Goal: Transaction & Acquisition: Purchase product/service

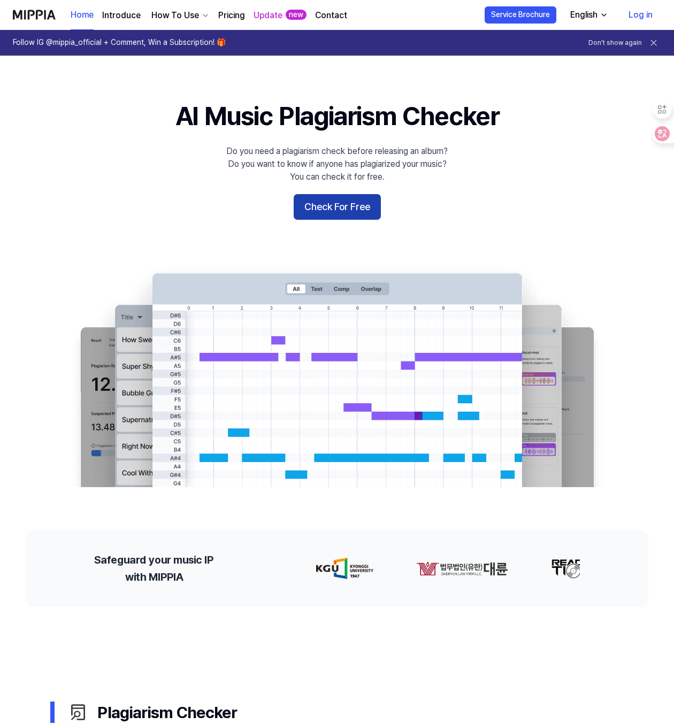
click at [363, 202] on button "Check For Free" at bounding box center [337, 207] width 87 height 26
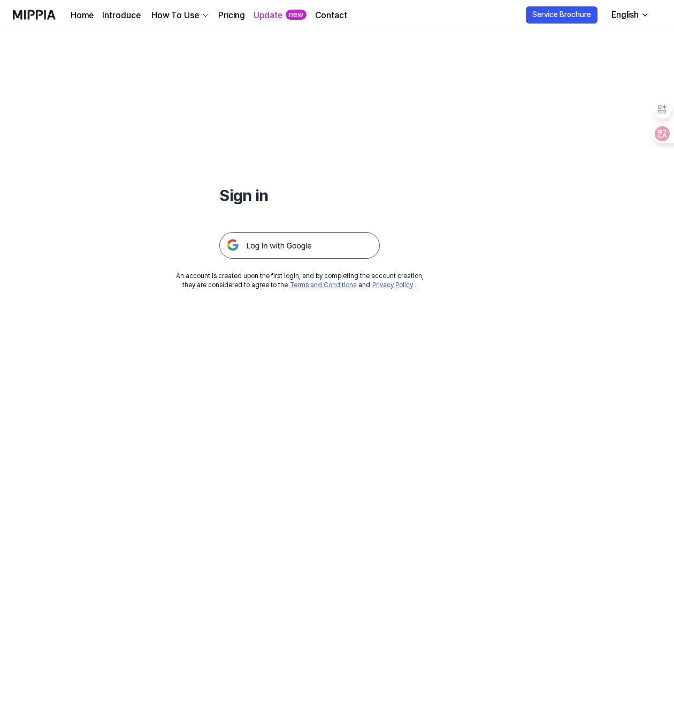
click at [625, 19] on div "English" at bounding box center [625, 15] width 32 height 13
click at [629, 13] on div "English" at bounding box center [625, 15] width 32 height 13
click at [327, 242] on img at bounding box center [299, 245] width 160 height 27
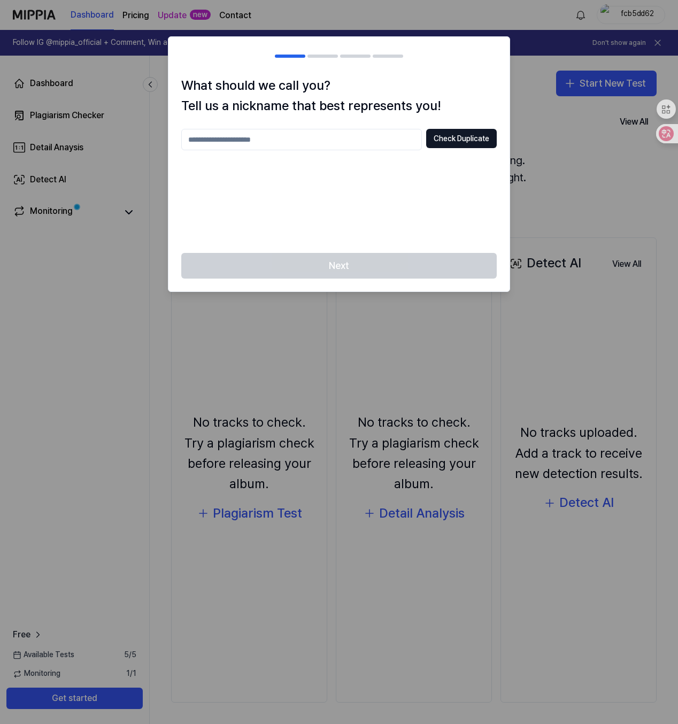
click at [363, 98] on h1 "What should we call you? Tell us a nickname that best represents you!" at bounding box center [338, 95] width 315 height 41
click at [377, 259] on div "Next" at bounding box center [338, 272] width 341 height 38
click at [325, 133] on input "text" at bounding box center [301, 139] width 241 height 21
type input "*******"
click at [373, 255] on div "Next" at bounding box center [338, 272] width 341 height 38
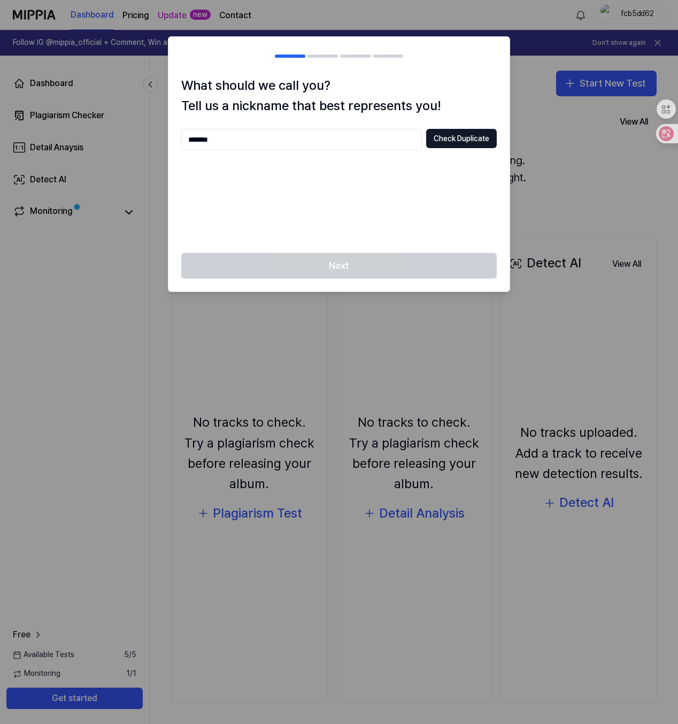
click at [371, 266] on div "Next" at bounding box center [338, 272] width 341 height 38
click at [449, 134] on button "Check Duplicate" at bounding box center [461, 138] width 71 height 19
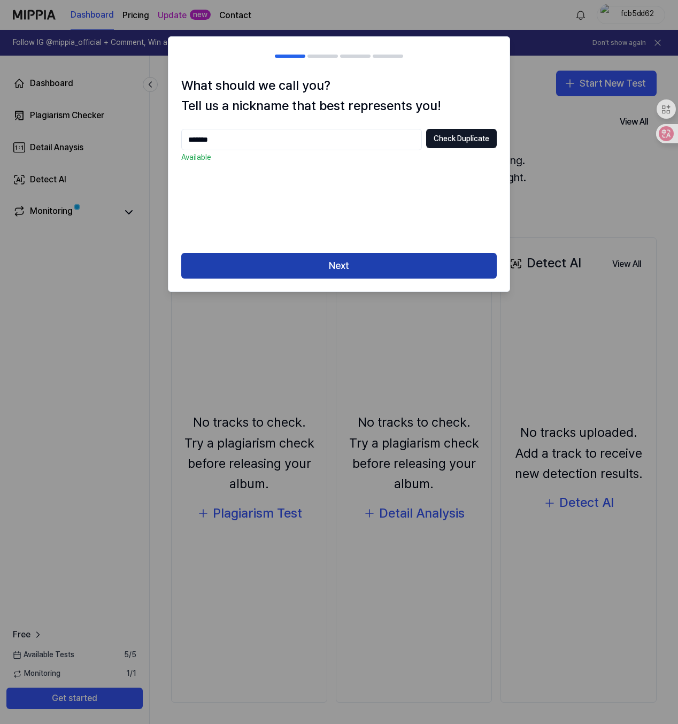
click at [376, 261] on button "Next" at bounding box center [338, 266] width 315 height 26
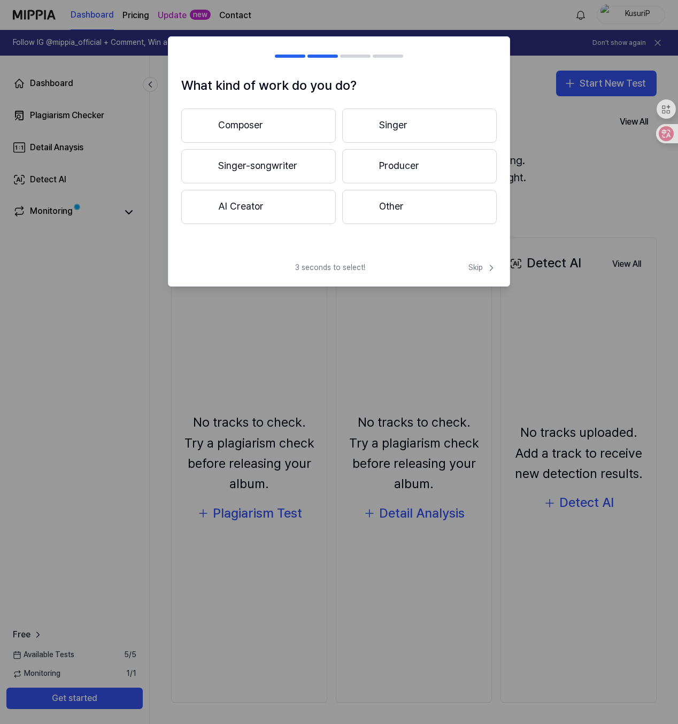
click at [307, 133] on button "Composer" at bounding box center [258, 126] width 155 height 34
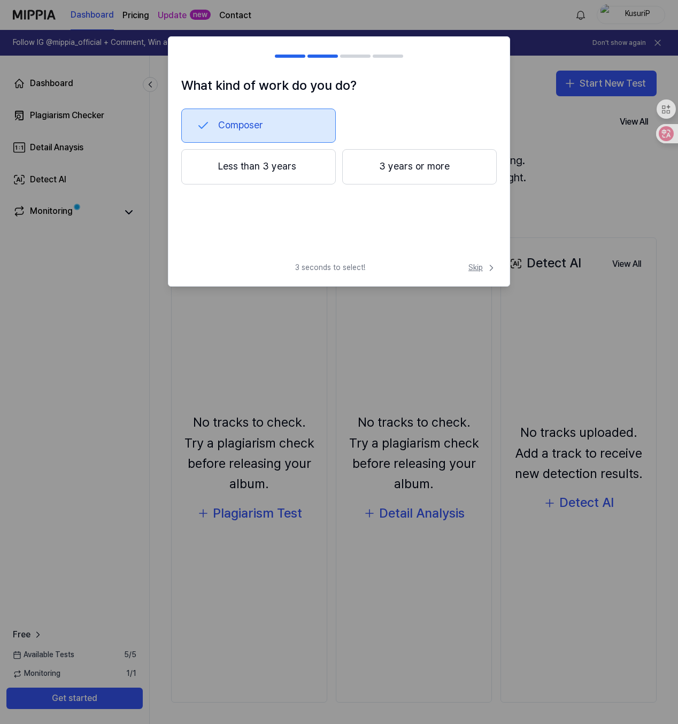
click at [473, 271] on span "Skip" at bounding box center [482, 268] width 28 height 11
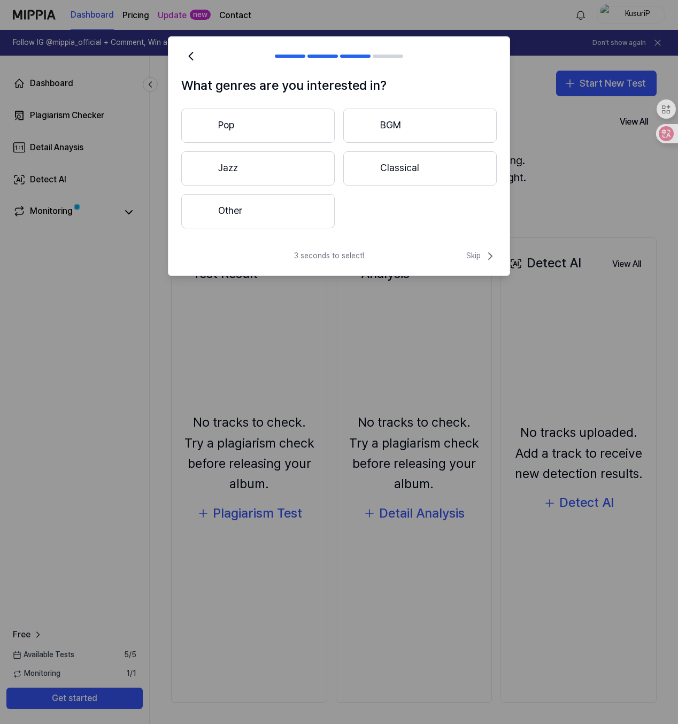
click at [472, 264] on div "3 seconds to select! Skip" at bounding box center [338, 263] width 341 height 26
click at [473, 257] on span "Skip" at bounding box center [481, 256] width 30 height 13
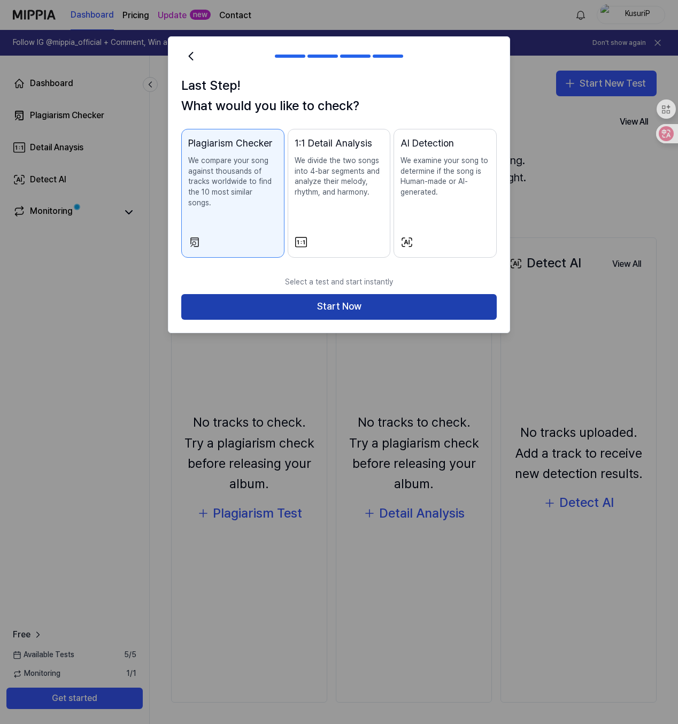
click at [435, 295] on button "Start Now" at bounding box center [338, 307] width 315 height 26
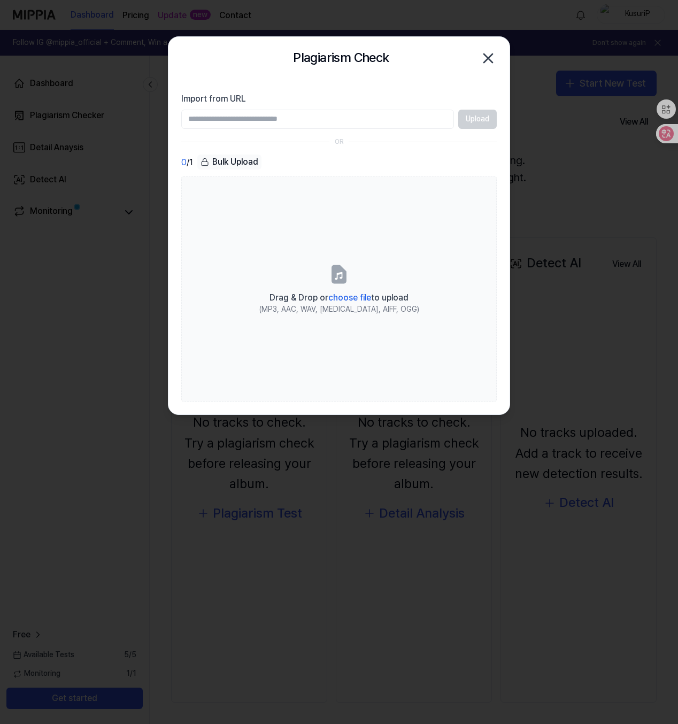
click at [491, 57] on icon "button" at bounding box center [488, 58] width 17 height 17
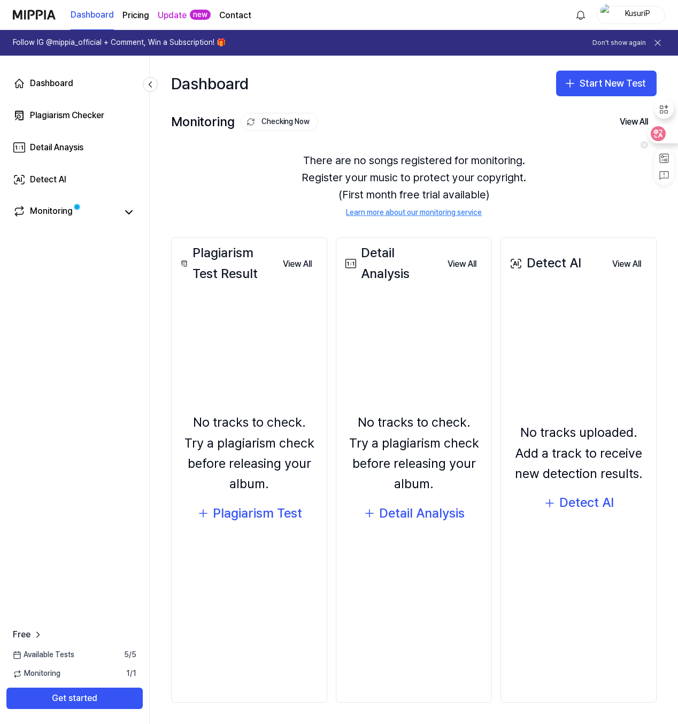
click at [665, 135] on icon at bounding box center [658, 133] width 15 height 15
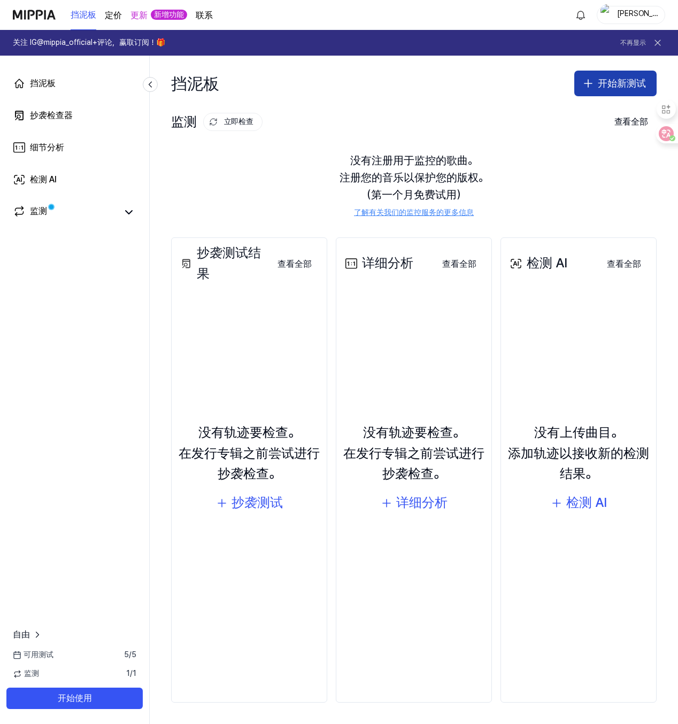
click at [623, 89] on font "开始新测试" at bounding box center [622, 84] width 48 height 16
click at [594, 119] on button "抄袭测试" at bounding box center [592, 112] width 119 height 19
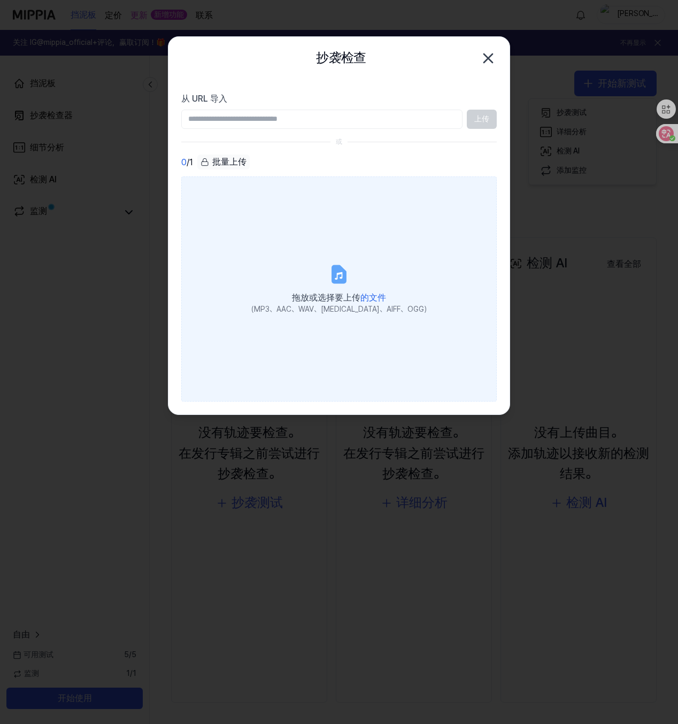
click at [326, 269] on label "拖放或选择要上传 的文件 （MP3、AAC、WAV、FLAC、AIFF、OGG）" at bounding box center [338, 288] width 315 height 225
click at [0, 0] on input "拖放或选择要上传 的文件 （MP3、AAC、WAV、FLAC、AIFF、OGG）" at bounding box center [0, 0] width 0 height 0
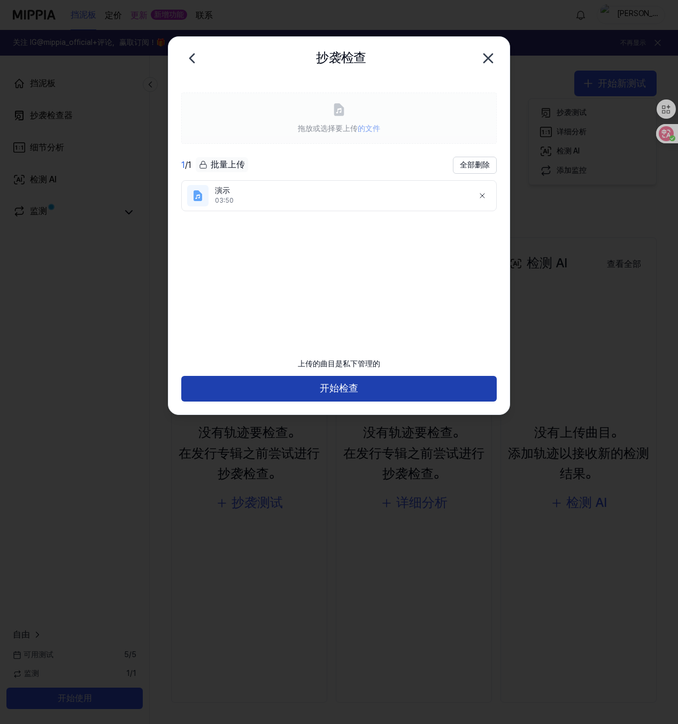
click at [386, 383] on button "开始检查" at bounding box center [338, 389] width 315 height 26
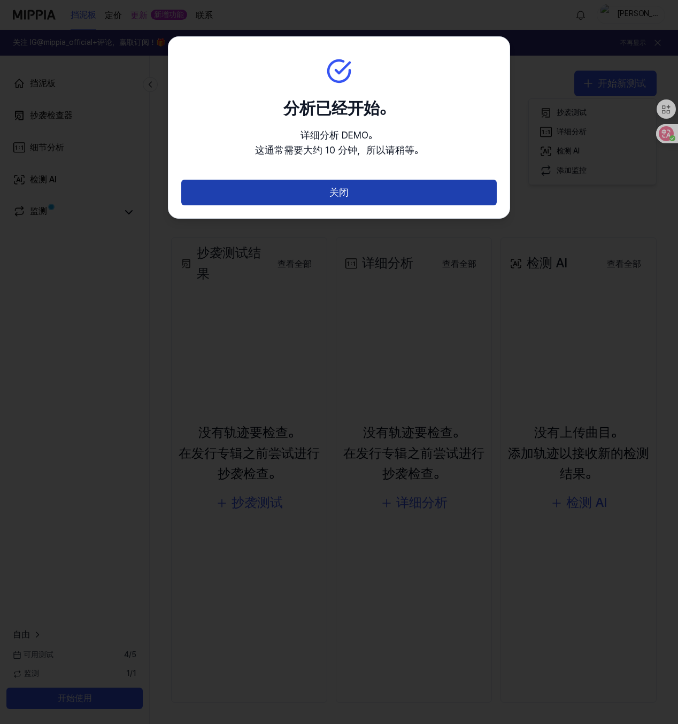
click at [451, 194] on button "关闭" at bounding box center [338, 193] width 315 height 26
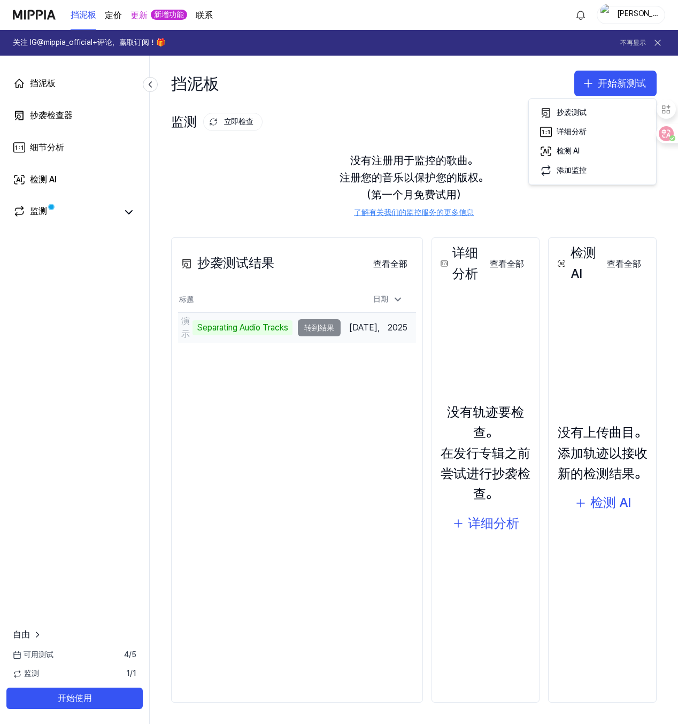
click at [322, 329] on td "演示 Separating Audio Tracks 转到结果" at bounding box center [259, 328] width 163 height 30
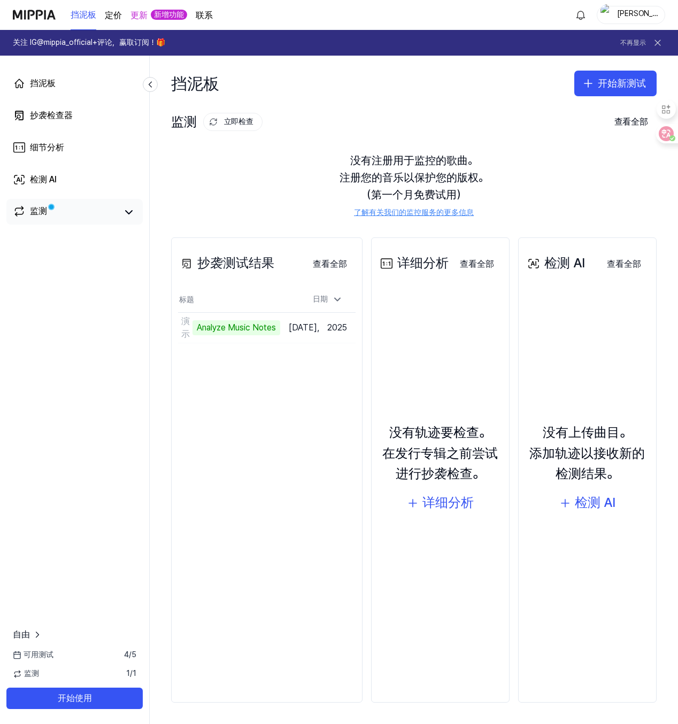
click at [75, 212] on link "监测" at bounding box center [65, 212] width 104 height 15
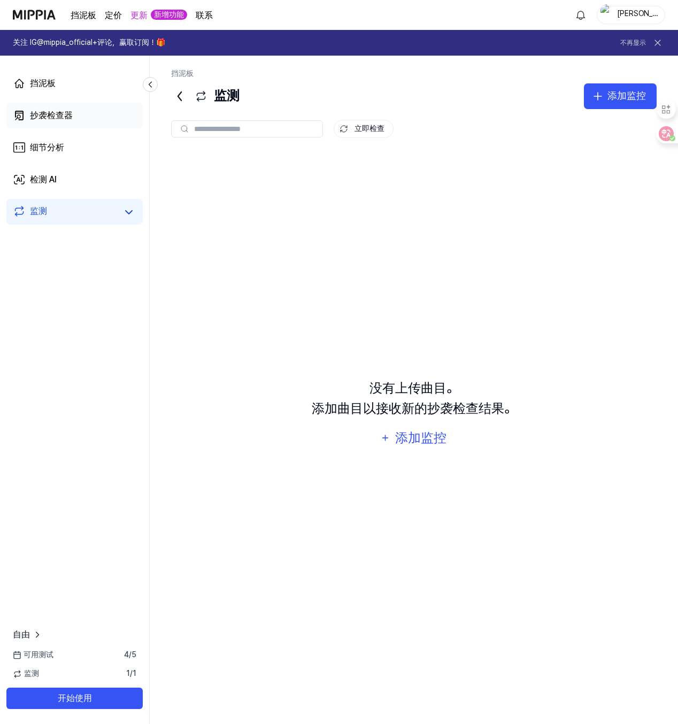
click at [79, 116] on link "抄袭检查器" at bounding box center [74, 116] width 136 height 26
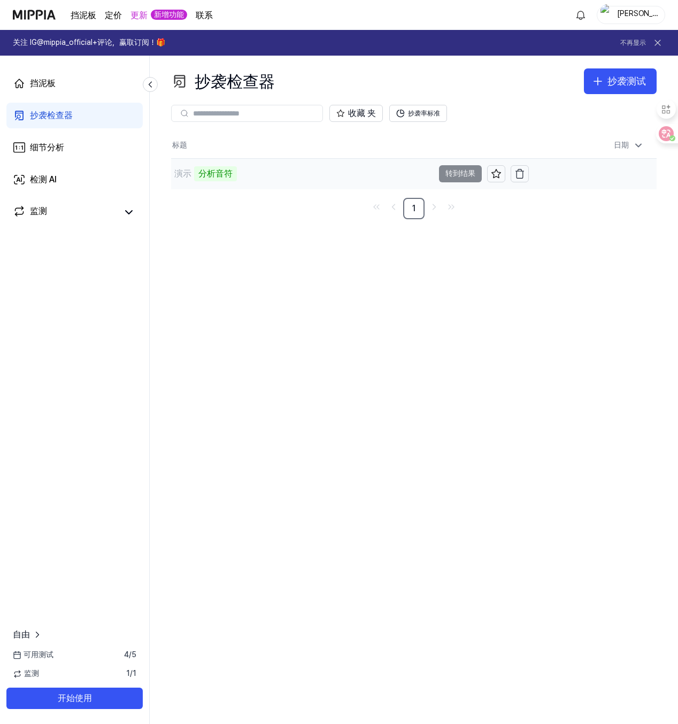
click at [470, 171] on td "演示 分析音符 转到结果" at bounding box center [350, 174] width 358 height 30
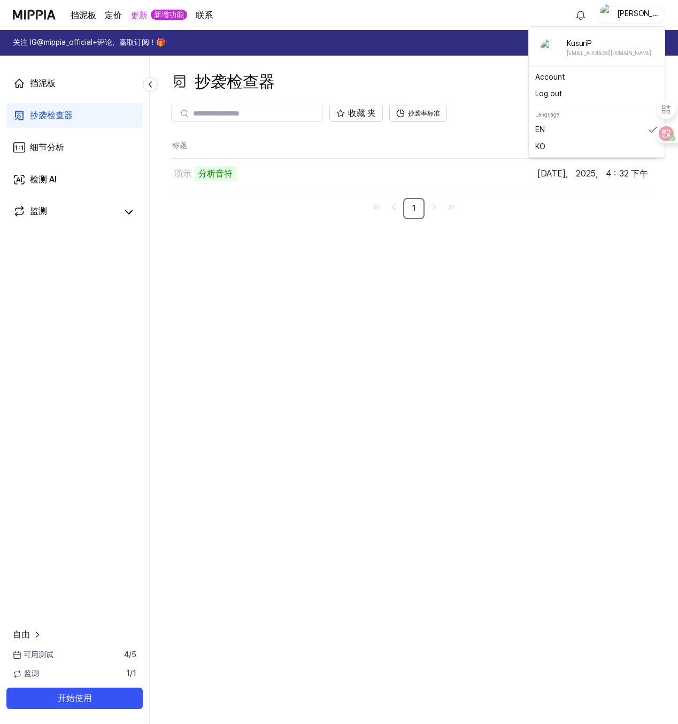
click at [642, 14] on font "库苏里 P" at bounding box center [637, 18] width 41 height 19
click at [559, 74] on link "帐户" at bounding box center [596, 77] width 123 height 11
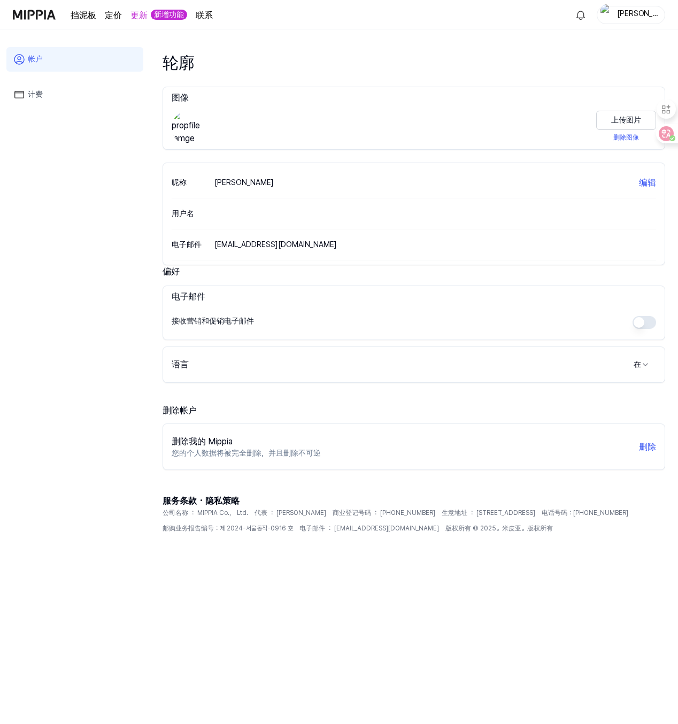
click at [35, 11] on img at bounding box center [34, 14] width 43 height 29
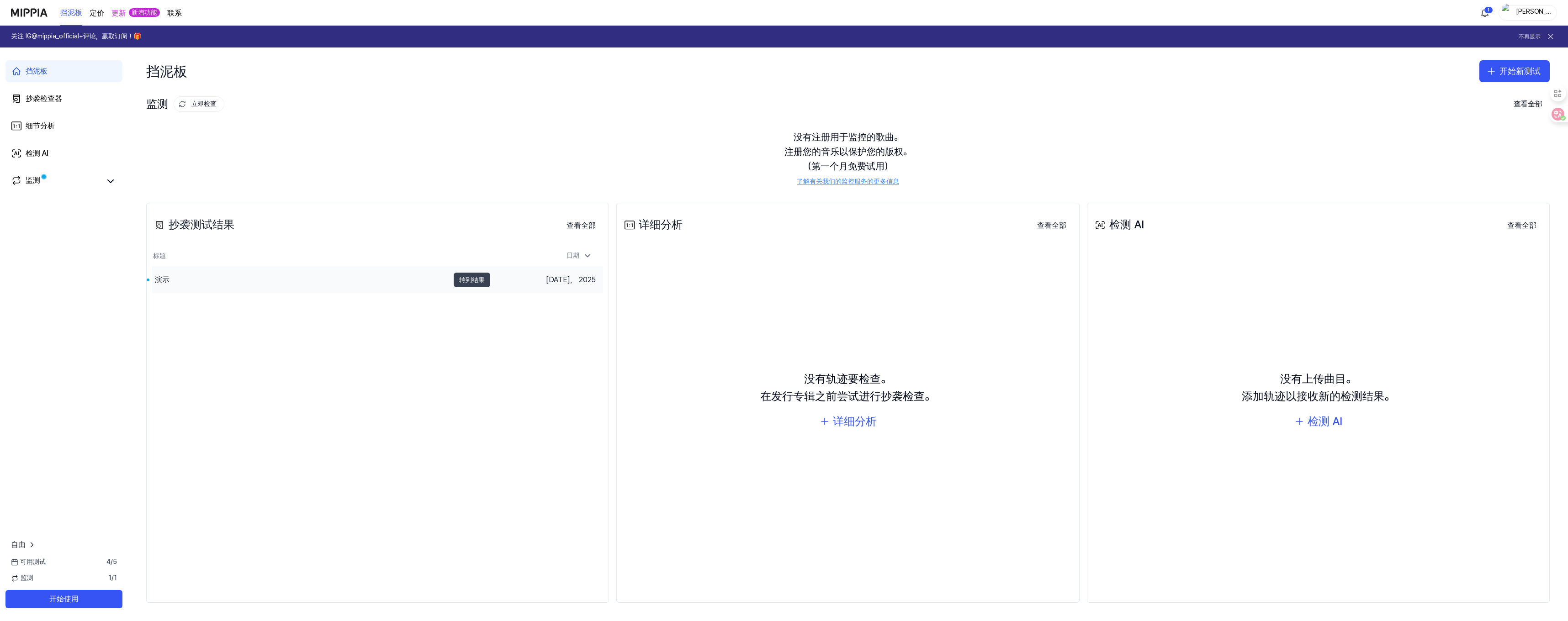
click at [462, 275] on font "转到结果" at bounding box center [472, 280] width 26 height 10
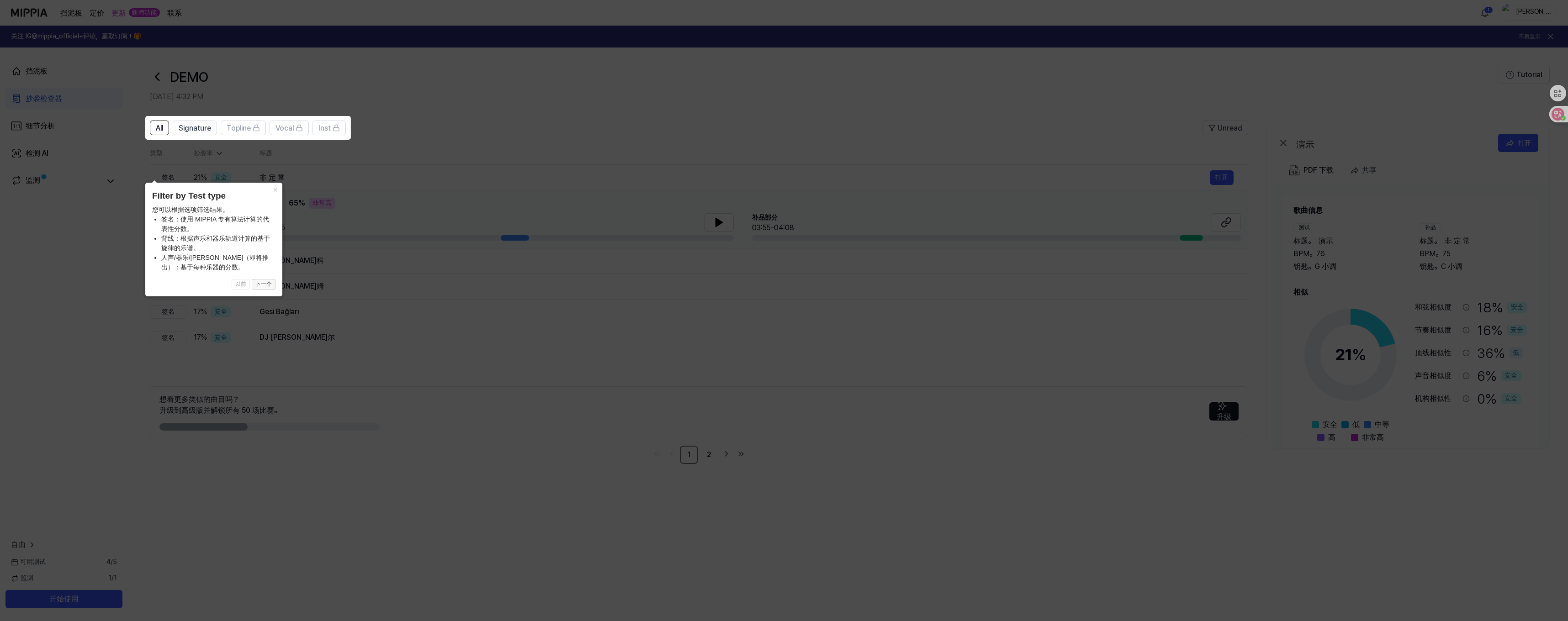
click at [264, 282] on font "下一个" at bounding box center [263, 284] width 16 height 6
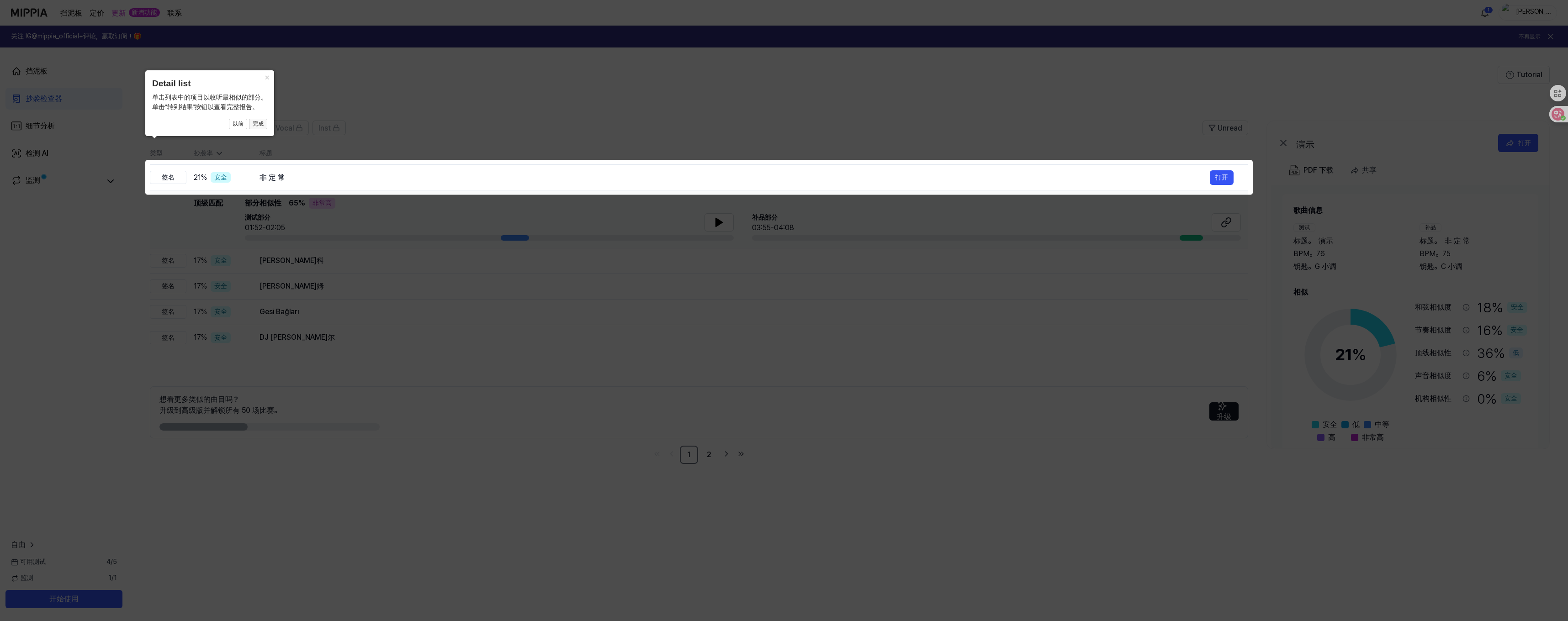
click at [258, 126] on font "完成" at bounding box center [258, 123] width 11 height 6
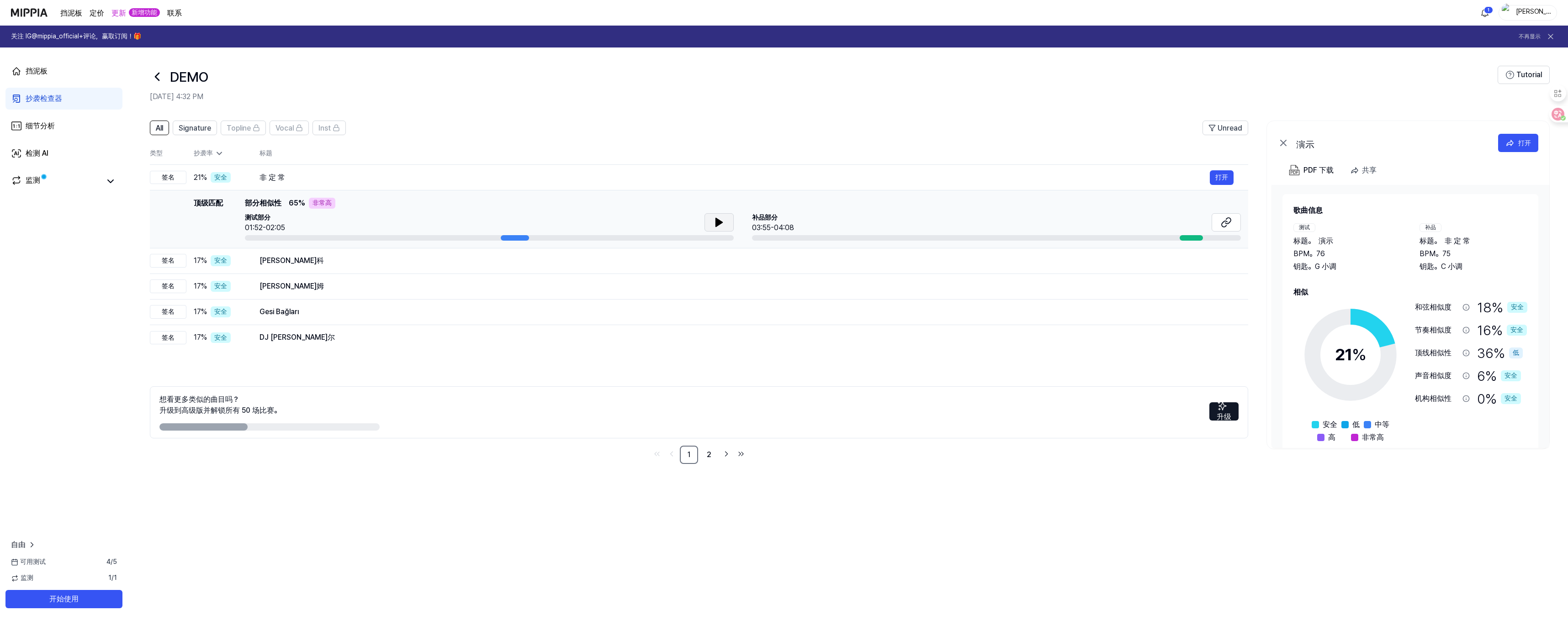
click at [578, 220] on icon at bounding box center [719, 223] width 6 height 9
click at [578, 222] on icon at bounding box center [719, 222] width 11 height 11
click at [578, 260] on button "打开" at bounding box center [1222, 261] width 24 height 15
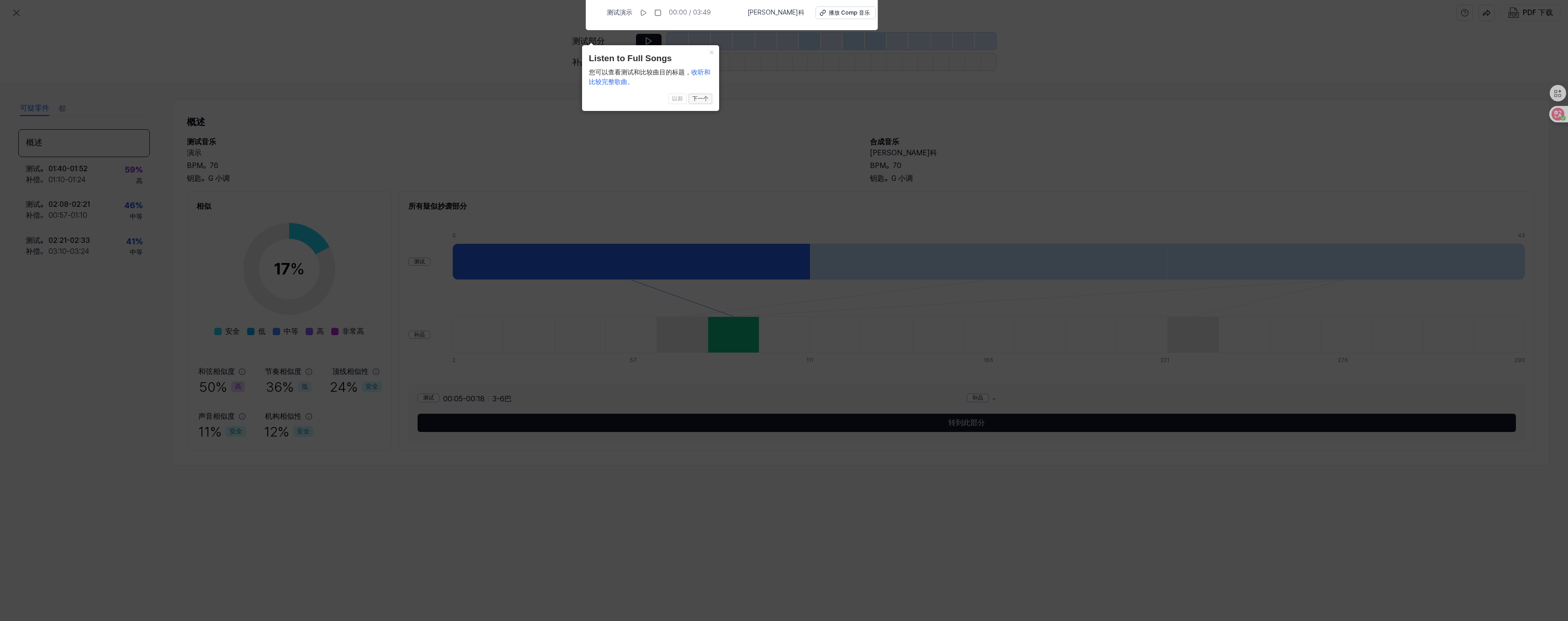
click at [578, 97] on font "下一个" at bounding box center [700, 98] width 16 height 6
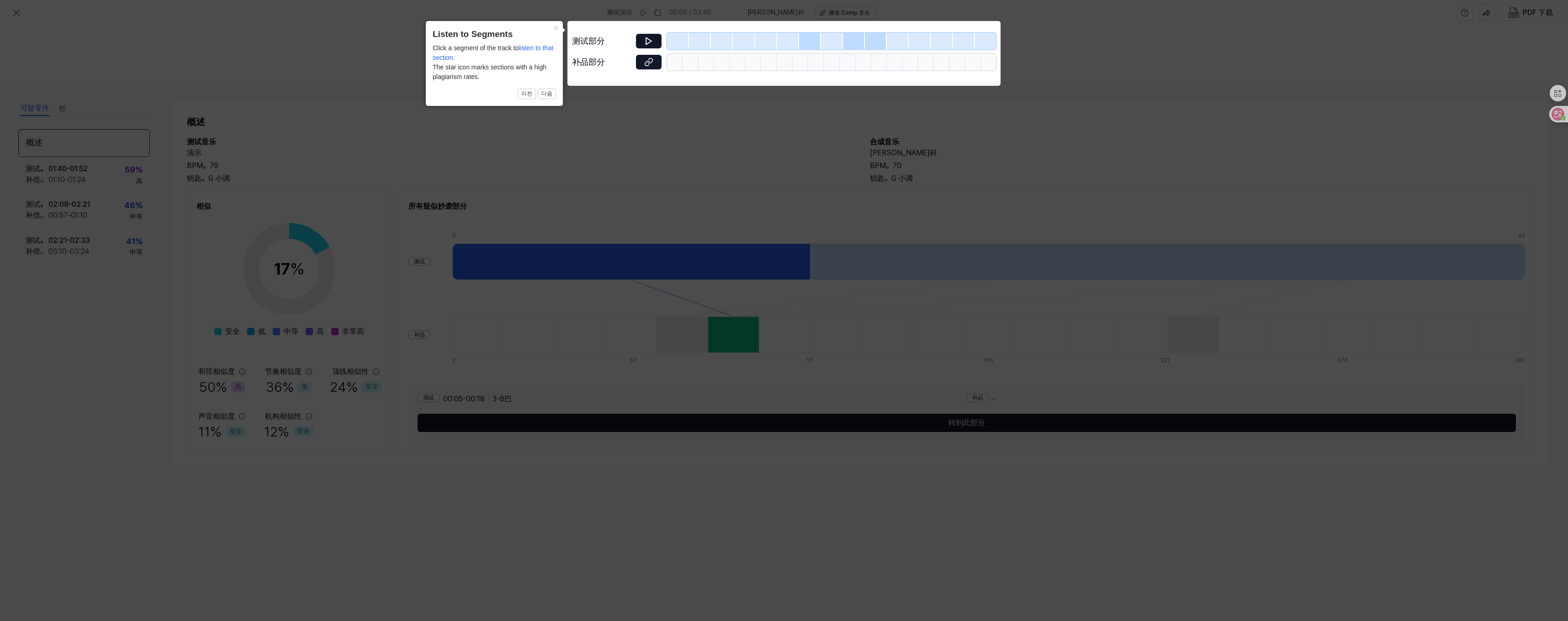
click at [578, 143] on icon at bounding box center [784, 310] width 1568 height 621
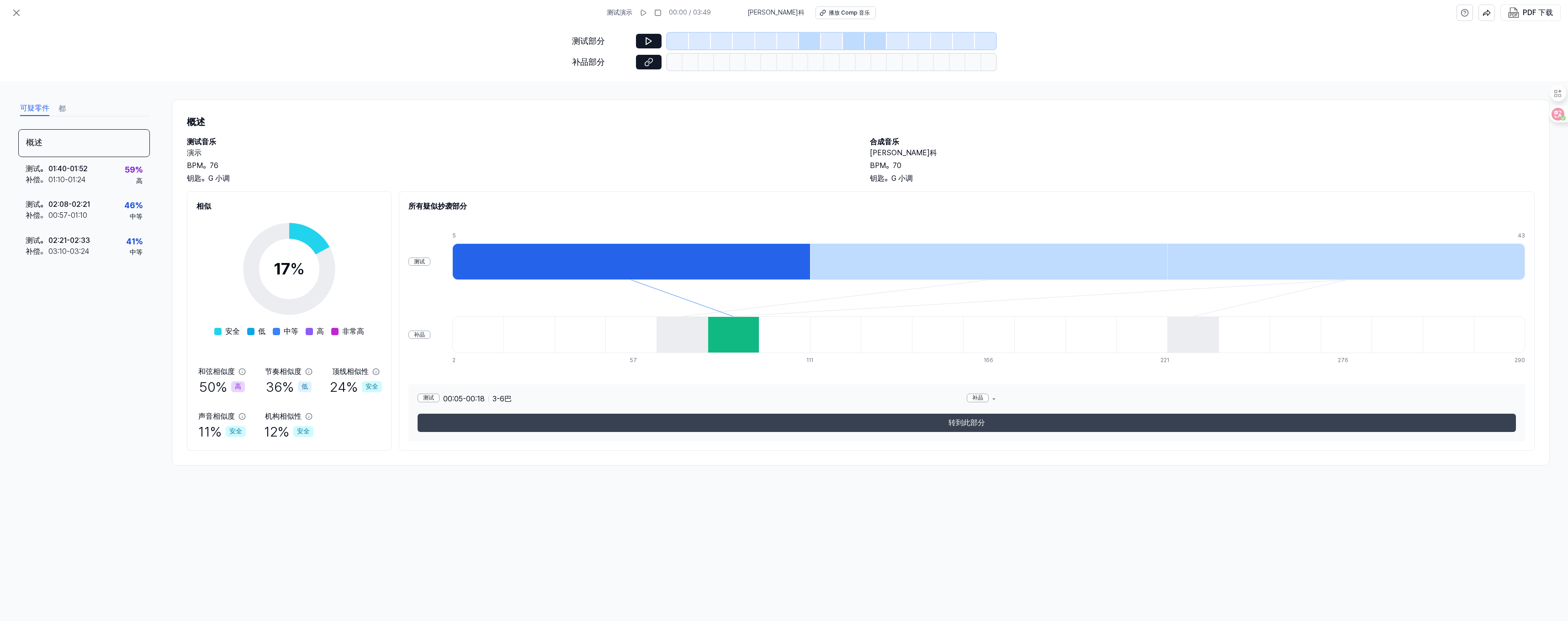
click at [578, 429] on button "转到此部分" at bounding box center [966, 422] width 1098 height 18
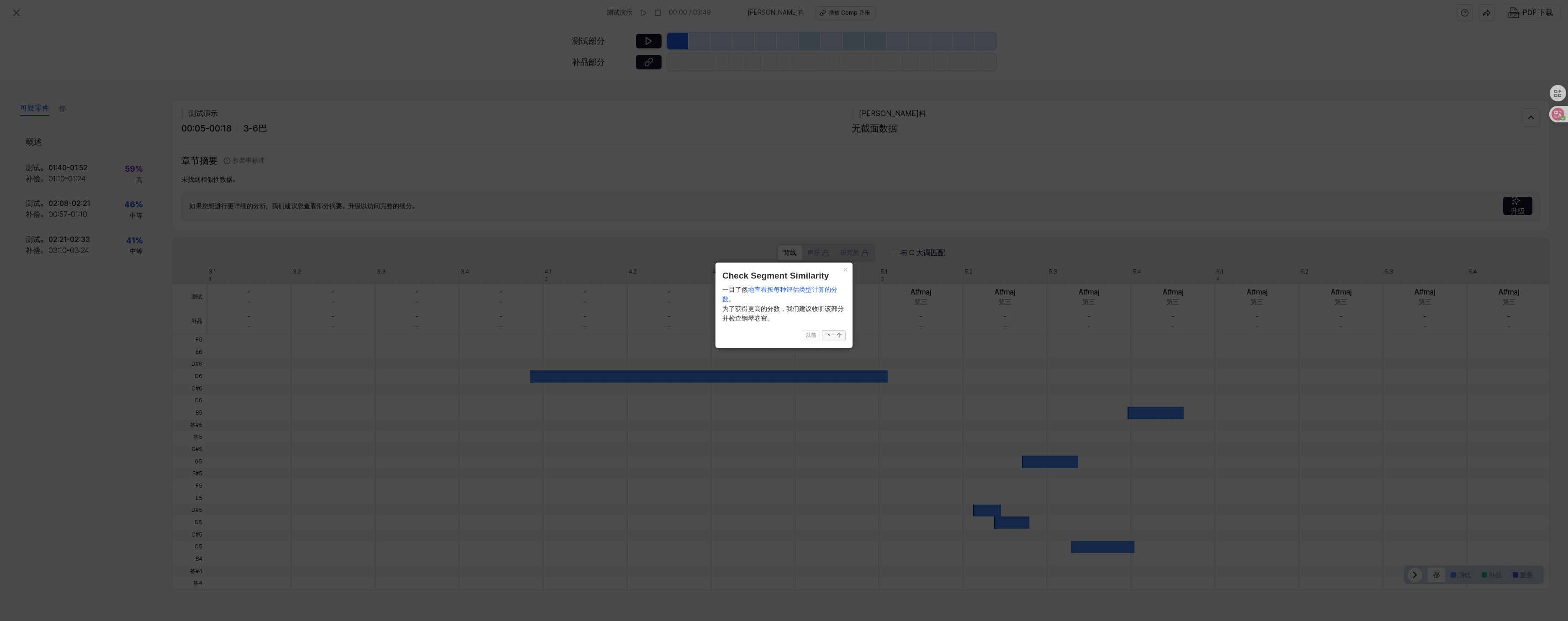
click at [578, 338] on font "下一个" at bounding box center [833, 335] width 16 height 6
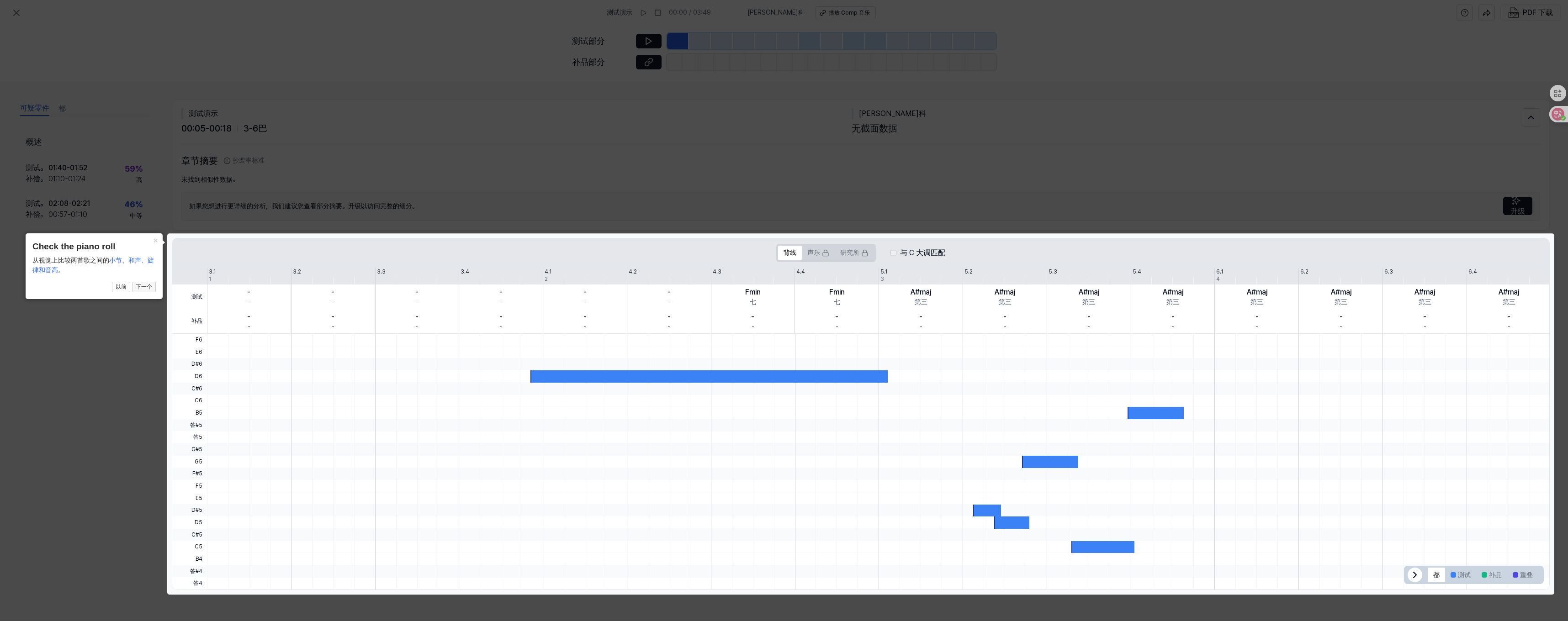
click at [141, 289] on font "下一个" at bounding box center [144, 286] width 16 height 6
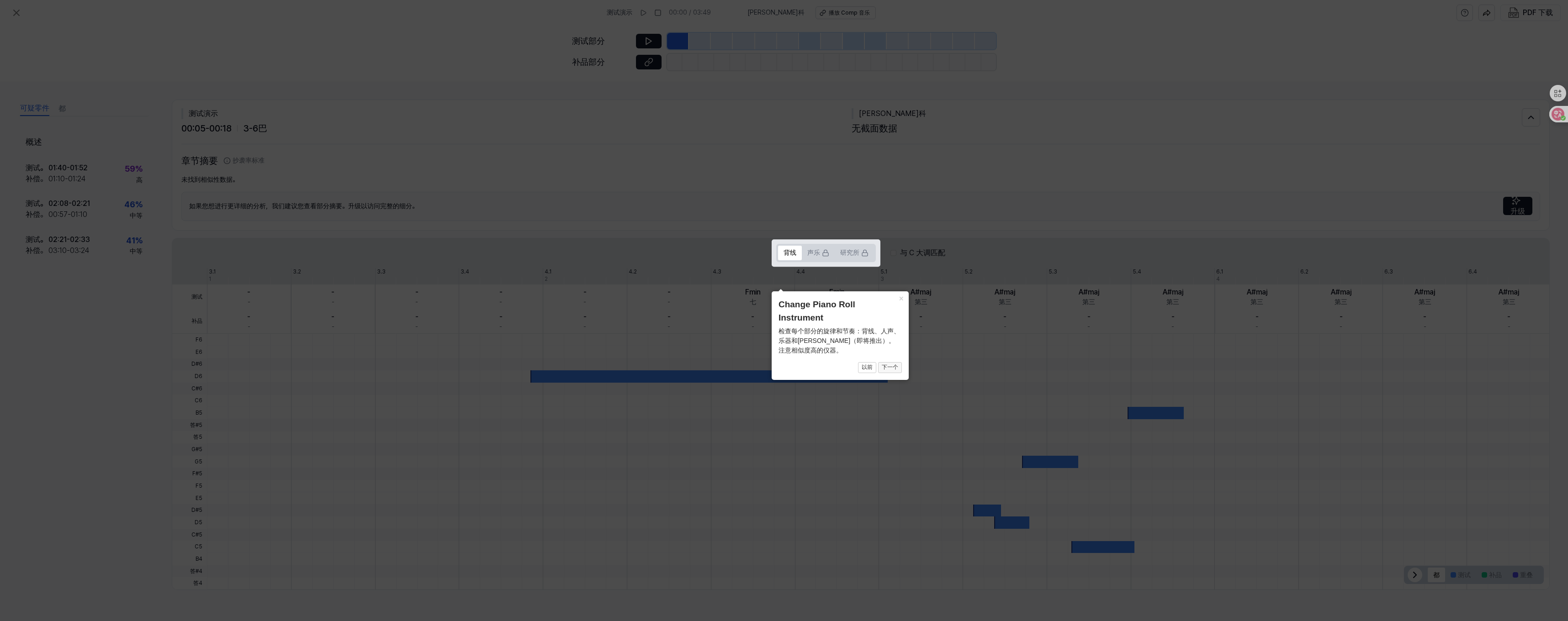
click at [578, 366] on font "下一个" at bounding box center [890, 366] width 16 height 6
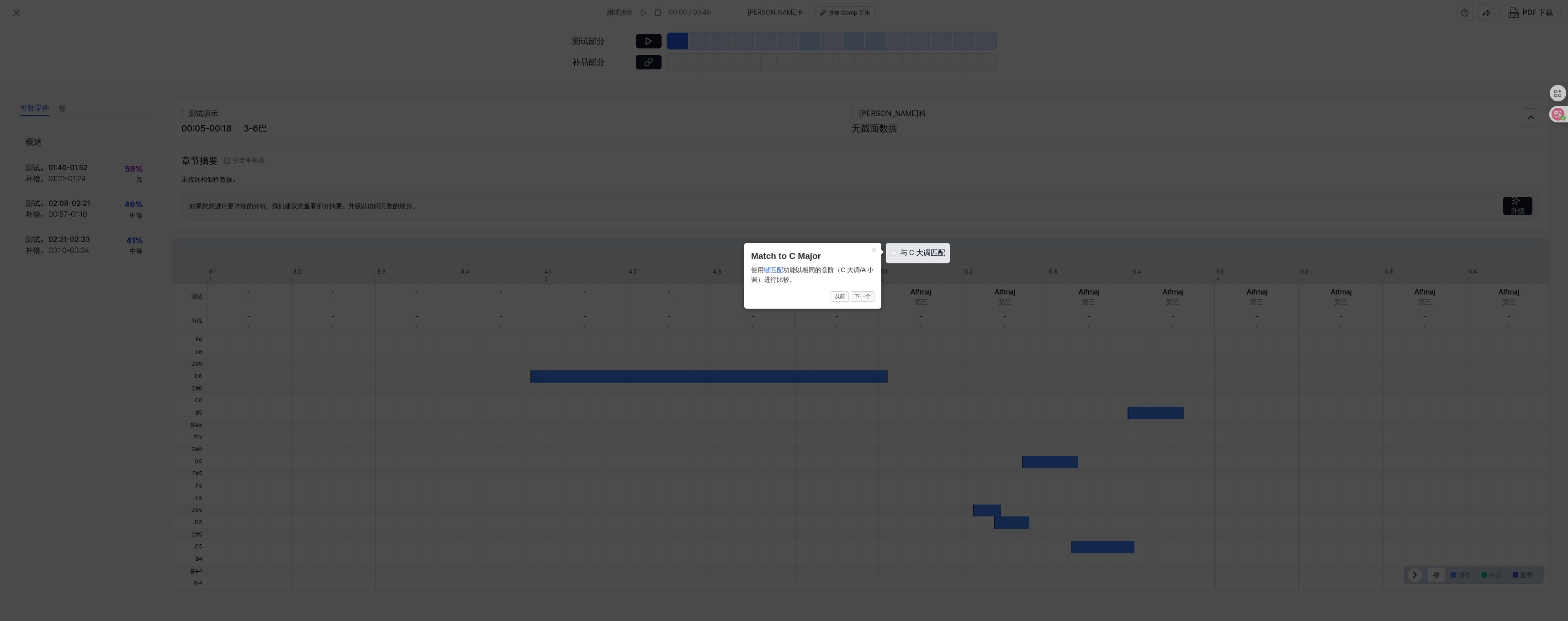
click at [578, 296] on font "下一个" at bounding box center [862, 296] width 16 height 6
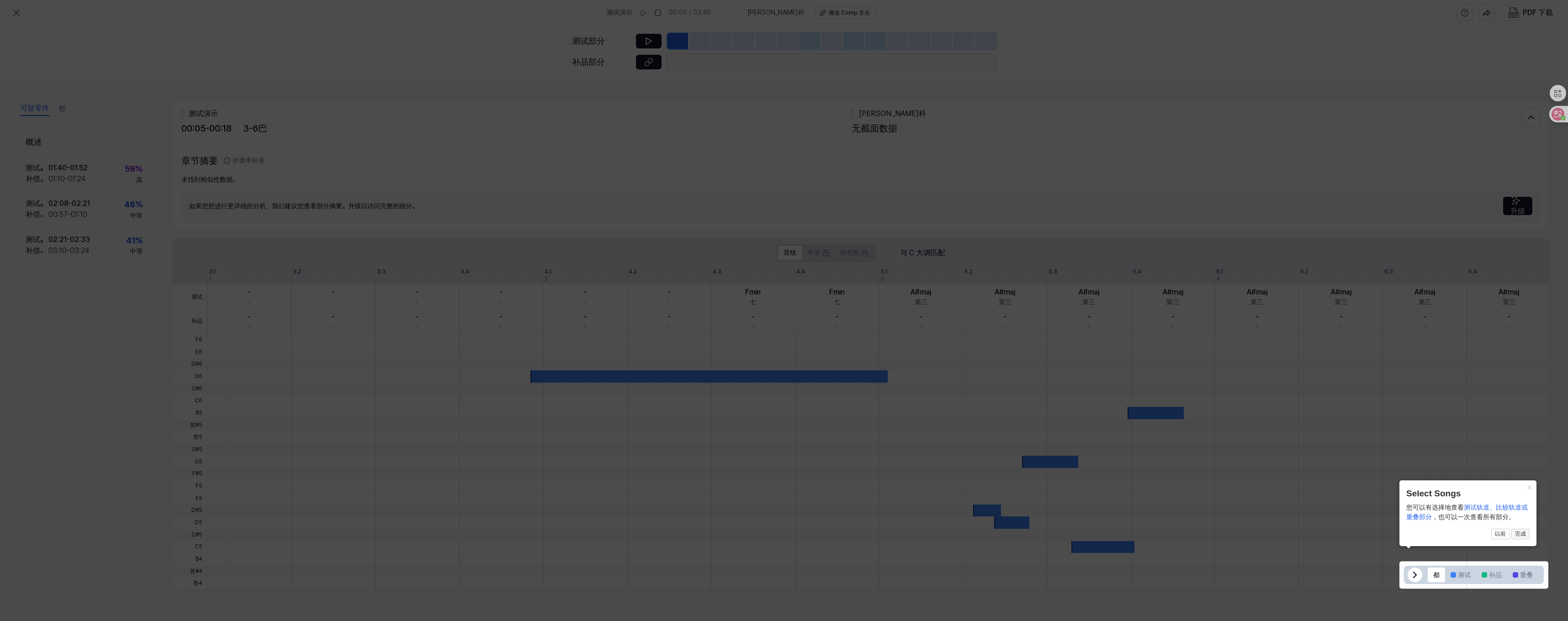
click at [578, 539] on button "完成" at bounding box center [1520, 534] width 18 height 11
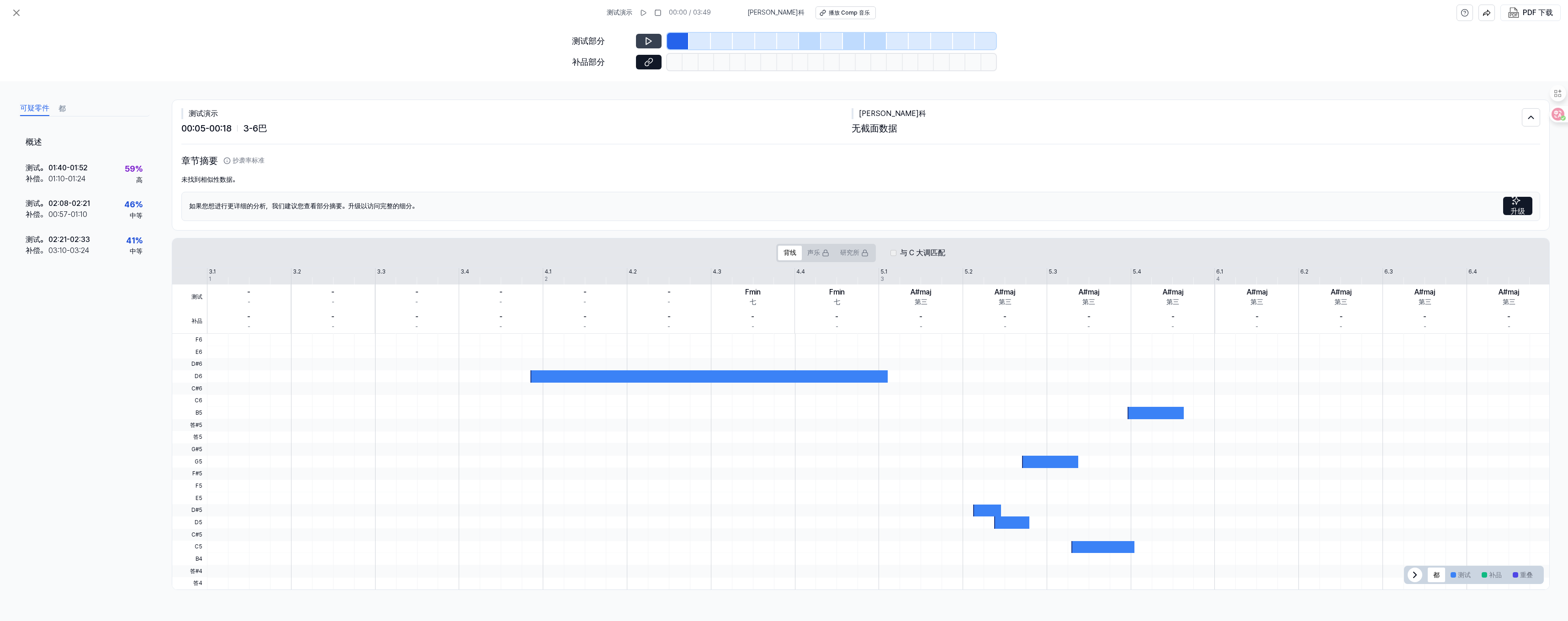
click at [578, 40] on icon at bounding box center [649, 41] width 9 height 9
click at [578, 372] on div at bounding box center [709, 377] width 357 height 12
click at [95, 207] on div "测试。 02:08 - 02:21 补偿。 00:57 - 01:10 46 % 中等" at bounding box center [84, 210] width 132 height 36
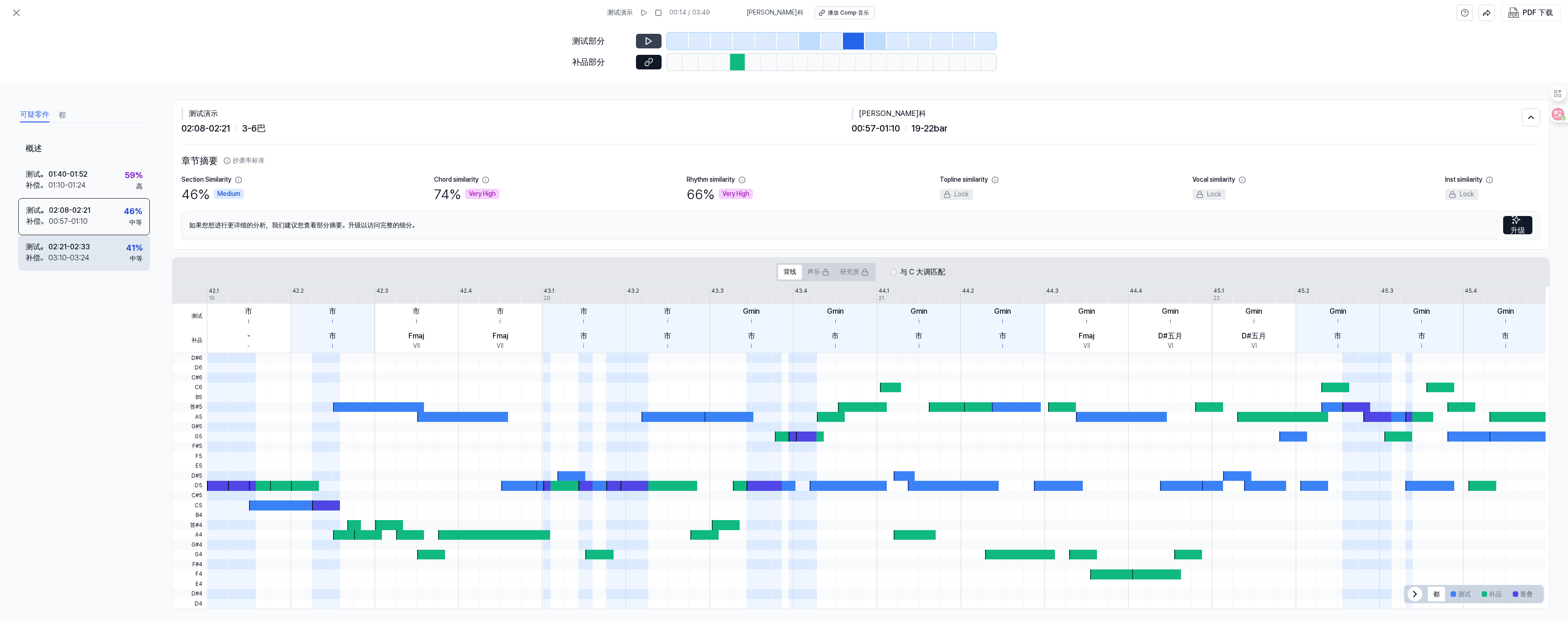
click at [107, 254] on div "测试。 02:21 - 02:33 补偿。 03:10 - 03:24 41 % 中等" at bounding box center [84, 253] width 132 height 36
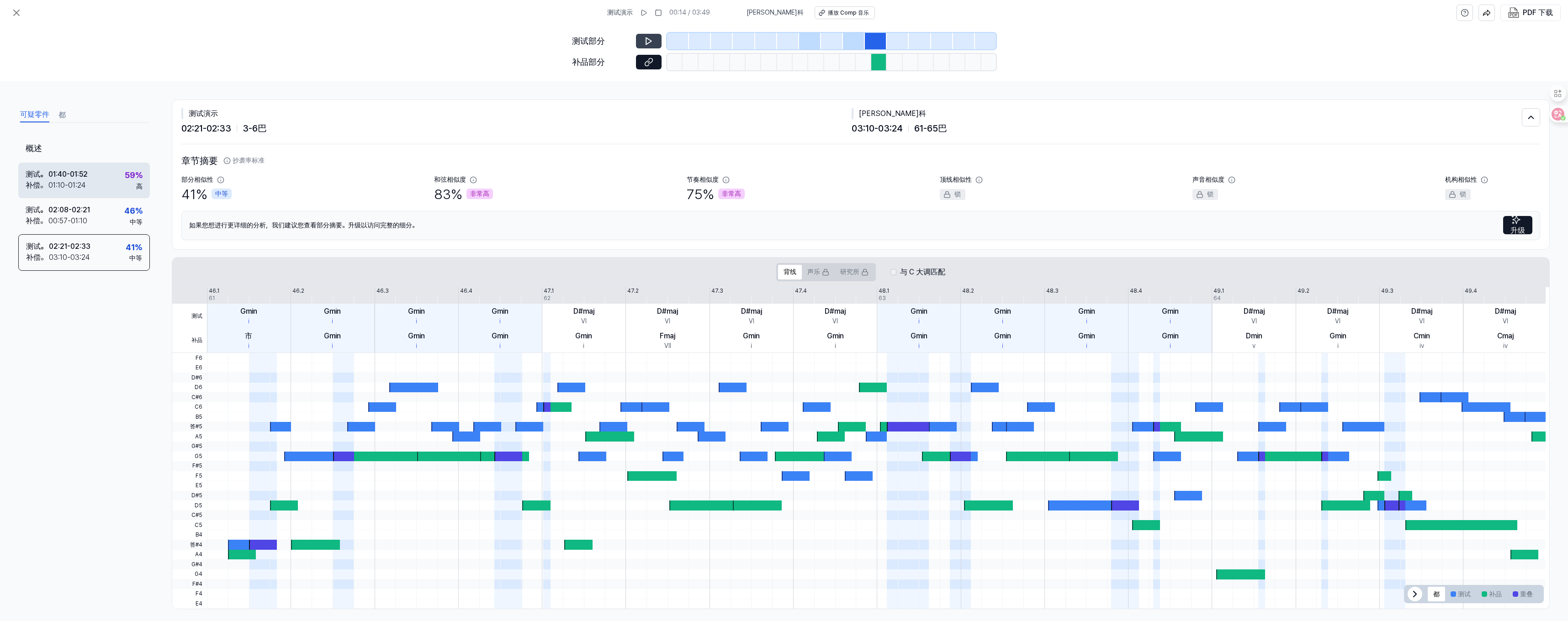
click at [96, 186] on div "测试。 01:40 - 01:52 补偿。 01:10 - 01:24 59 % 高" at bounding box center [84, 180] width 132 height 36
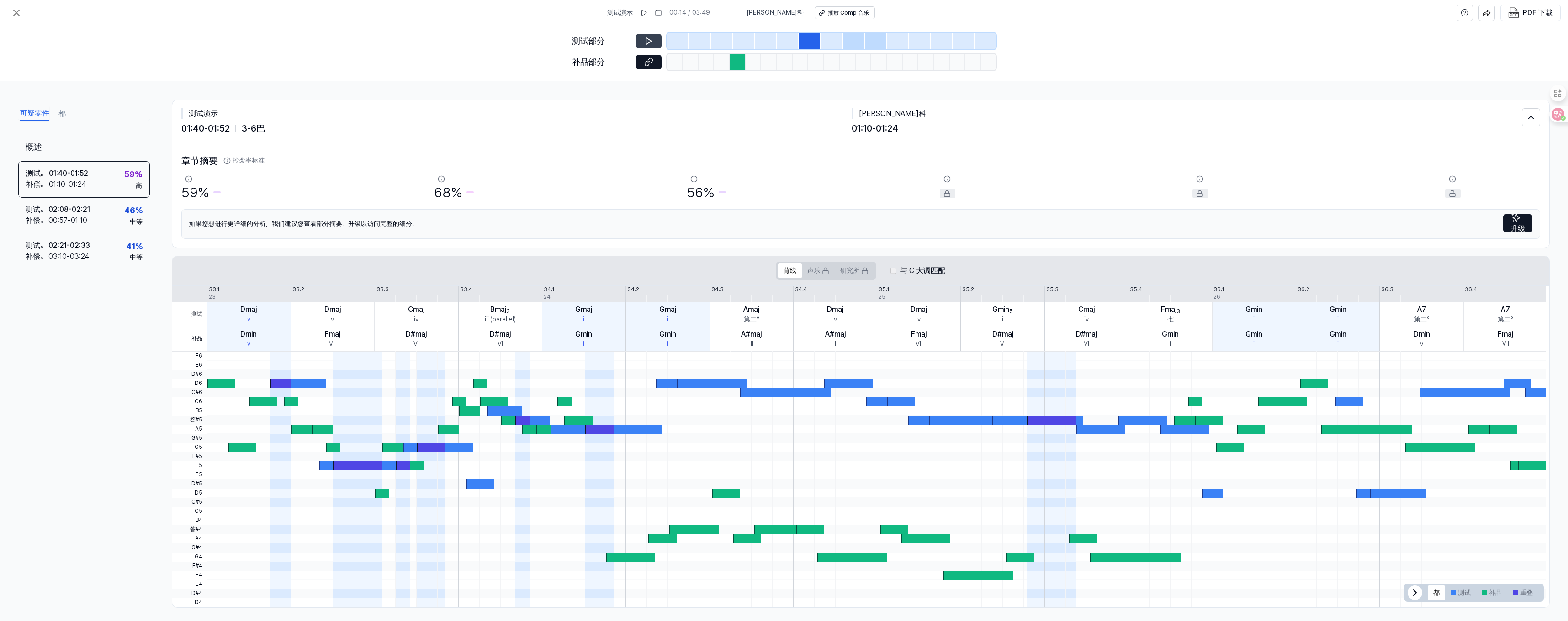
click at [578, 60] on font "补品部分" at bounding box center [588, 62] width 32 height 9
click at [578, 58] on icon at bounding box center [649, 62] width 9 height 9
click at [578, 45] on button at bounding box center [649, 41] width 26 height 15
click at [578, 41] on button at bounding box center [649, 41] width 26 height 15
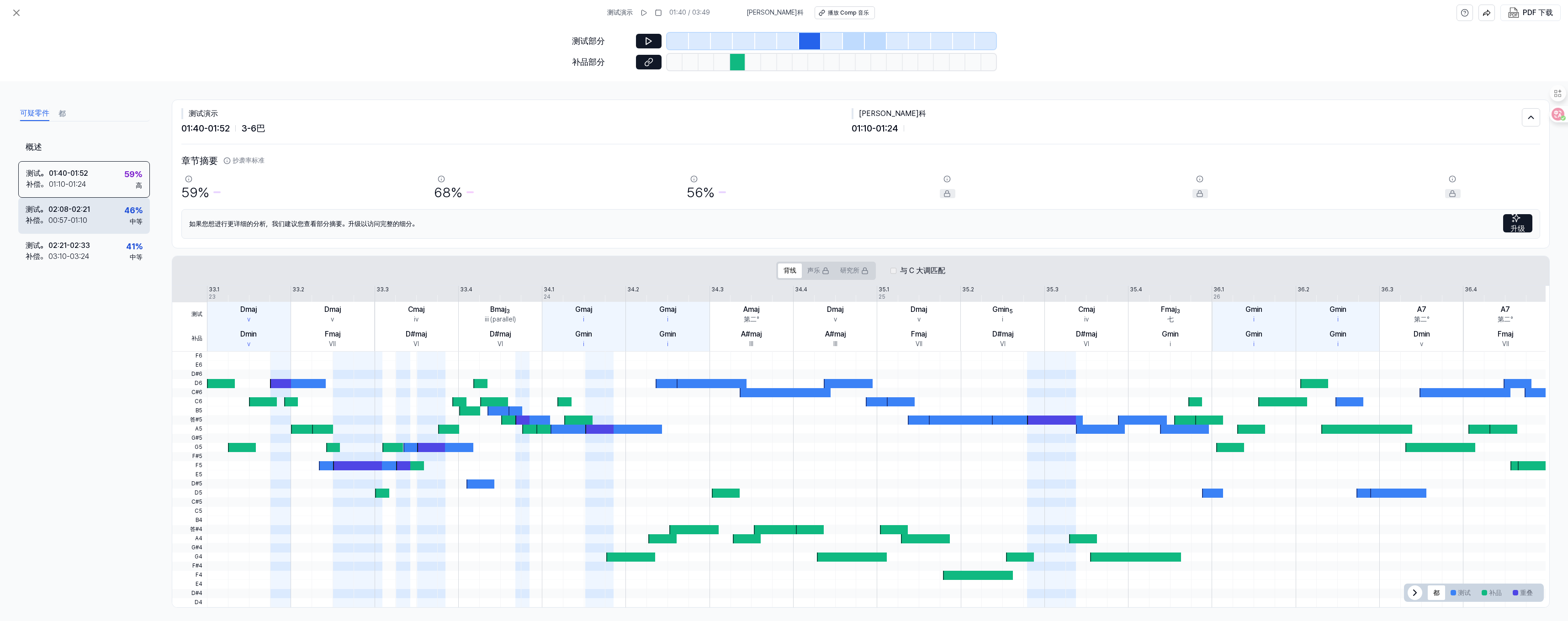
click at [93, 214] on div "测试。 02:08 - 02:21 补偿。 00:57 - 01:10 46 % 中等" at bounding box center [84, 216] width 132 height 36
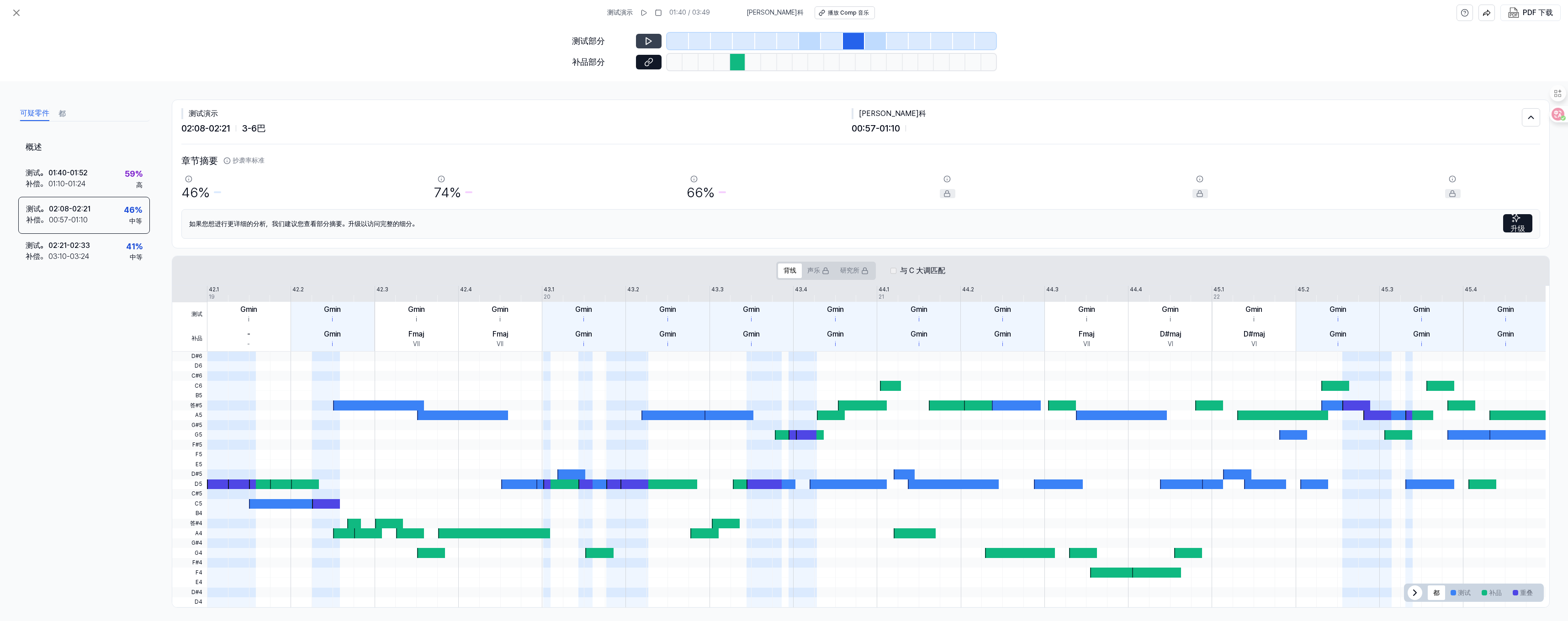
click at [578, 44] on icon at bounding box center [649, 41] width 9 height 9
click at [578, 57] on icon at bounding box center [649, 62] width 9 height 9
click at [90, 255] on div "测试。 02:21 - 02:33 补偿。 03:10 - 03:24 41 % 中等" at bounding box center [84, 251] width 132 height 36
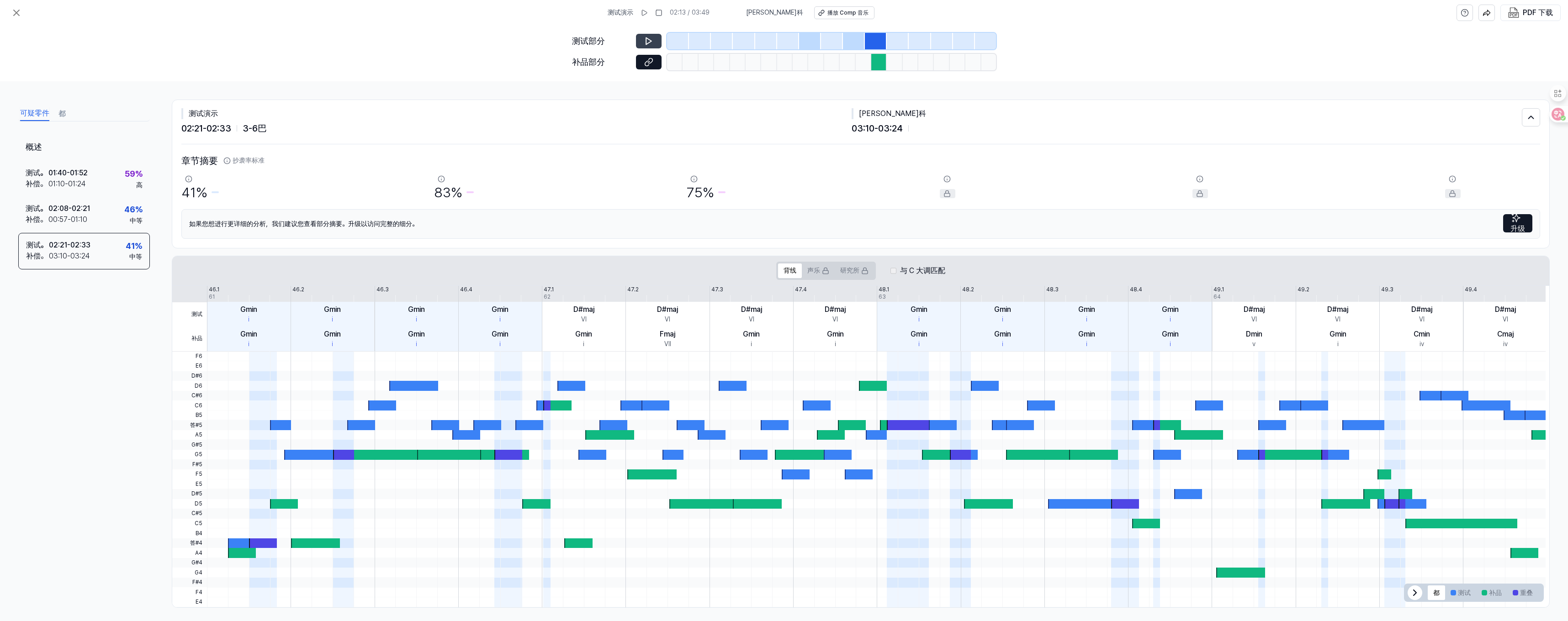
click at [578, 41] on icon at bounding box center [649, 41] width 5 height 7
click at [578, 43] on icon at bounding box center [649, 41] width 9 height 9
click at [578, 58] on icon at bounding box center [649, 62] width 9 height 9
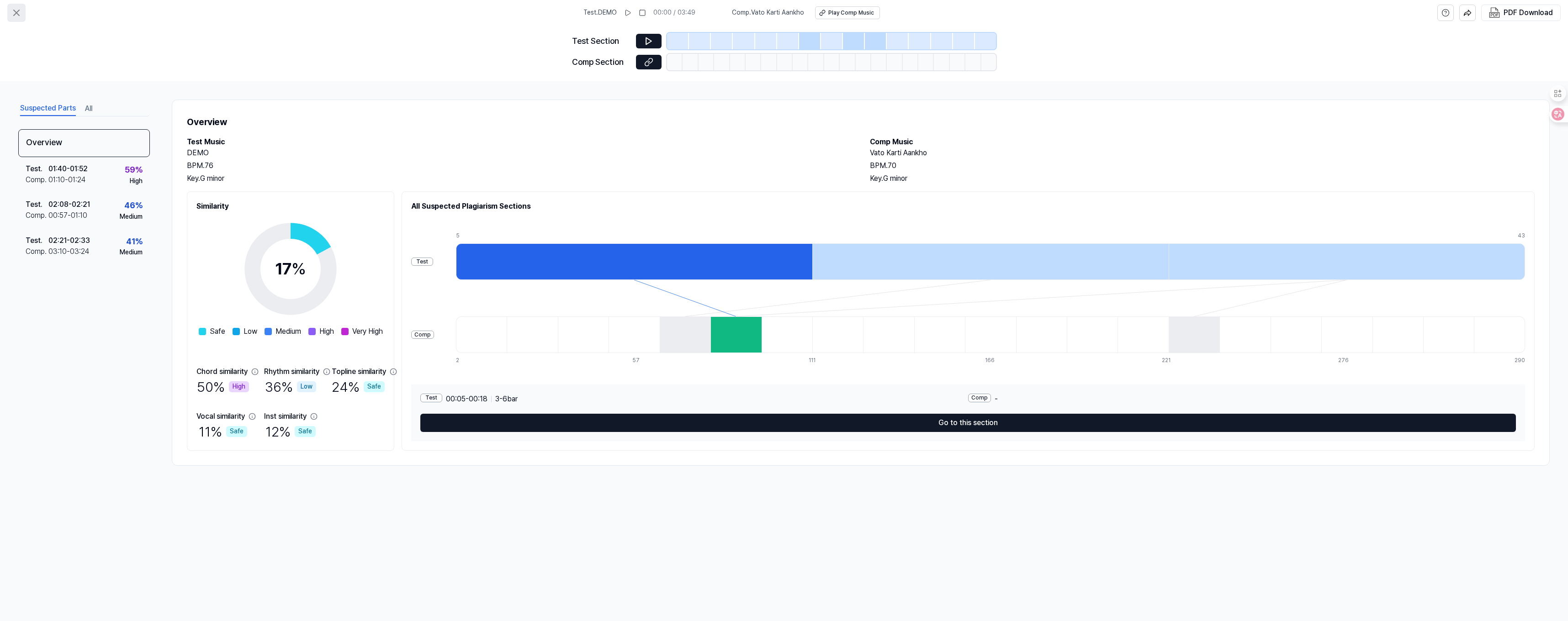
click at [19, 17] on icon at bounding box center [16, 13] width 11 height 11
click at [18, 16] on icon at bounding box center [16, 13] width 11 height 11
click at [19, 23] on div "Test . DEMO 00:00 / 03:49 Comp . Vato Karti Aankho Play Comp Music PDF Download" at bounding box center [784, 13] width 1568 height 26
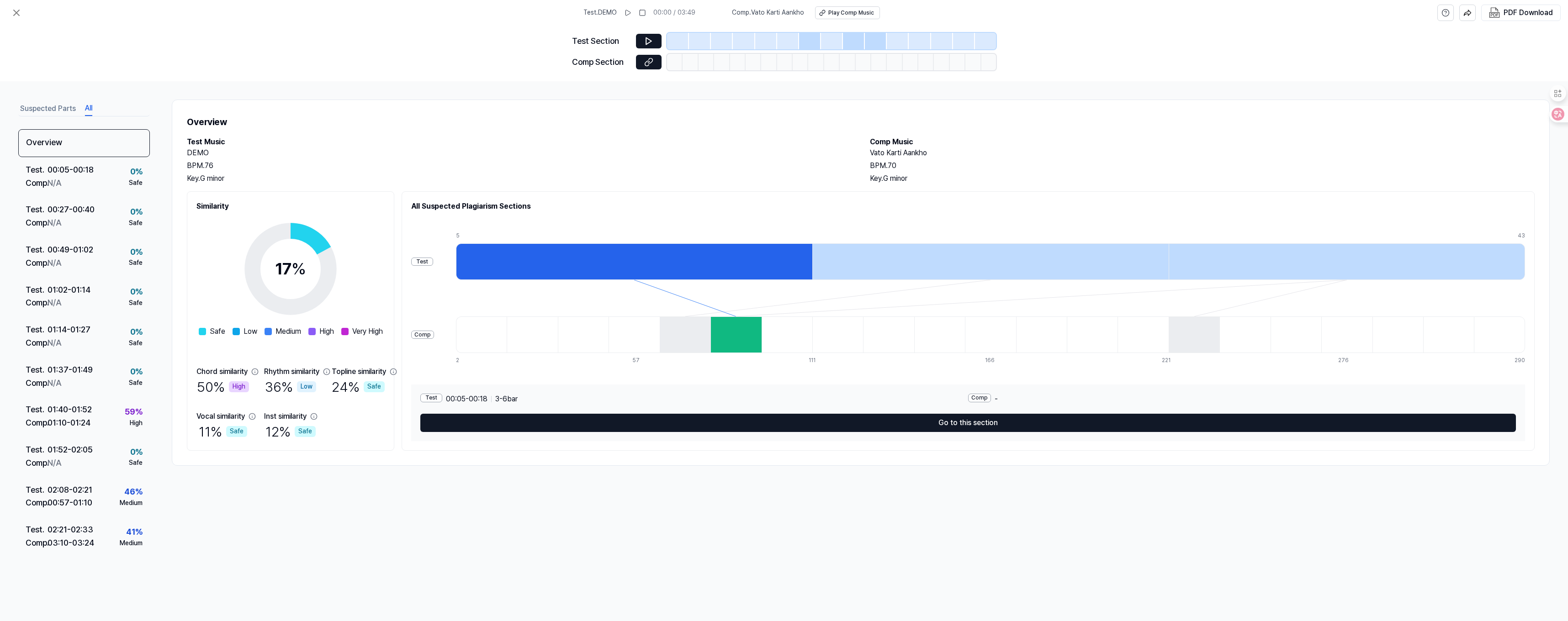
click at [88, 115] on button "All" at bounding box center [88, 108] width 8 height 15
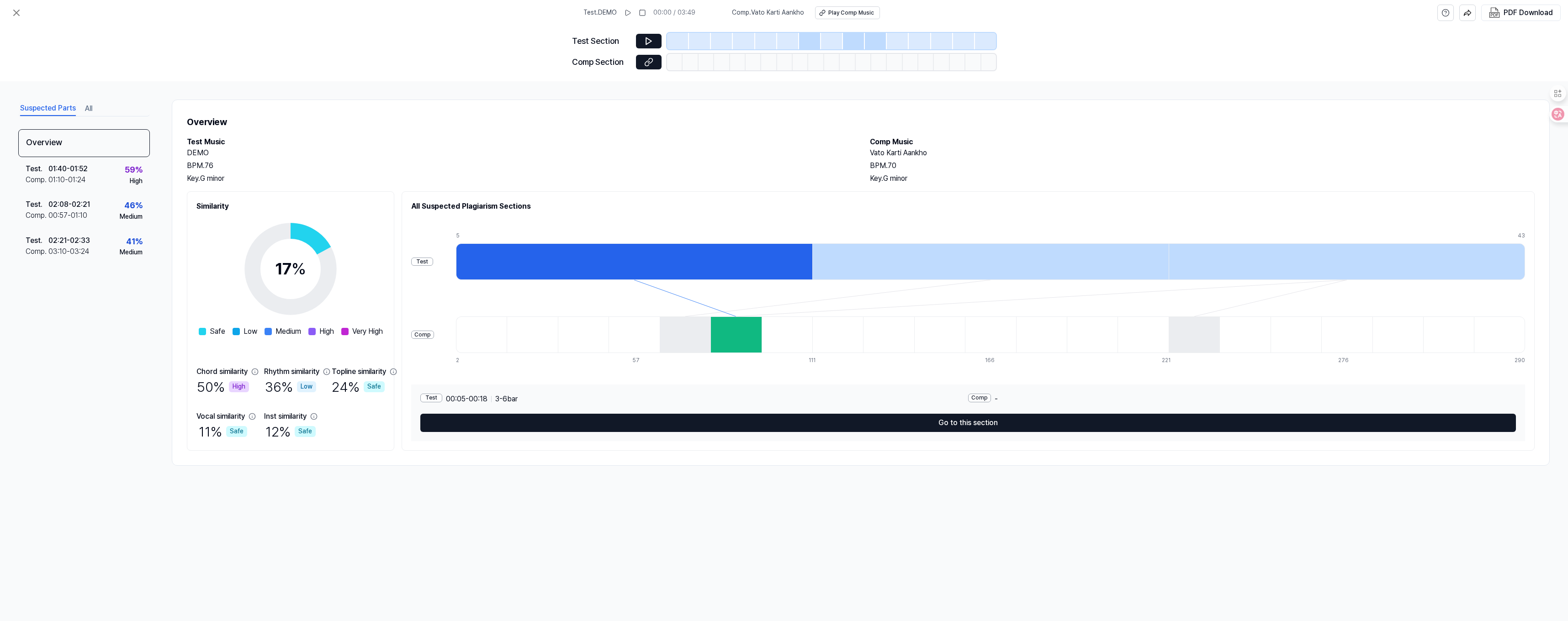
click at [51, 106] on button "Suspected Parts" at bounding box center [48, 108] width 56 height 15
click at [41, 108] on button "Suspected Parts" at bounding box center [48, 108] width 56 height 15
click at [21, 19] on button at bounding box center [16, 12] width 18 height 18
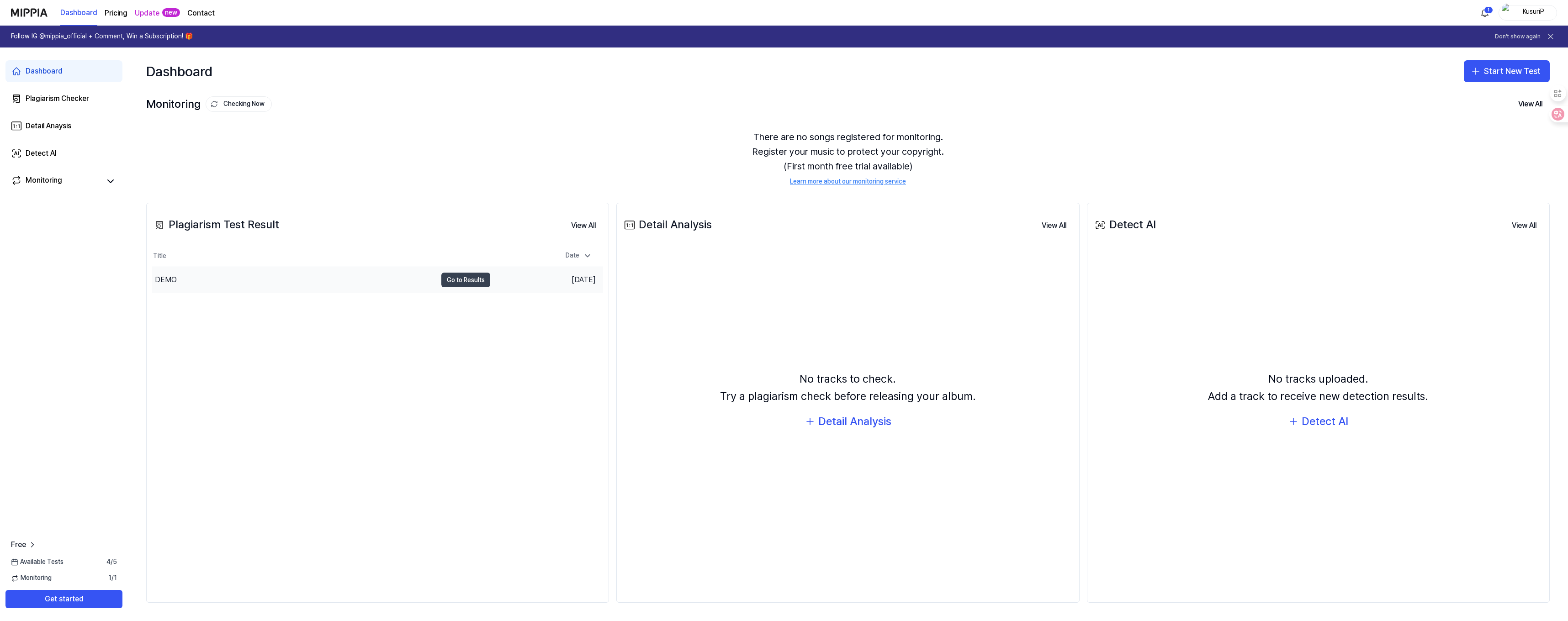
click at [464, 277] on button "Go to Results" at bounding box center [466, 279] width 49 height 15
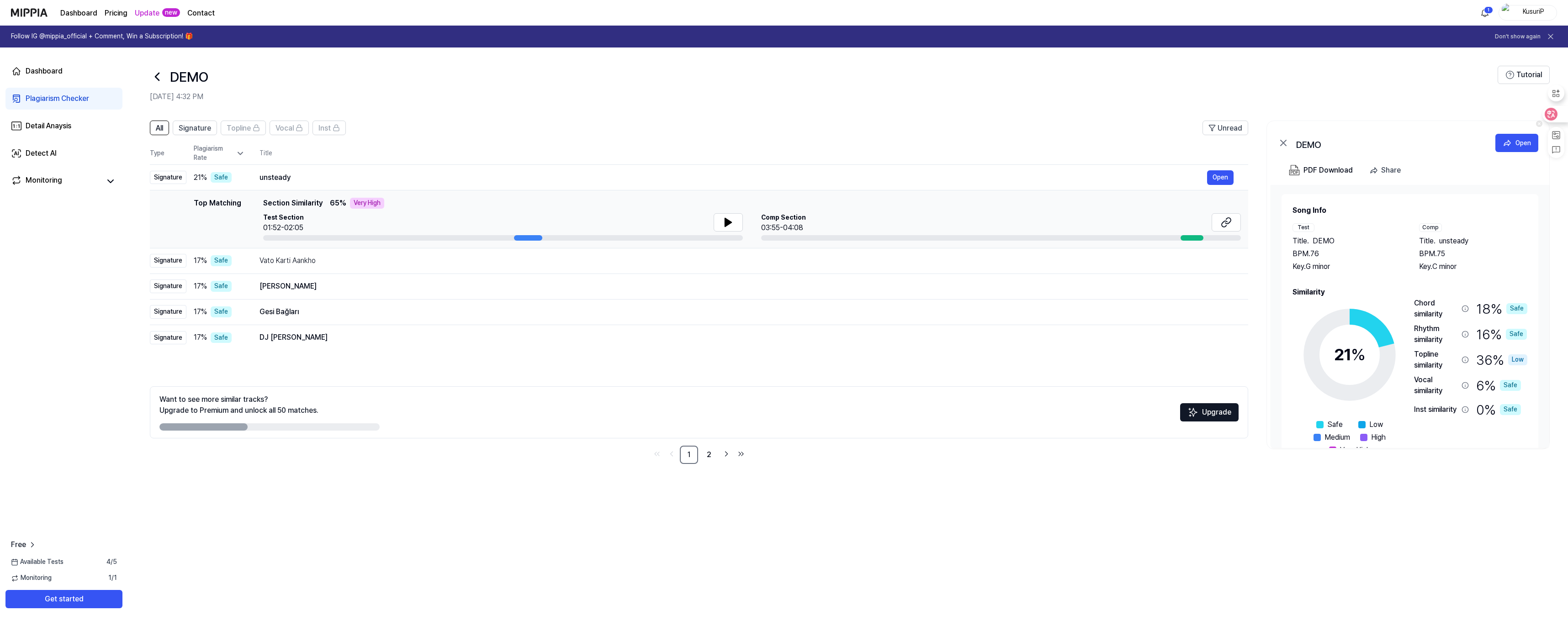
click at [1559, 114] on div at bounding box center [1554, 114] width 25 height 16
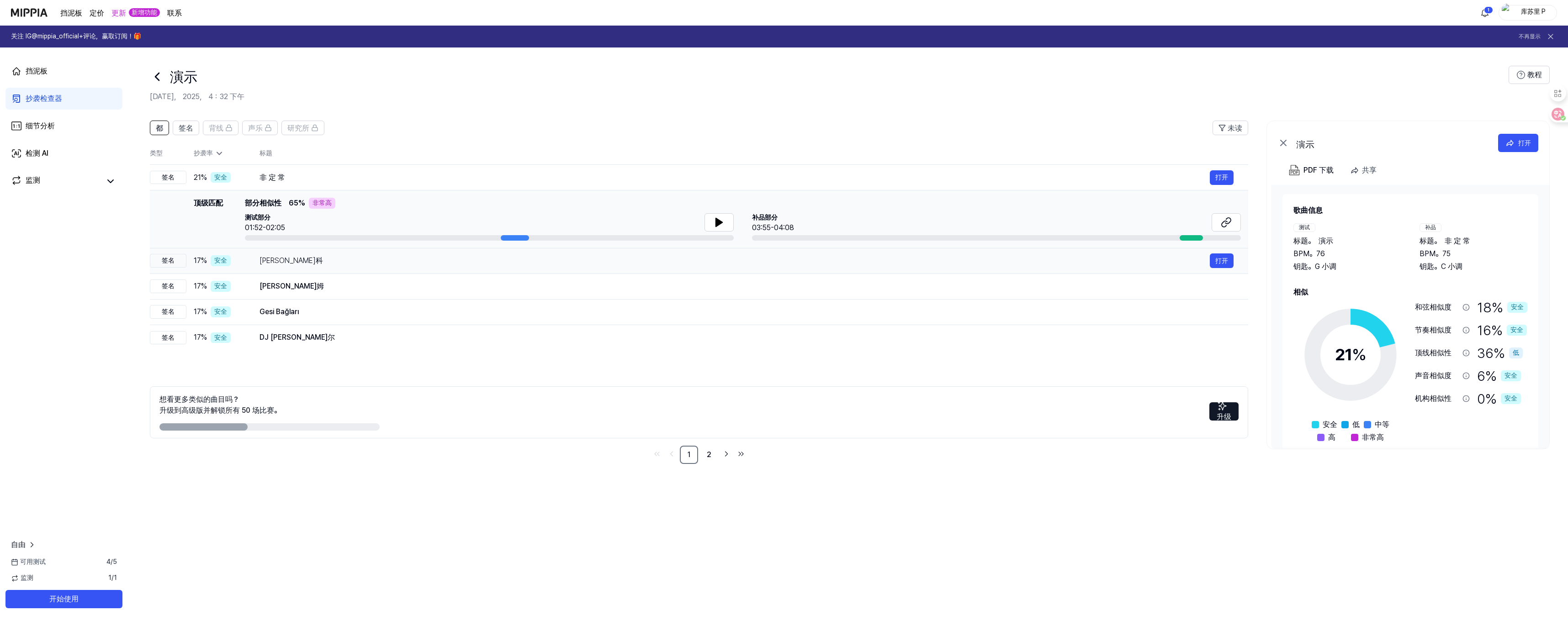
click at [351, 269] on td "瓦托·卡尔蒂·安科 打开" at bounding box center [747, 261] width 1003 height 26
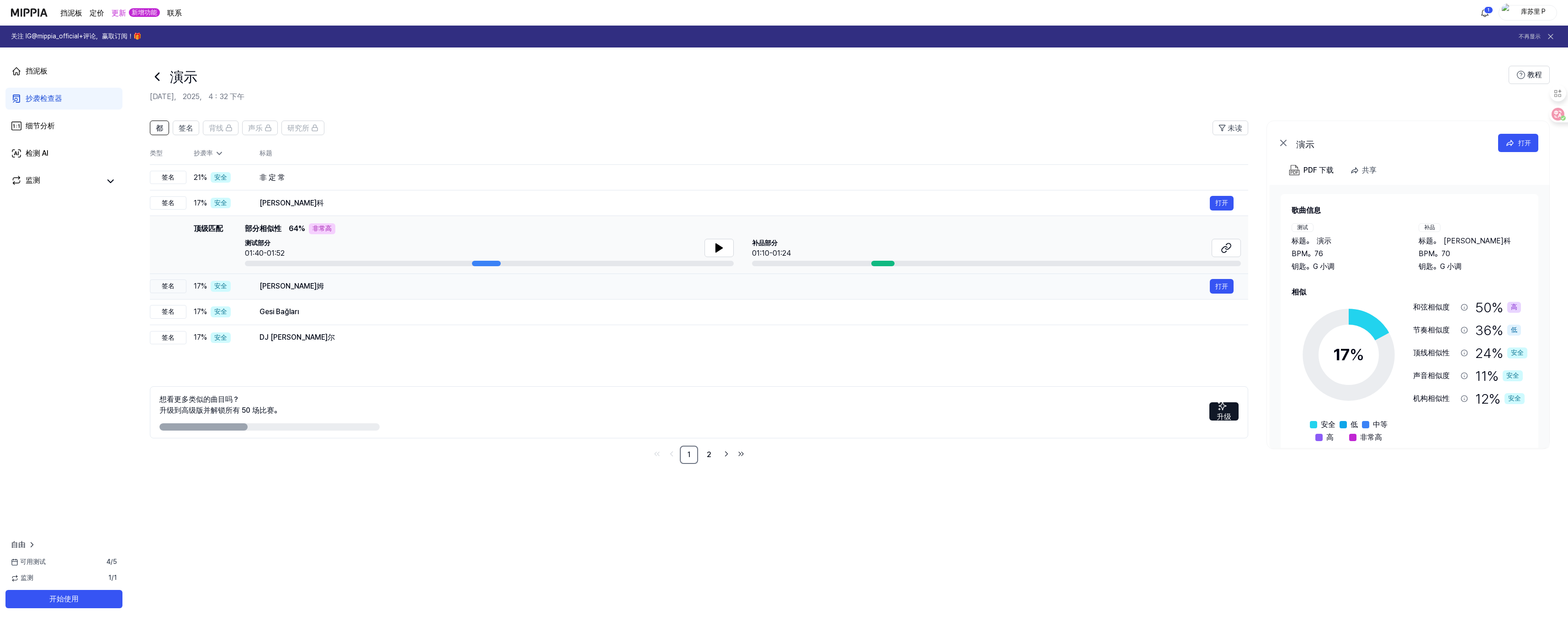
click at [296, 285] on div "杰罗姆" at bounding box center [735, 286] width 950 height 11
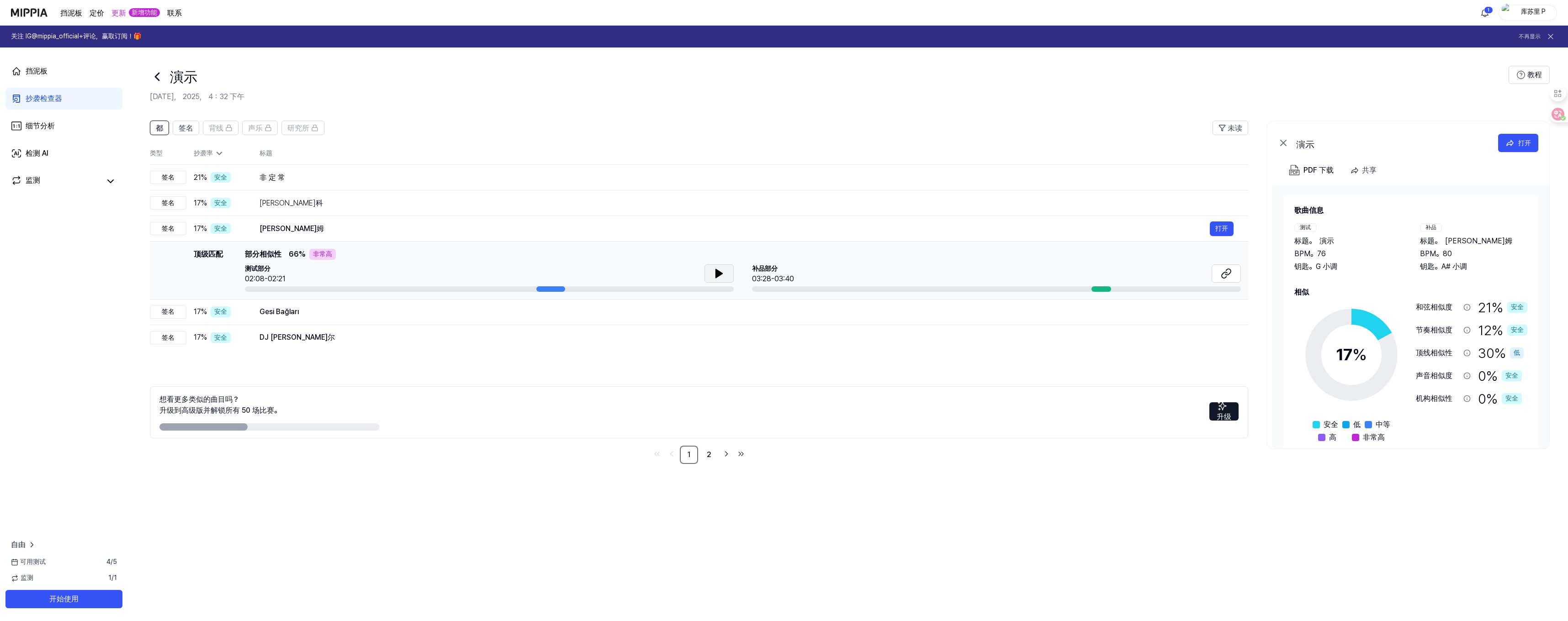
click at [718, 272] on icon at bounding box center [719, 273] width 6 height 9
click at [718, 272] on icon at bounding box center [717, 273] width 2 height 8
click at [1222, 272] on icon at bounding box center [1226, 273] width 11 height 11
click at [326, 318] on div "Gesi Bağları" at bounding box center [735, 312] width 950 height 11
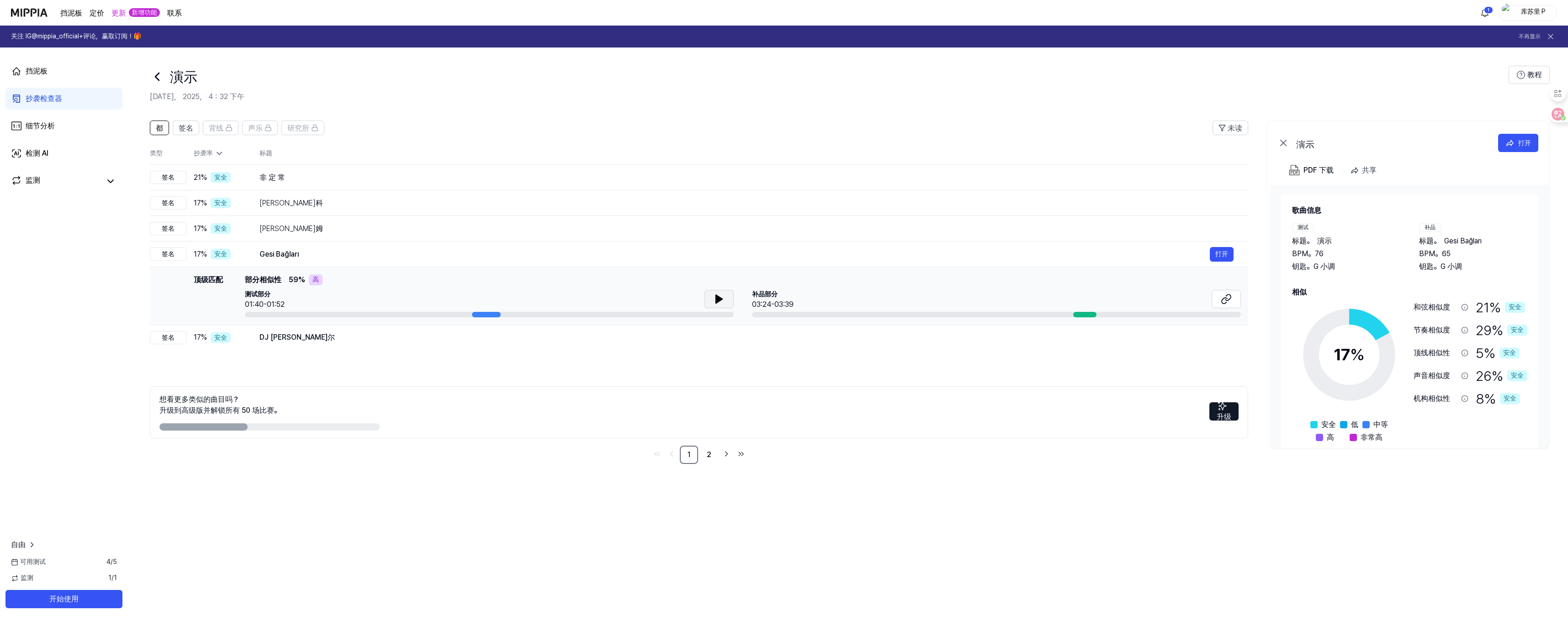
click at [713, 294] on button at bounding box center [719, 299] width 29 height 18
click at [714, 296] on icon at bounding box center [719, 299] width 11 height 11
click at [1228, 295] on icon at bounding box center [1228, 297] width 5 height 6
click at [324, 333] on font "DJ 卡塔尼亚·斯莱博尔" at bounding box center [297, 337] width 75 height 9
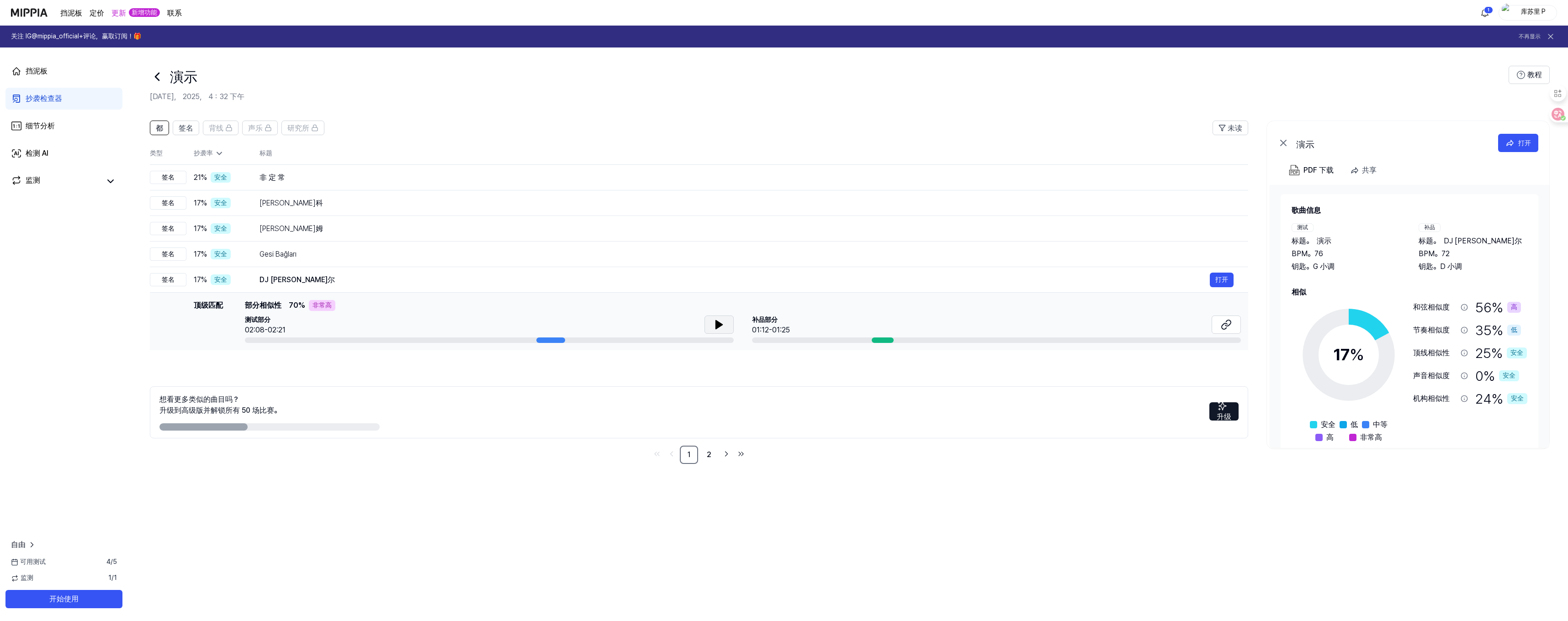
click at [722, 326] on icon at bounding box center [719, 325] width 11 height 11
click at [719, 326] on icon at bounding box center [719, 325] width 11 height 11
click at [1230, 323] on icon at bounding box center [1228, 323] width 5 height 6
click at [78, 150] on link "检测 AI" at bounding box center [63, 154] width 117 height 22
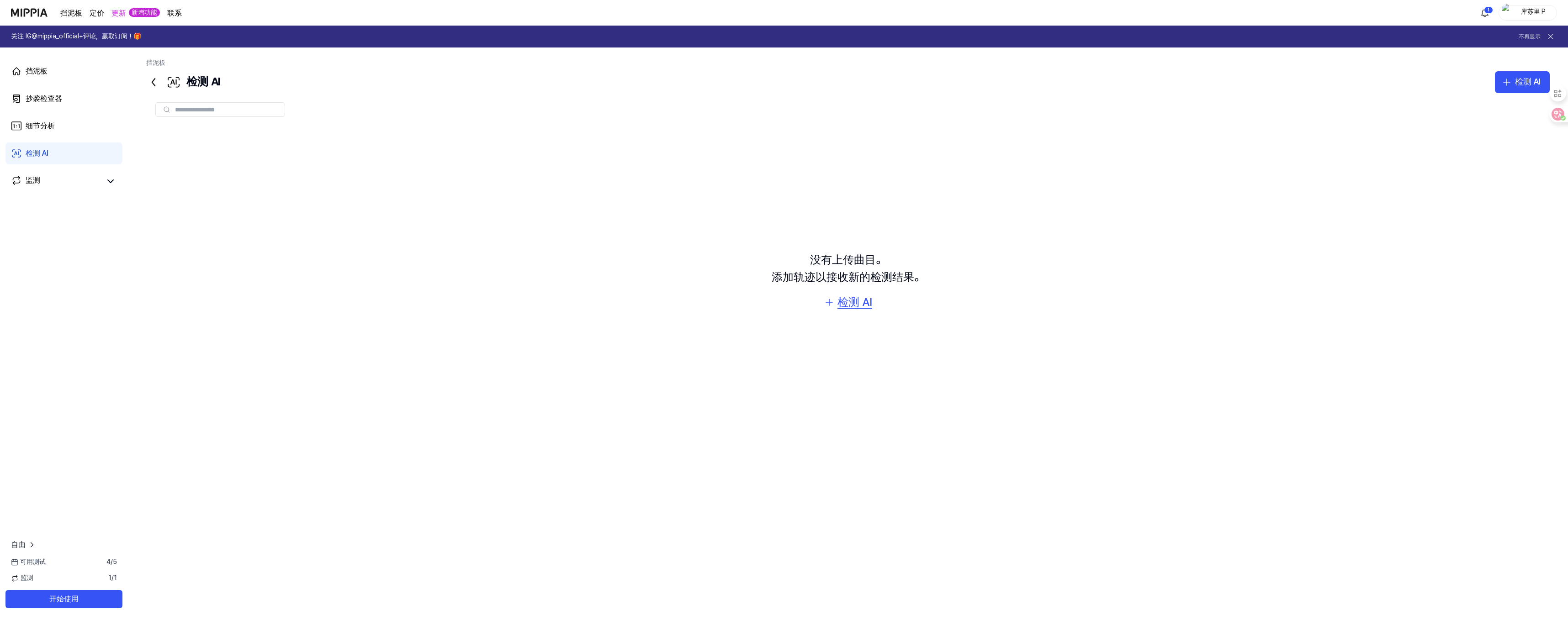
click at [831, 305] on icon "button" at bounding box center [829, 302] width 11 height 11
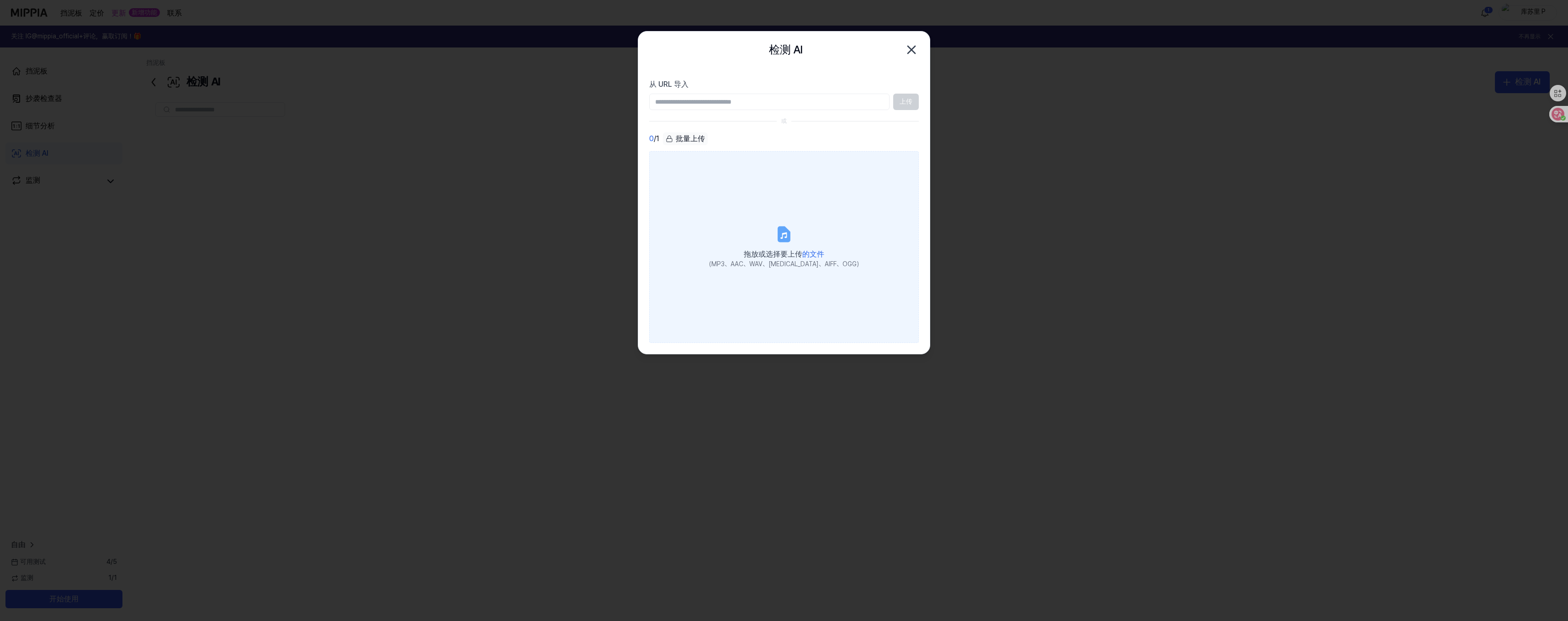
click at [752, 226] on label "拖放或选择要上传 的文件 （MP3、AAC、WAV、FLAC、AIFF、OGG）" at bounding box center [784, 247] width 269 height 192
click at [0, 0] on input "拖放或选择要上传 的文件 （MP3、AAC、WAV、FLAC、AIFF、OGG）" at bounding box center [0, 0] width 0 height 0
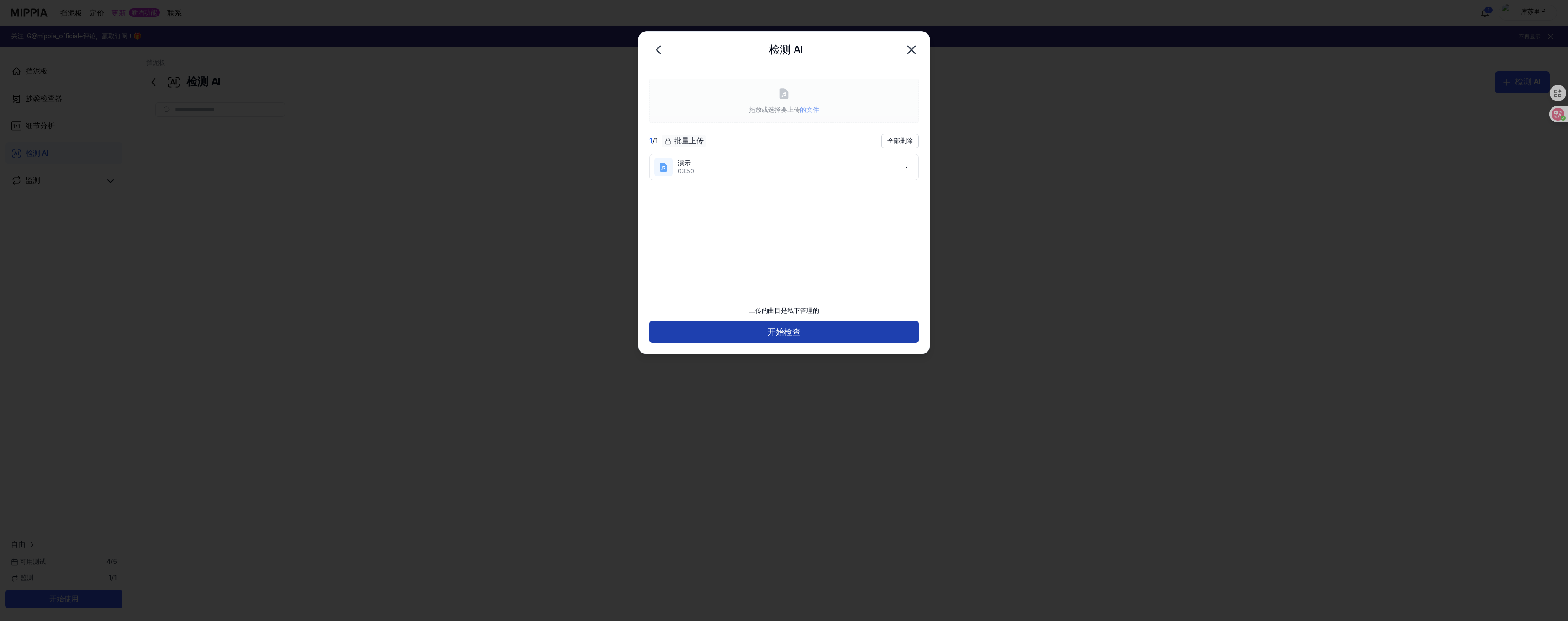
click at [852, 337] on button "开始检查" at bounding box center [784, 332] width 269 height 22
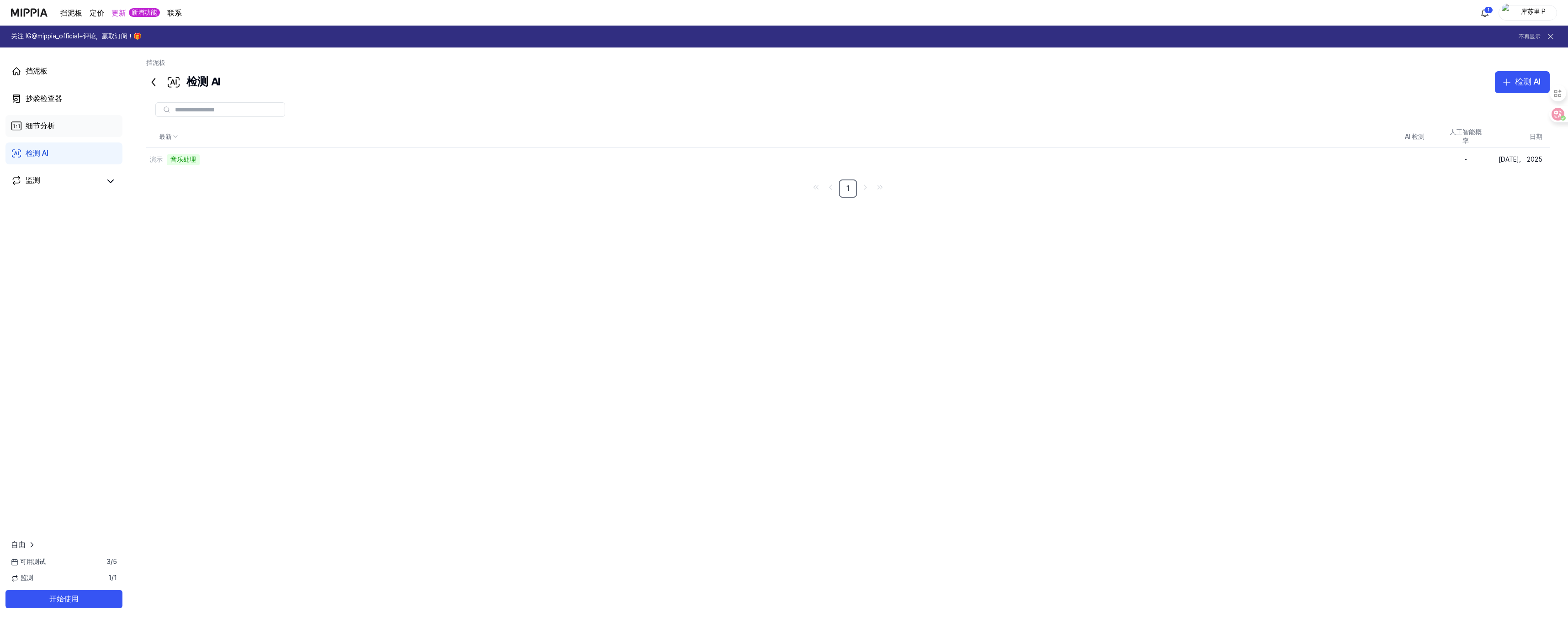
click at [64, 132] on link "细节分析" at bounding box center [63, 126] width 117 height 22
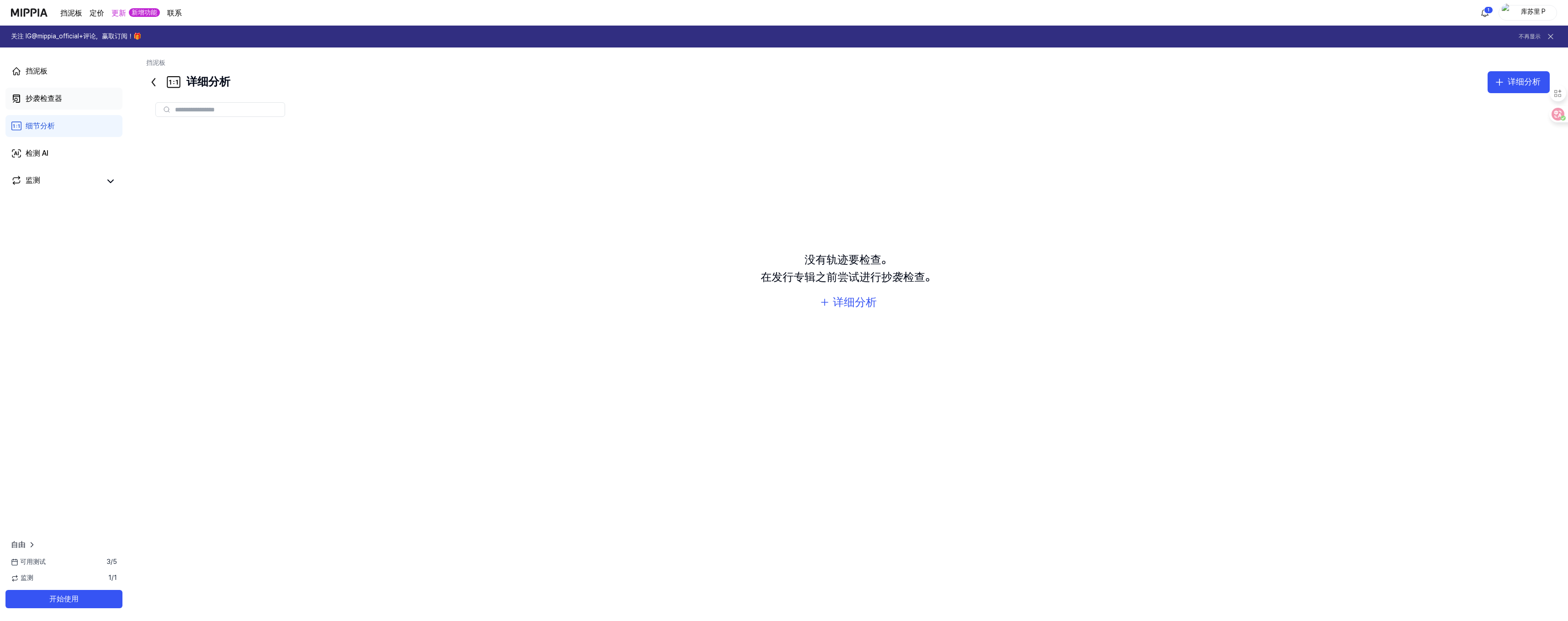
click at [84, 103] on link "抄袭检查器" at bounding box center [63, 99] width 117 height 22
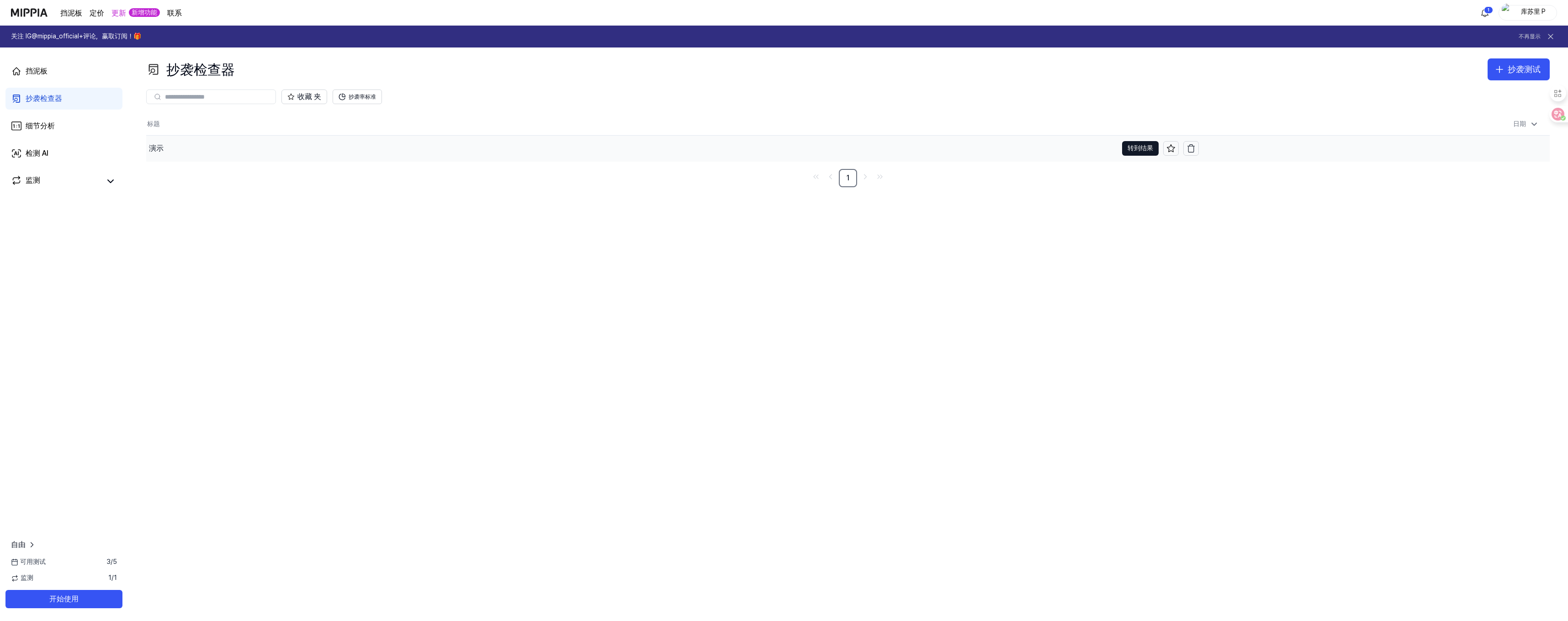
click at [157, 153] on div "演示" at bounding box center [156, 148] width 15 height 11
click at [1133, 151] on font "转到结果" at bounding box center [1141, 148] width 26 height 8
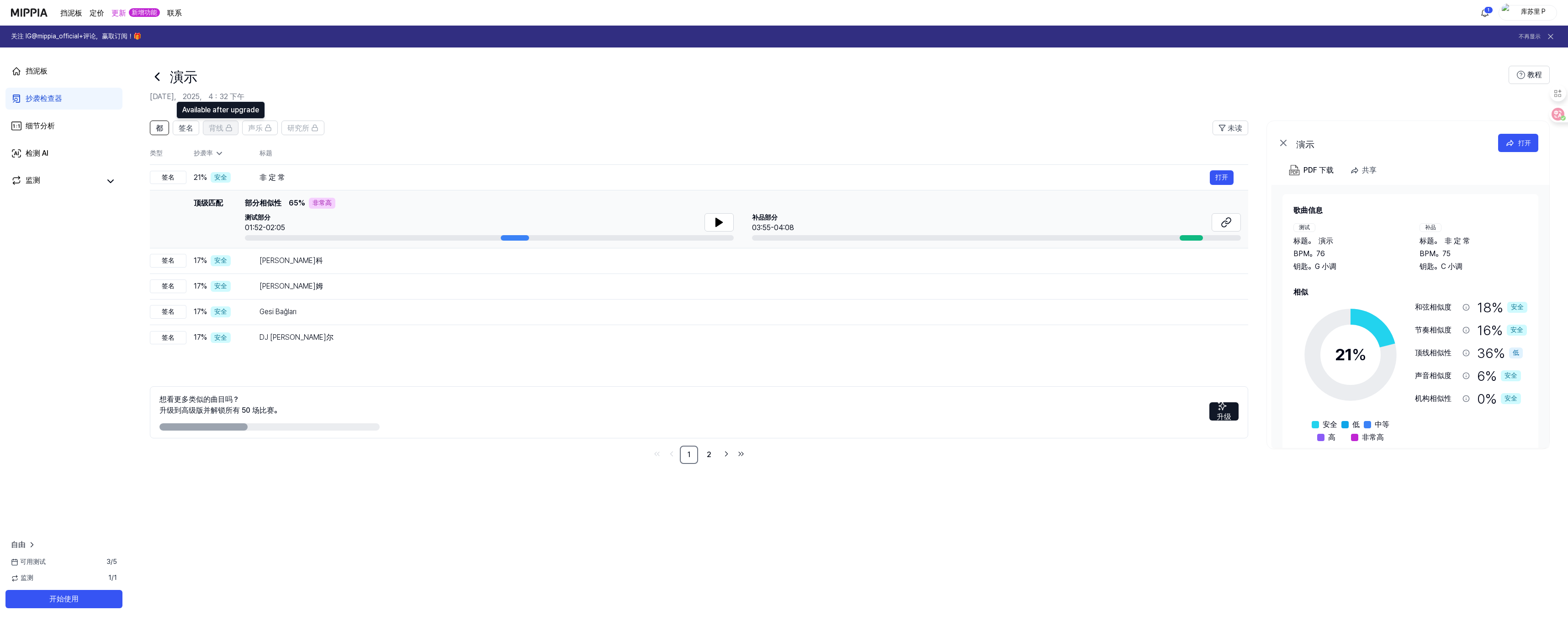
click at [213, 133] on span "背线" at bounding box center [215, 128] width 15 height 11
click at [258, 129] on font "声乐" at bounding box center [255, 128] width 15 height 9
click at [185, 131] on font "签名" at bounding box center [185, 128] width 15 height 9
click at [166, 129] on button "都" at bounding box center [159, 127] width 19 height 15
click at [1522, 140] on font "打开" at bounding box center [1524, 143] width 13 height 8
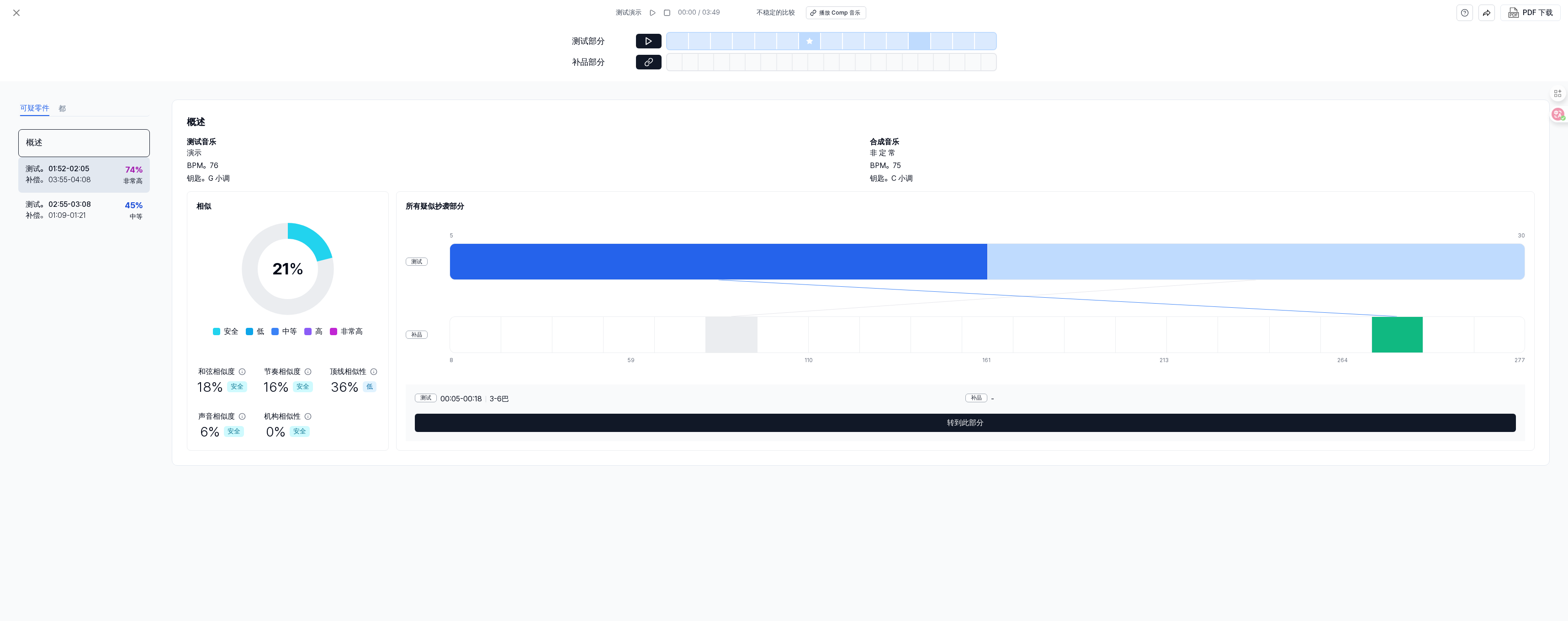
click at [61, 167] on div "01:52 - 02:05" at bounding box center [69, 168] width 41 height 11
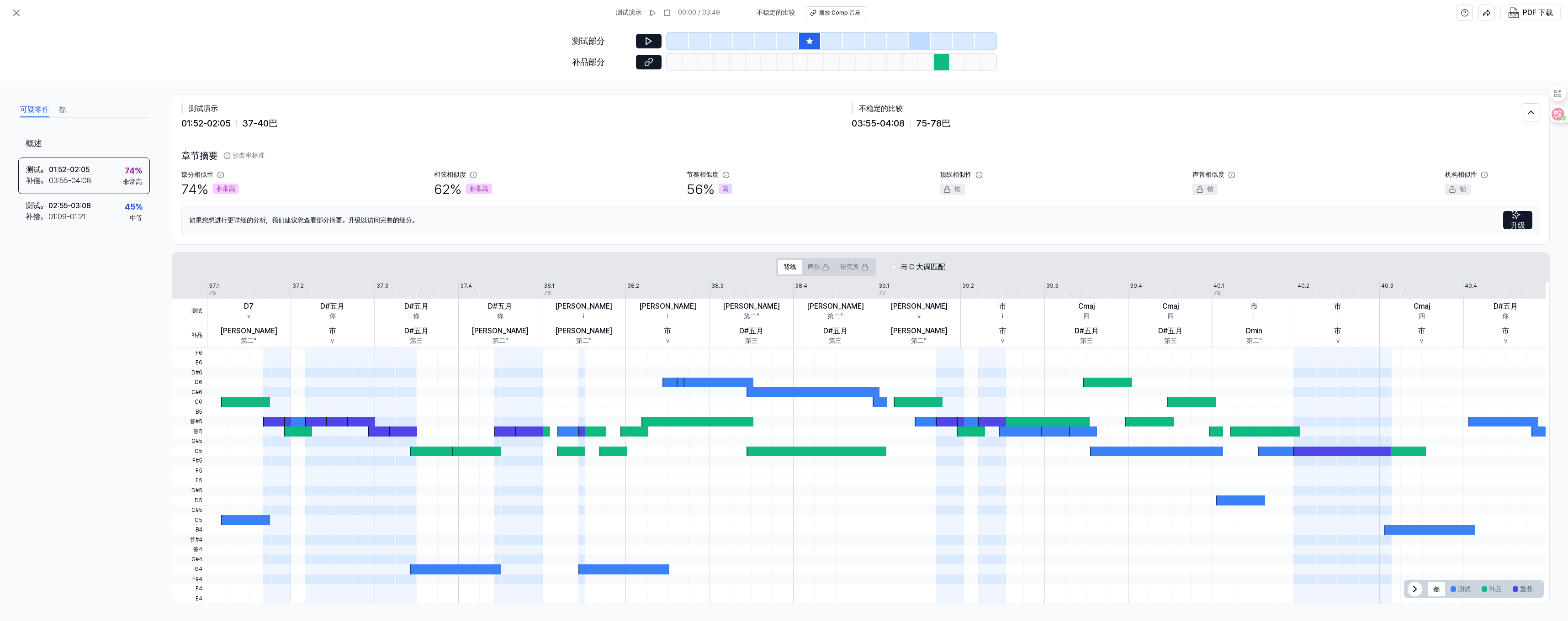
scroll to position [6, 0]
click at [228, 522] on div at bounding box center [245, 519] width 49 height 10
click at [649, 34] on button at bounding box center [649, 41] width 26 height 15
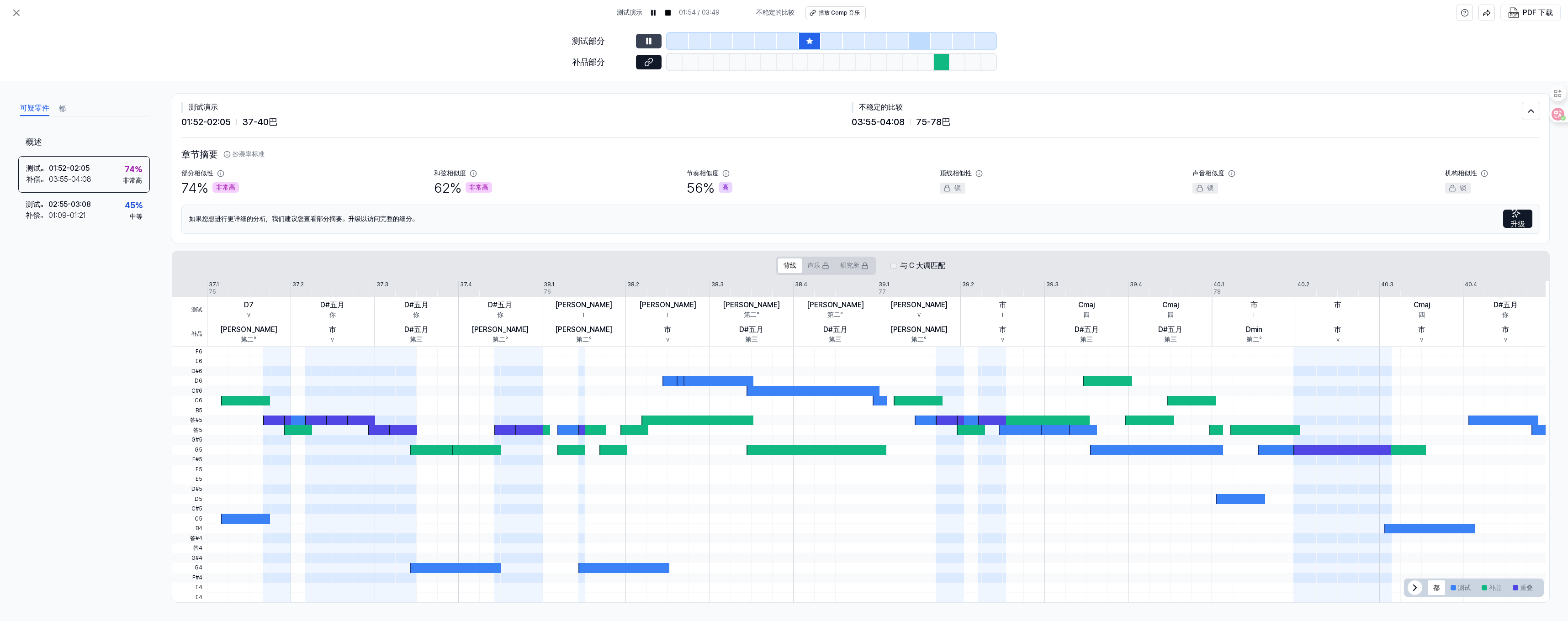
click at [653, 39] on icon at bounding box center [649, 41] width 9 height 9
click at [653, 61] on icon at bounding box center [649, 61] width 4 height 5
click at [654, 41] on button at bounding box center [649, 41] width 26 height 15
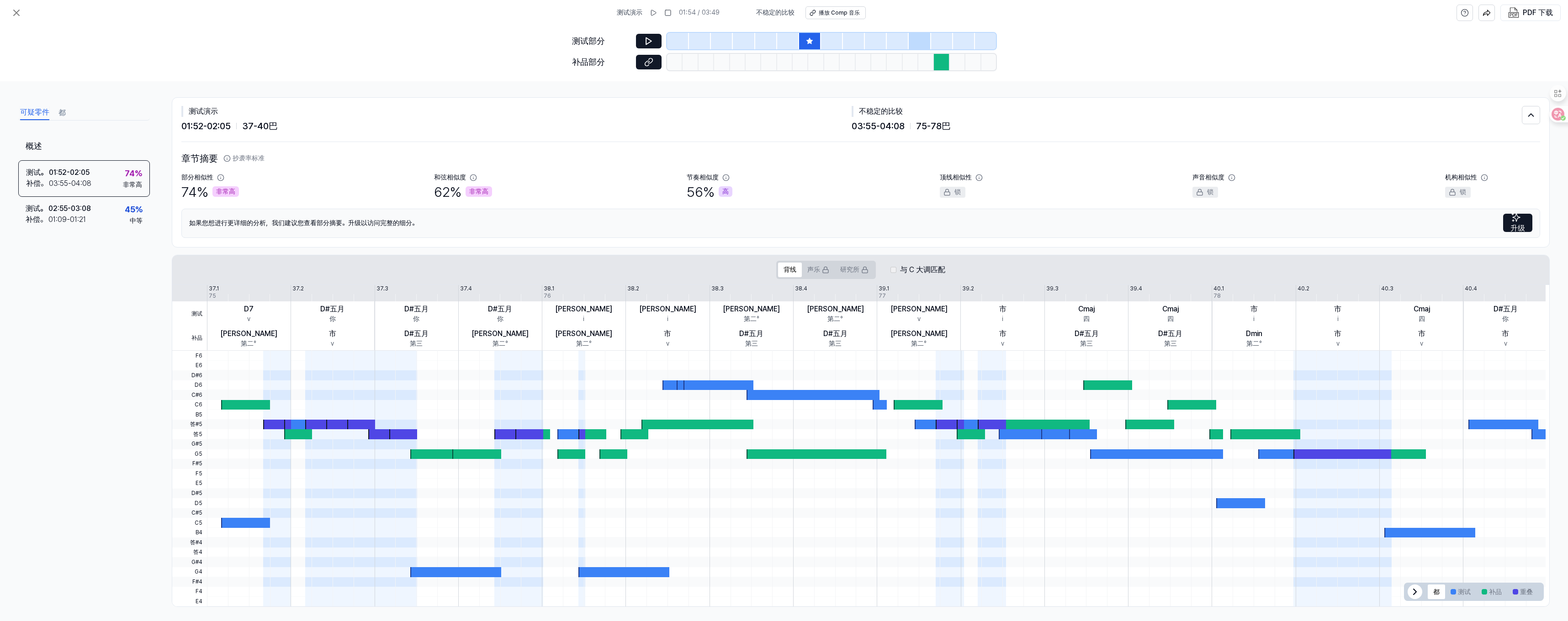
scroll to position [0, 0]
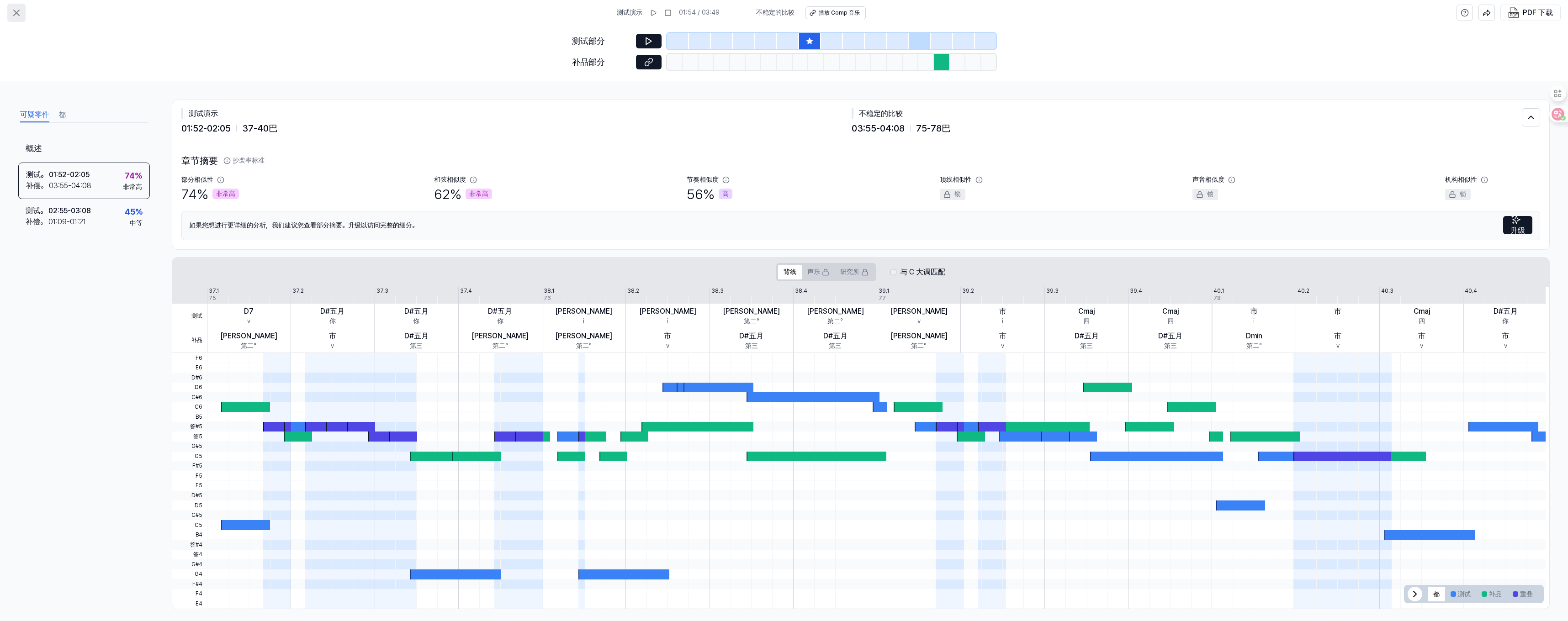
click at [21, 14] on icon at bounding box center [16, 13] width 11 height 11
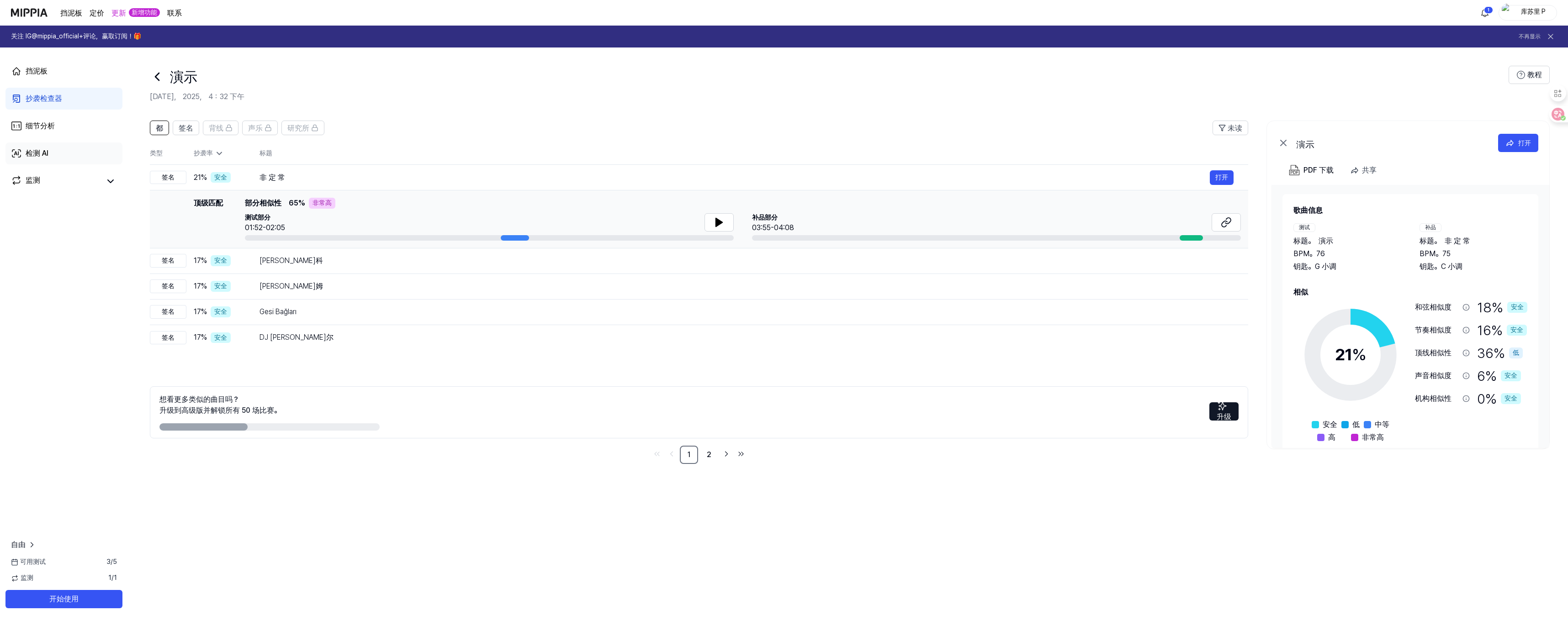
click at [60, 161] on link "检测 AI" at bounding box center [63, 154] width 117 height 22
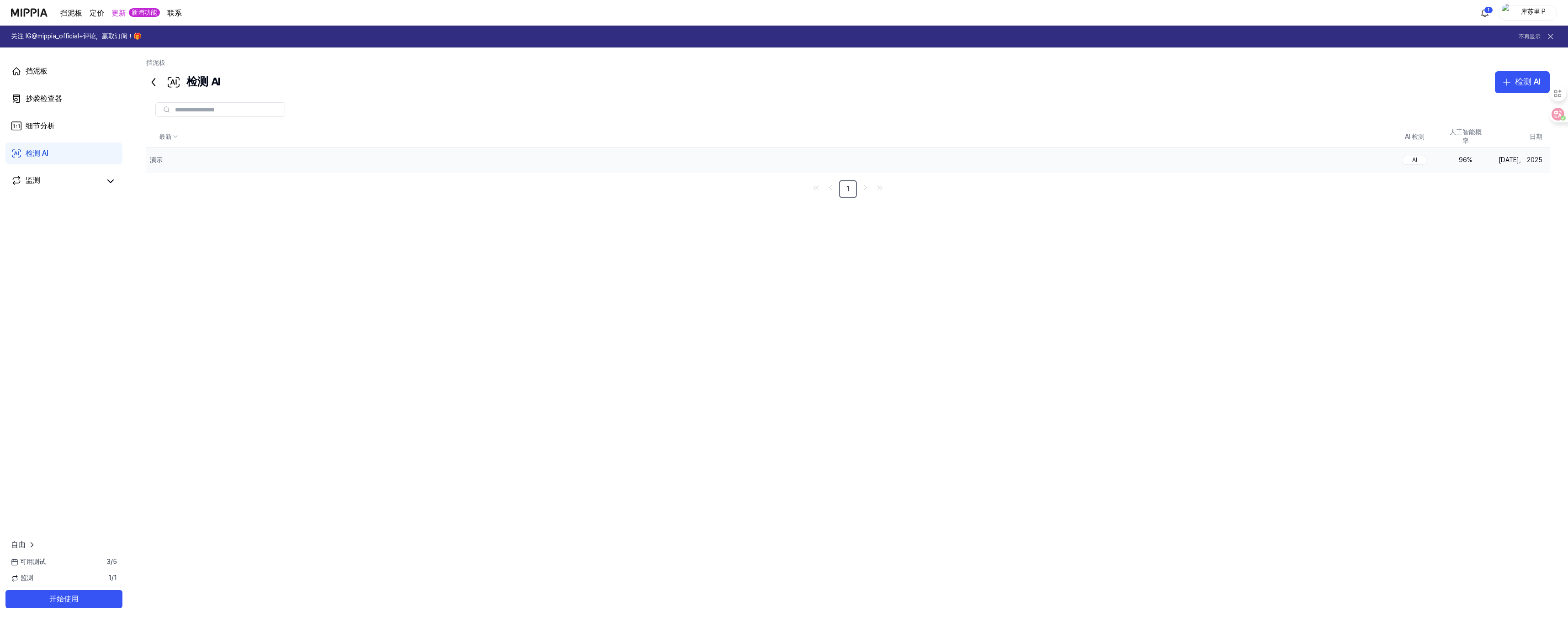
click at [1459, 164] on div "96 %" at bounding box center [1465, 160] width 37 height 9
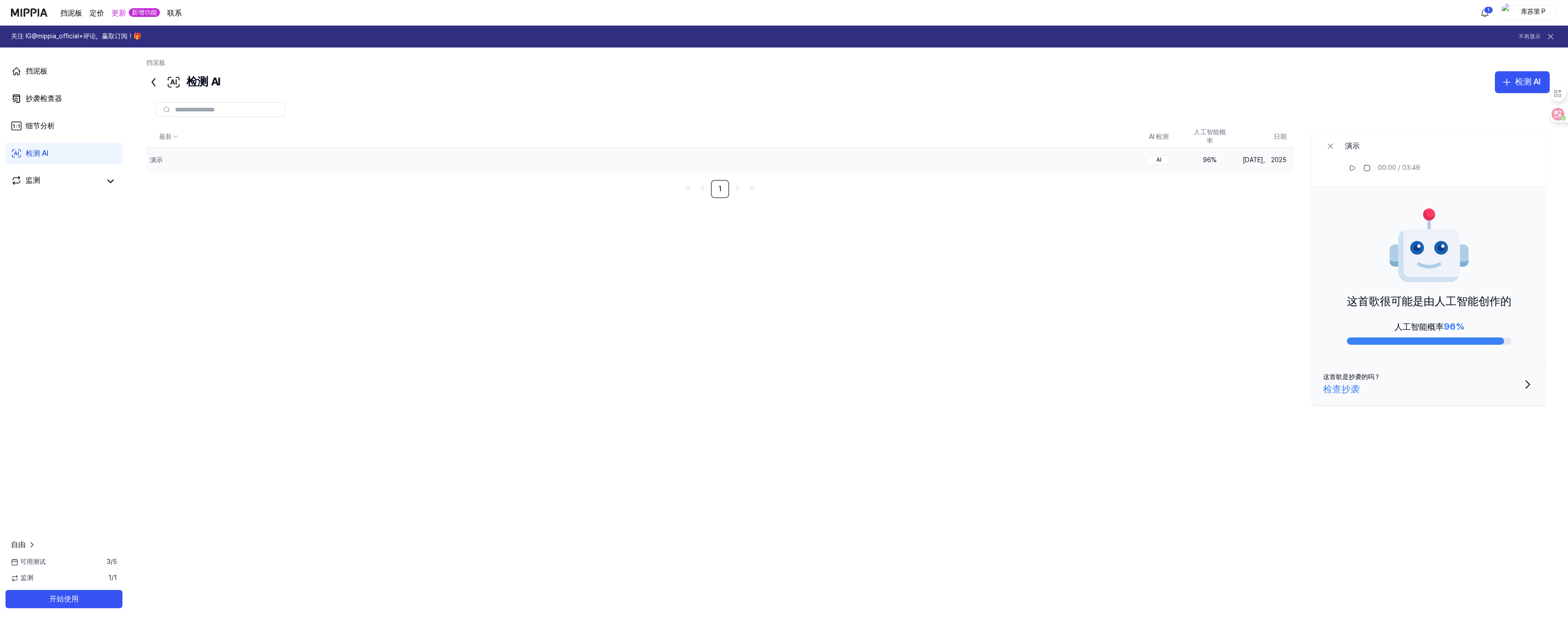
click at [1443, 385] on button "这首歌是抄袭的吗？ 检查抄袭" at bounding box center [1430, 384] width 234 height 42
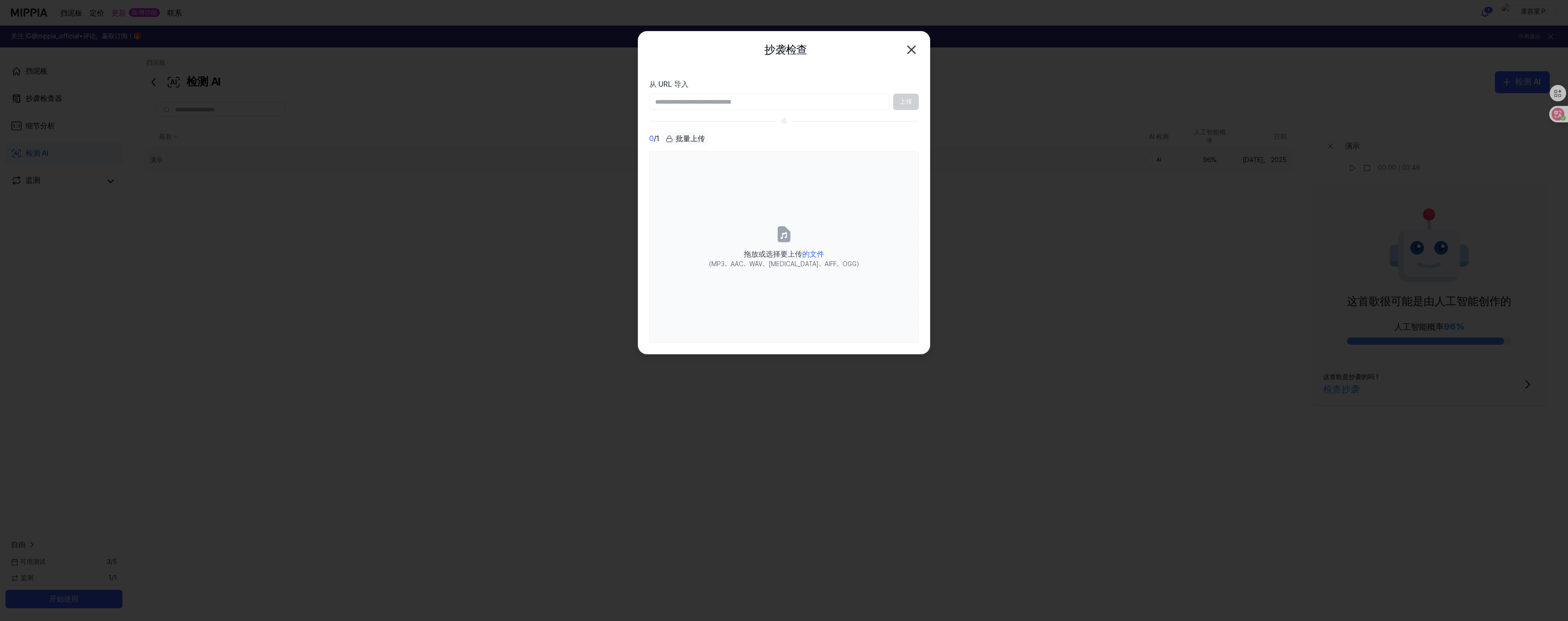
click at [915, 50] on icon "button" at bounding box center [911, 50] width 15 height 15
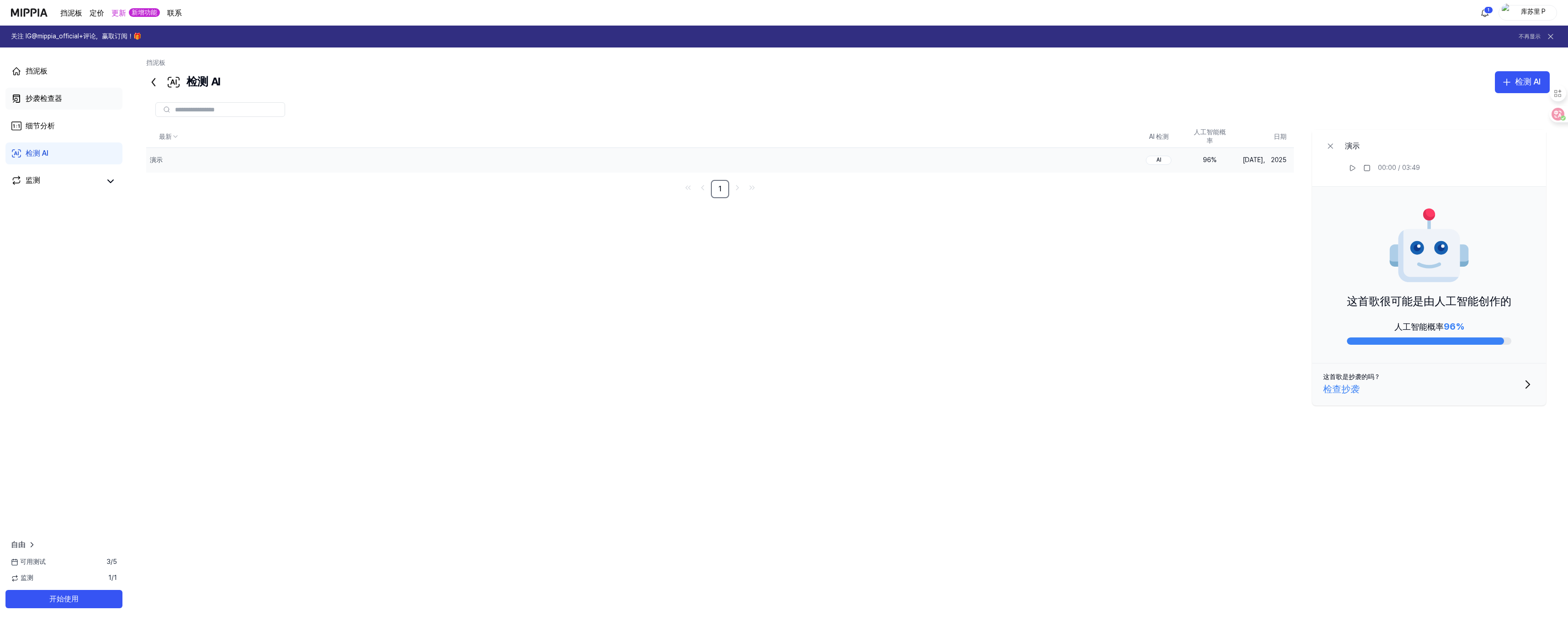
click at [39, 99] on font "抄袭检查器" at bounding box center [44, 98] width 37 height 9
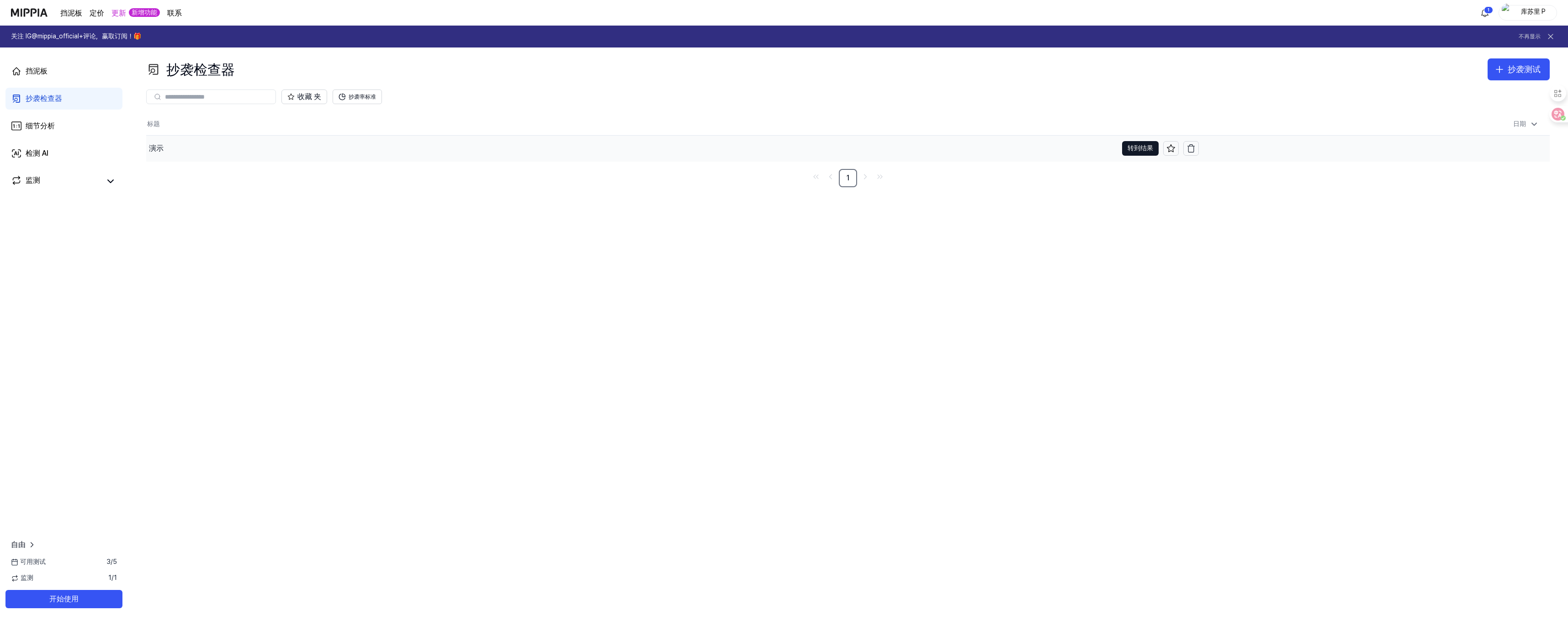
click at [218, 150] on div "演示" at bounding box center [631, 149] width 972 height 26
click at [1543, 15] on font "库苏里 P" at bounding box center [1533, 11] width 25 height 8
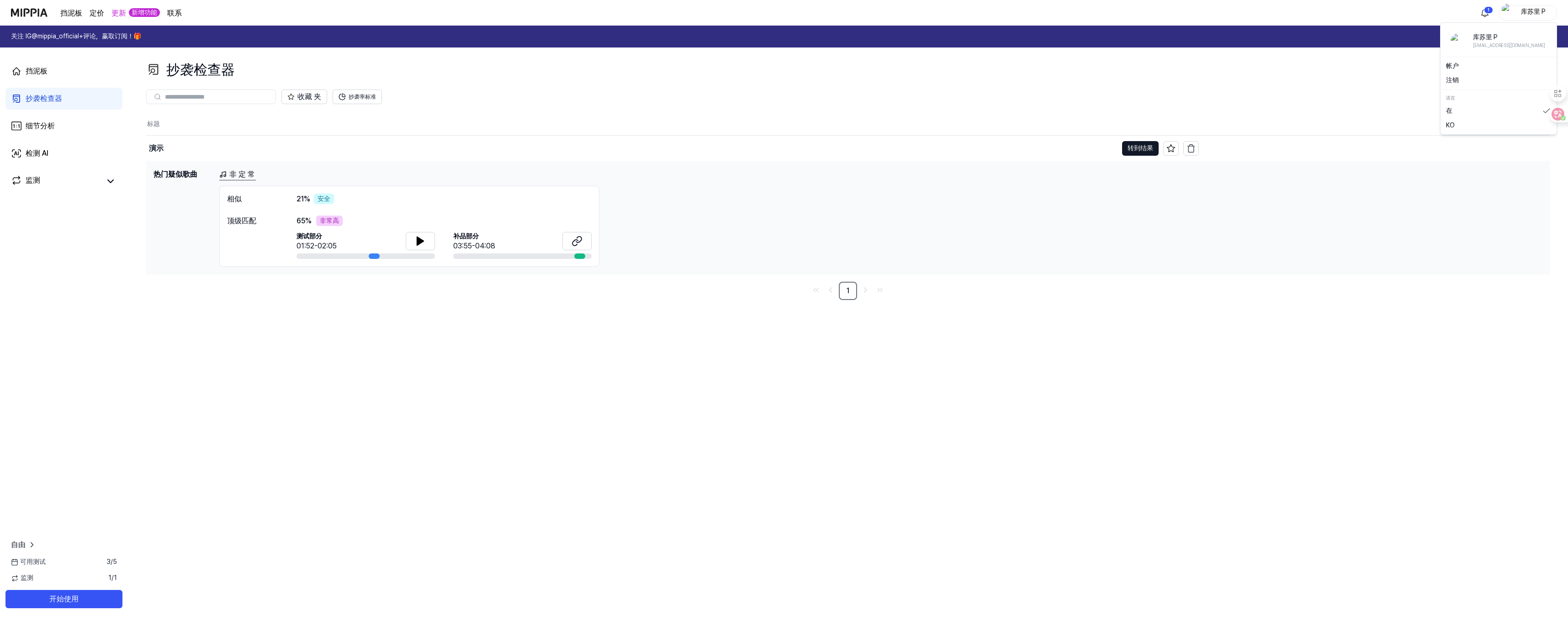
click at [1051, 307] on div "抄袭检查器 抄袭测试 Plagiarism Checker Detail Analysis Detect AI 收藏 夹 抄袭率标准 标题 日期 演示 转到结…" at bounding box center [848, 335] width 1440 height 574
click at [73, 154] on link "检测 AI" at bounding box center [63, 154] width 117 height 22
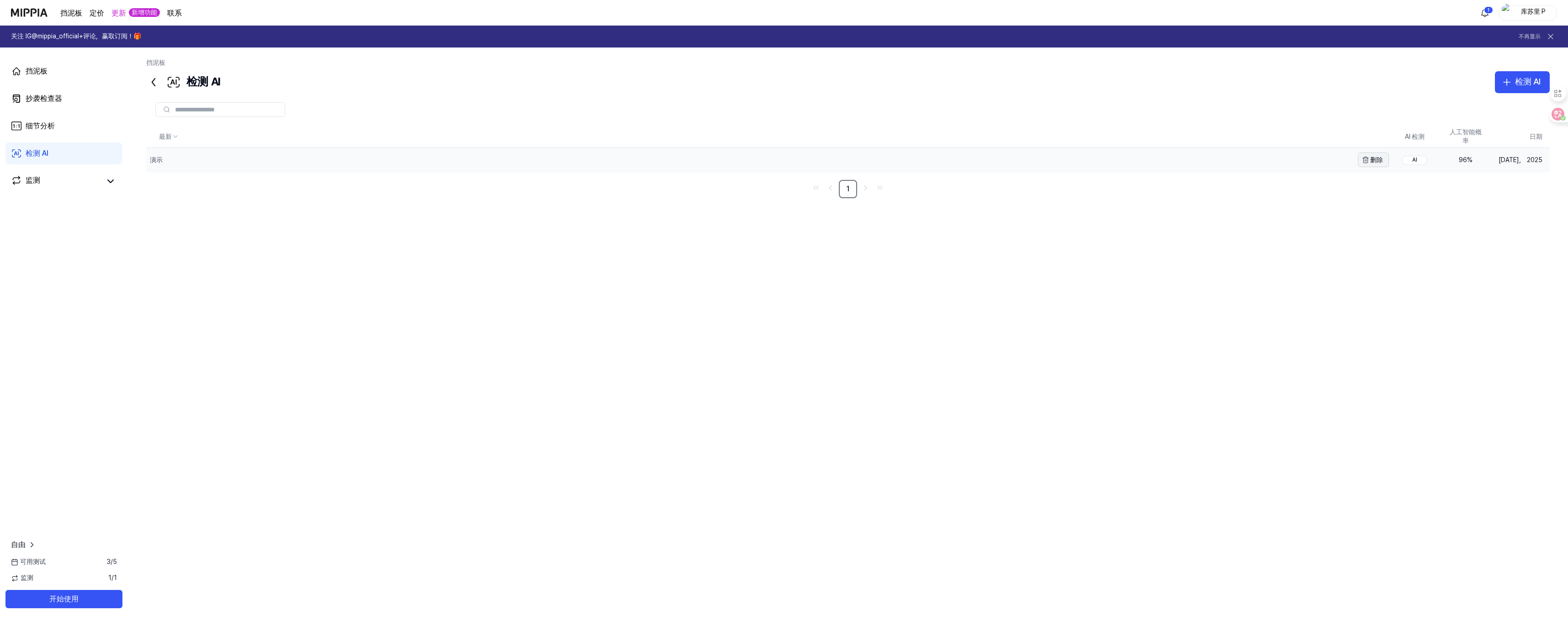
click at [1382, 161] on font "删除" at bounding box center [1377, 160] width 13 height 8
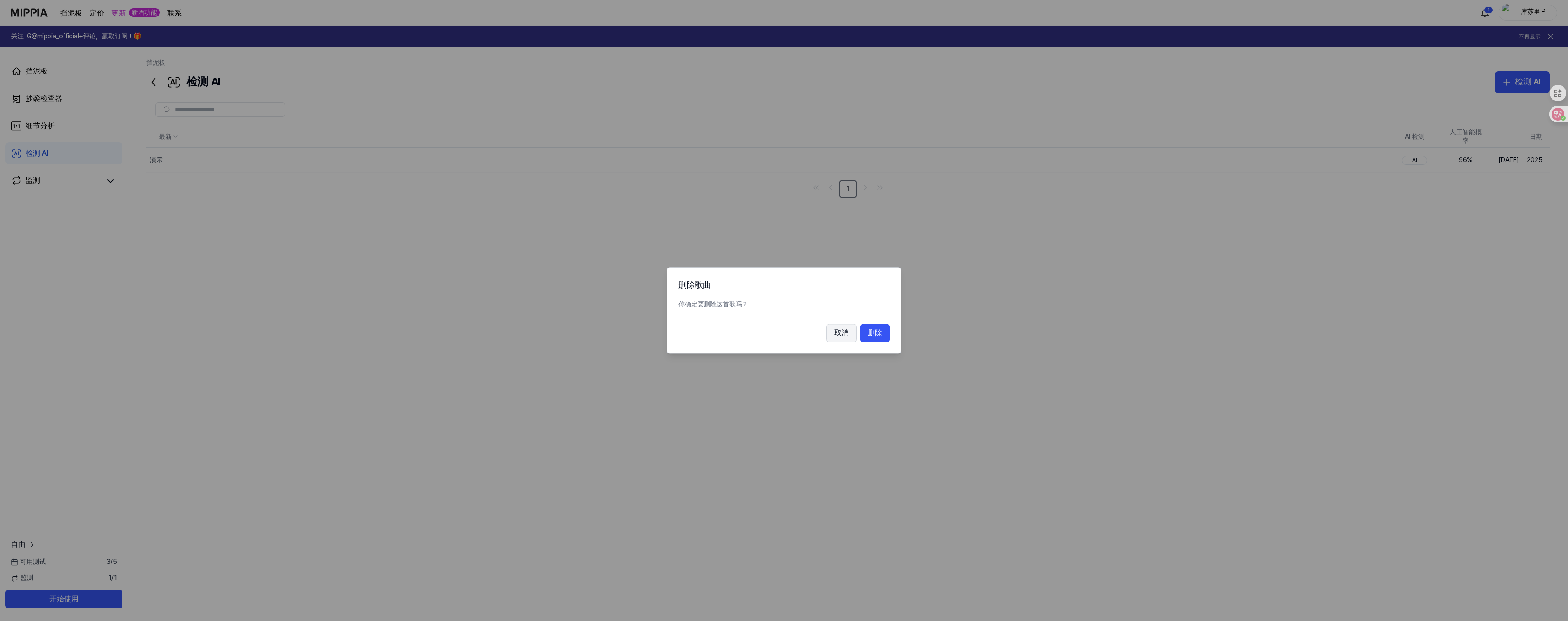
click at [845, 333] on font "取消" at bounding box center [841, 333] width 15 height 9
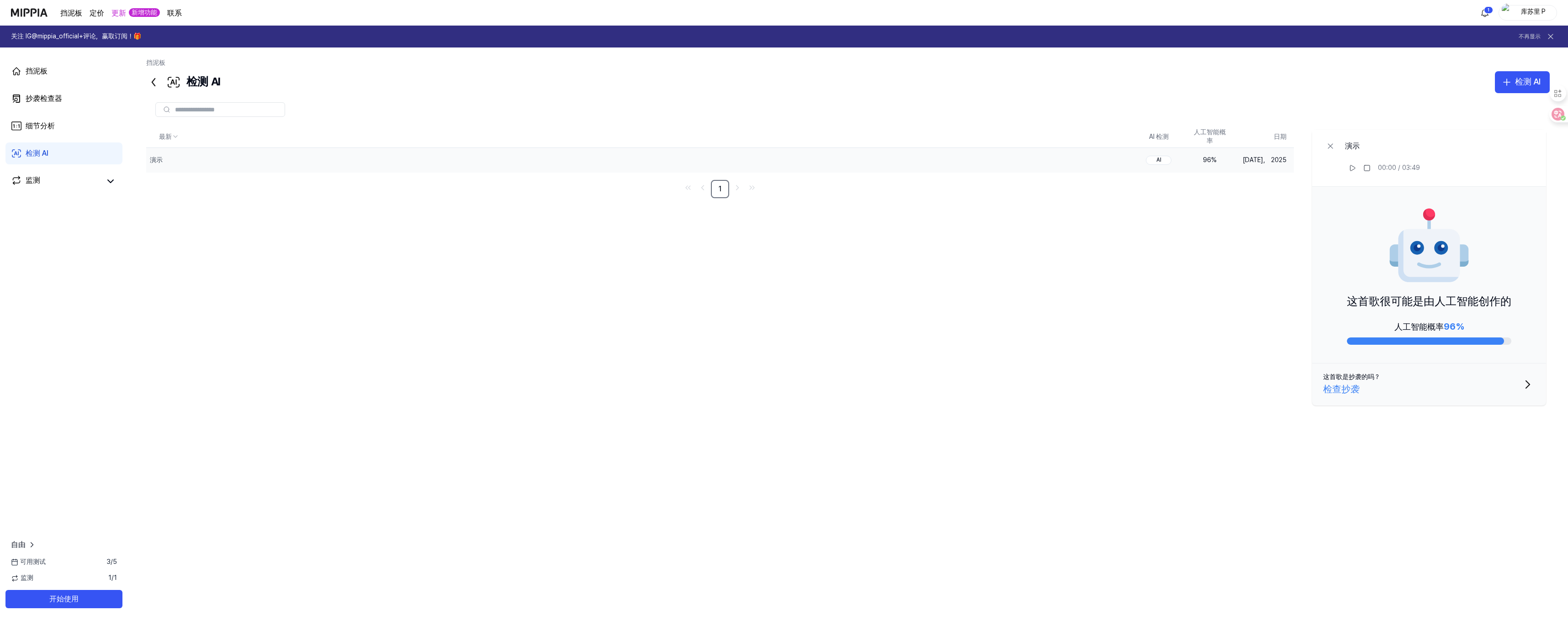
click at [1348, 390] on font "检查抄袭" at bounding box center [1341, 389] width 37 height 11
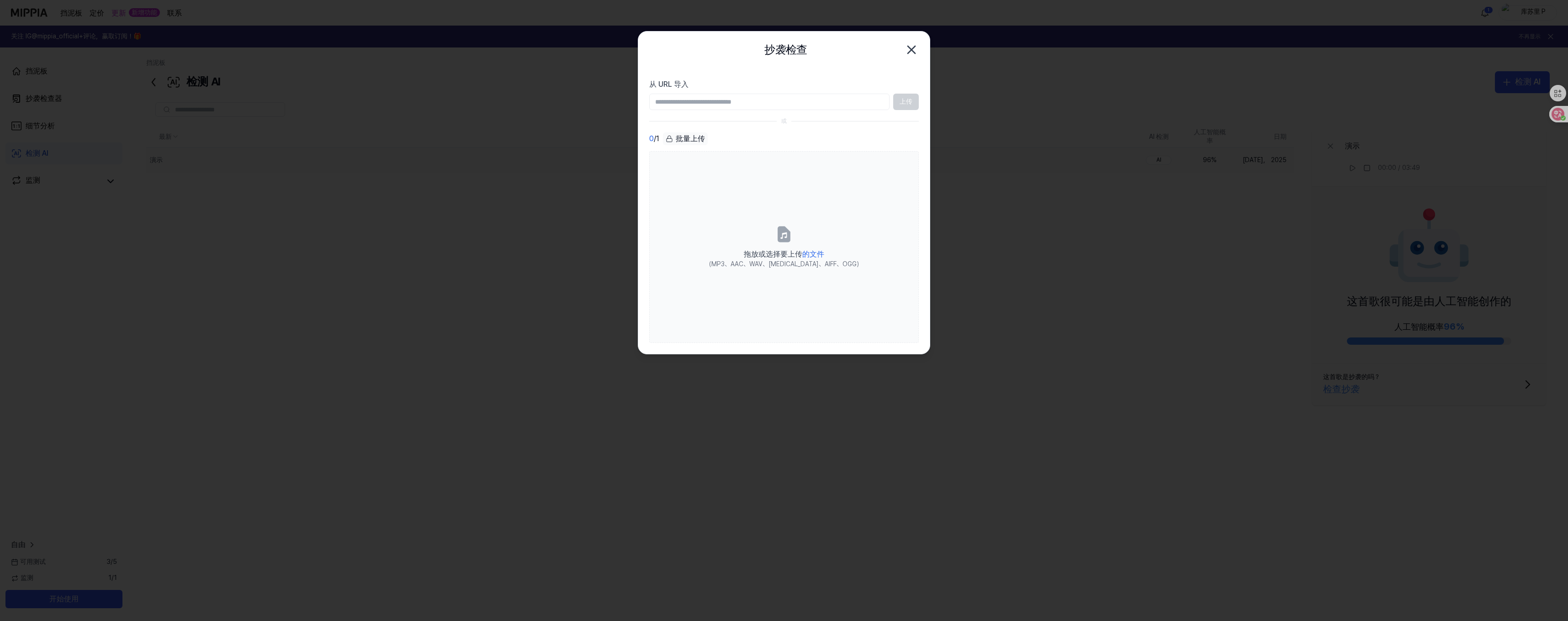
click at [1068, 335] on div at bounding box center [784, 310] width 1568 height 621
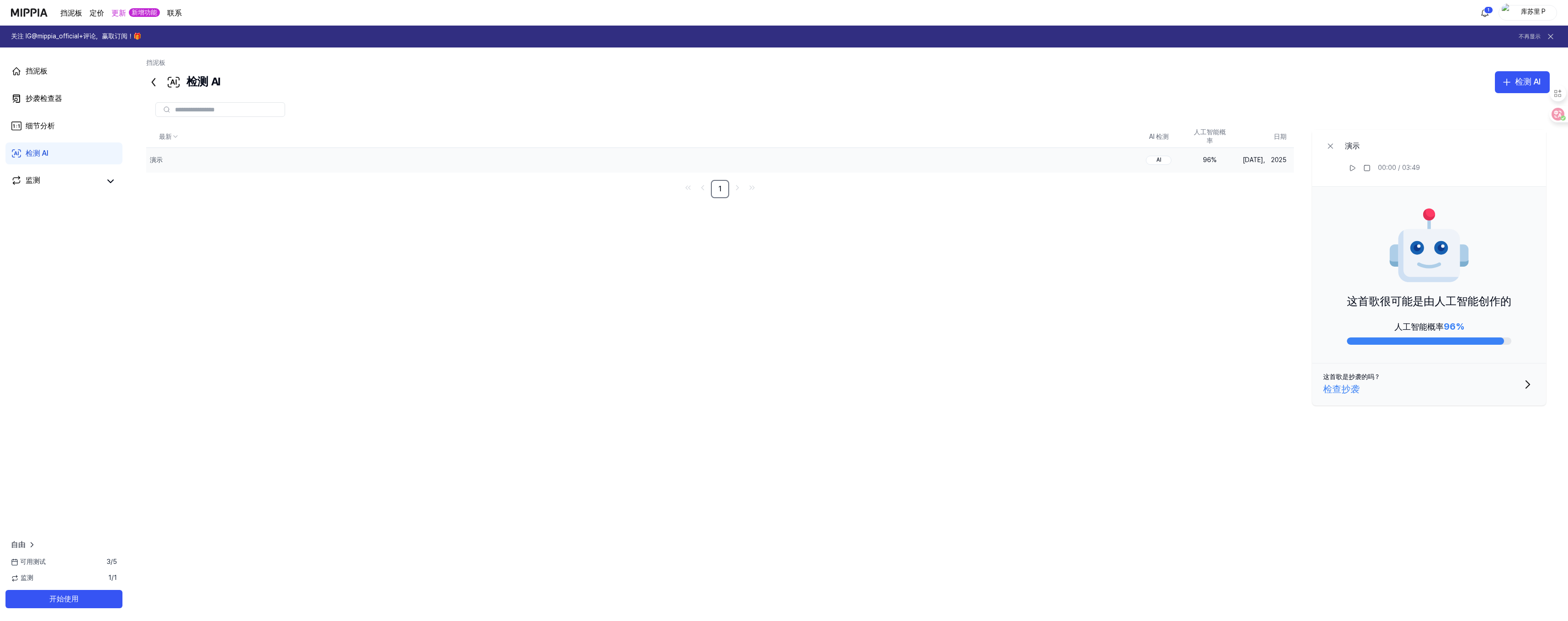
click at [1527, 385] on icon "button" at bounding box center [1527, 384] width 15 height 15
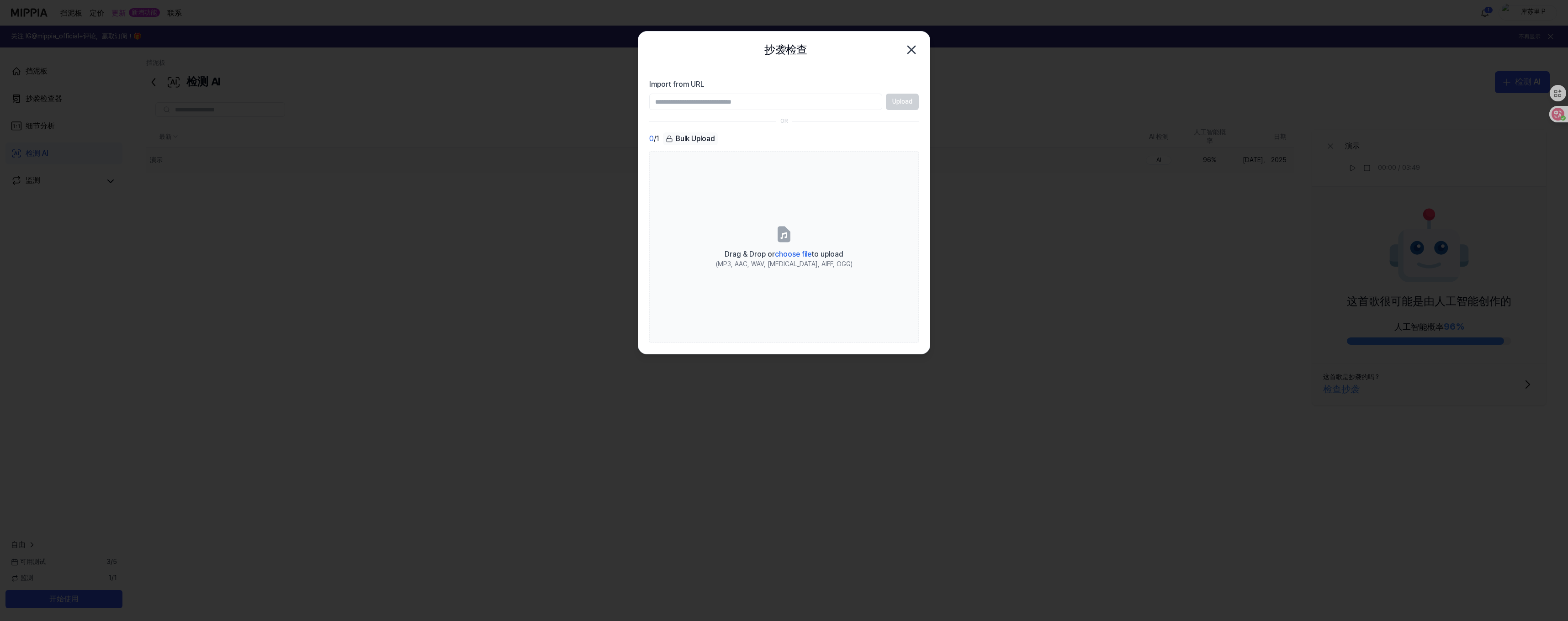
click at [1140, 324] on div at bounding box center [784, 310] width 1568 height 621
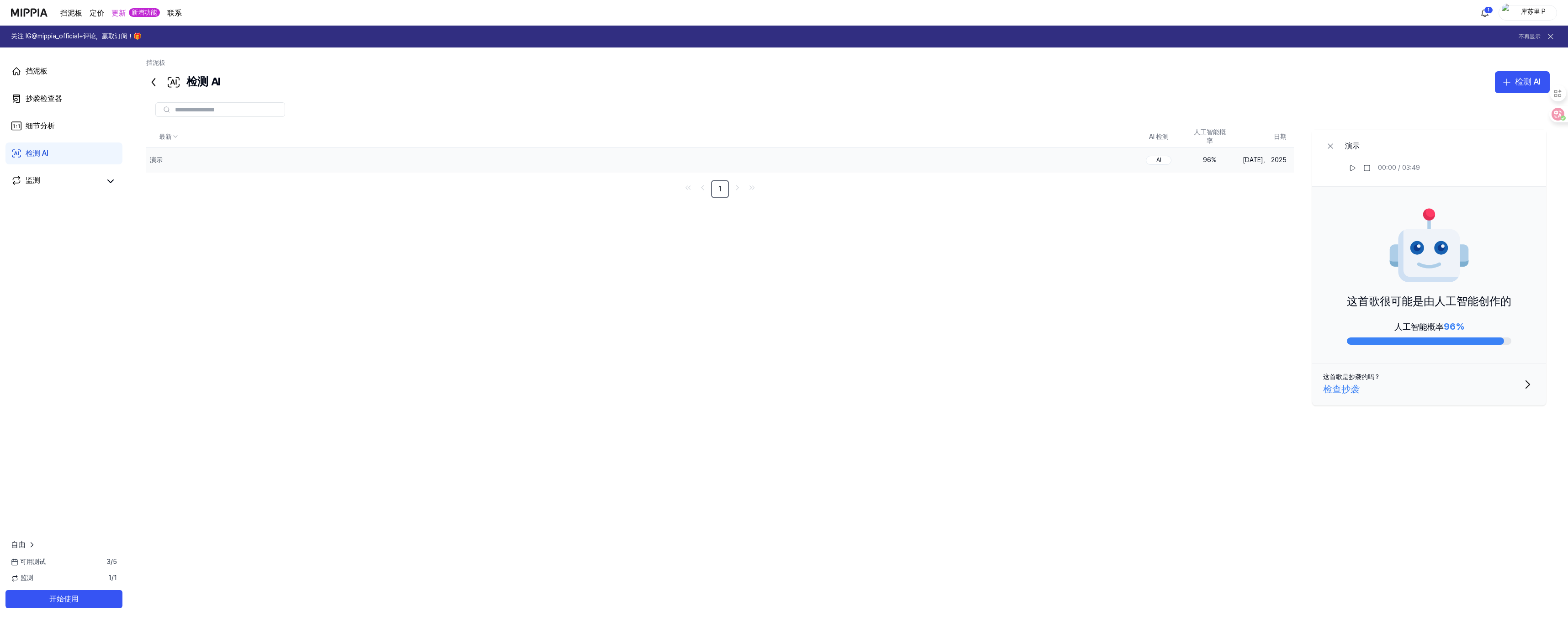
click at [1365, 218] on div "这首歌很可能是由人工智能创作的 人工智能概率 96%" at bounding box center [1430, 275] width 234 height 177
click at [235, 165] on div "演示" at bounding box center [621, 160] width 951 height 24
click at [162, 162] on div "演示" at bounding box center [155, 160] width 18 height 9
click at [1130, 159] on button "删除" at bounding box center [1118, 160] width 31 height 15
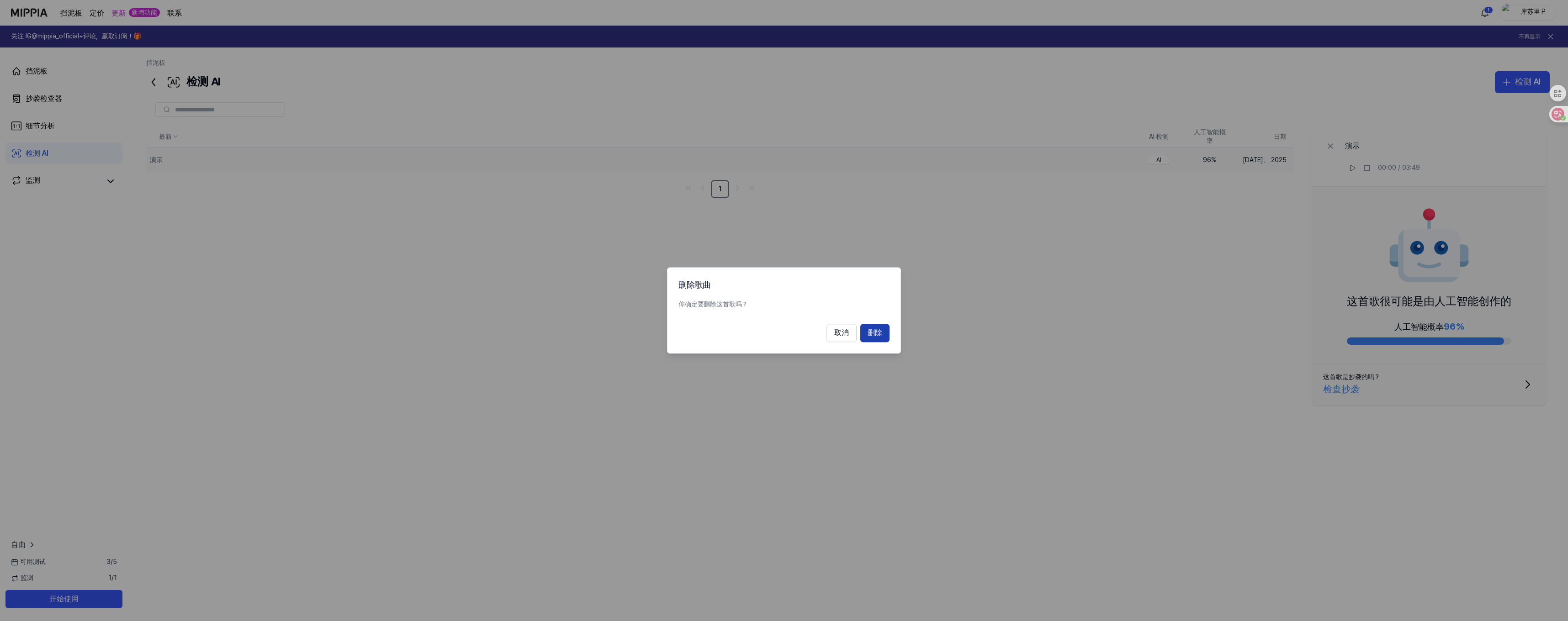
click at [866, 328] on button "删除" at bounding box center [875, 333] width 29 height 18
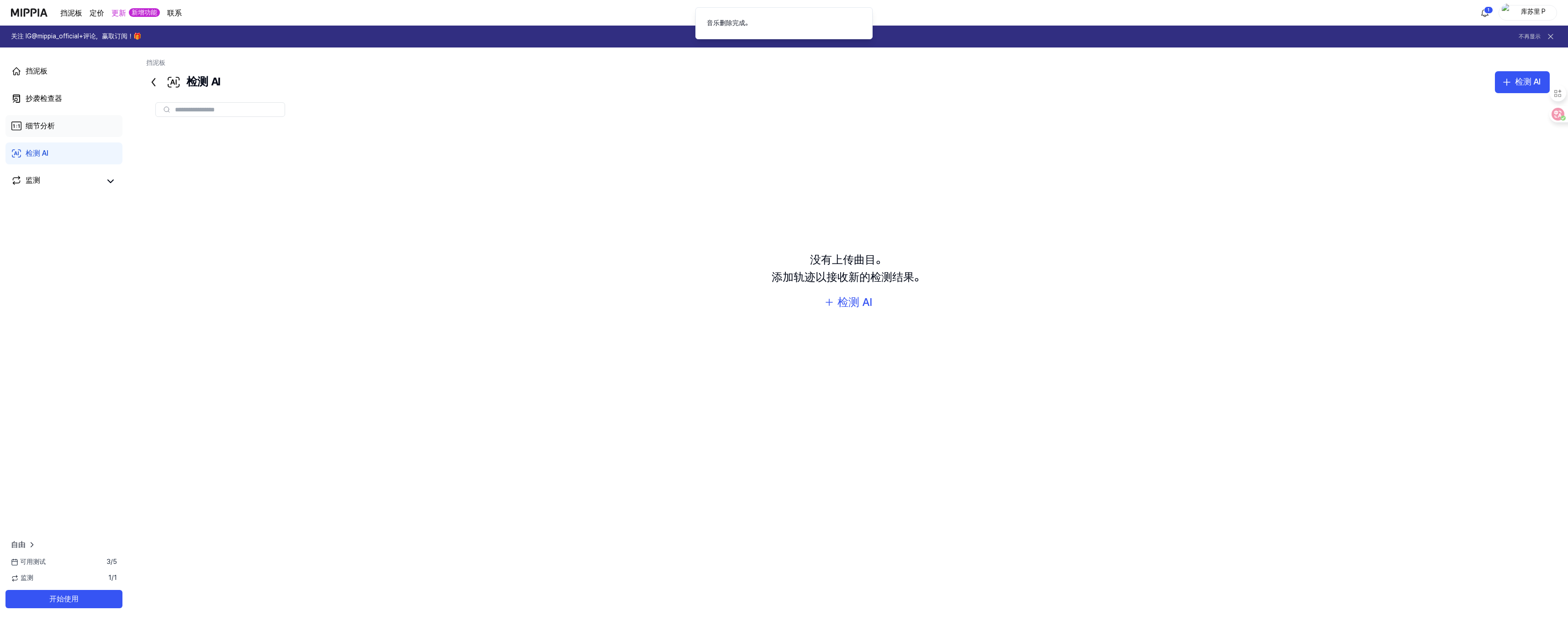
click at [32, 120] on div "细节分析" at bounding box center [40, 126] width 29 height 11
click at [854, 298] on font "详细分析" at bounding box center [854, 302] width 44 height 14
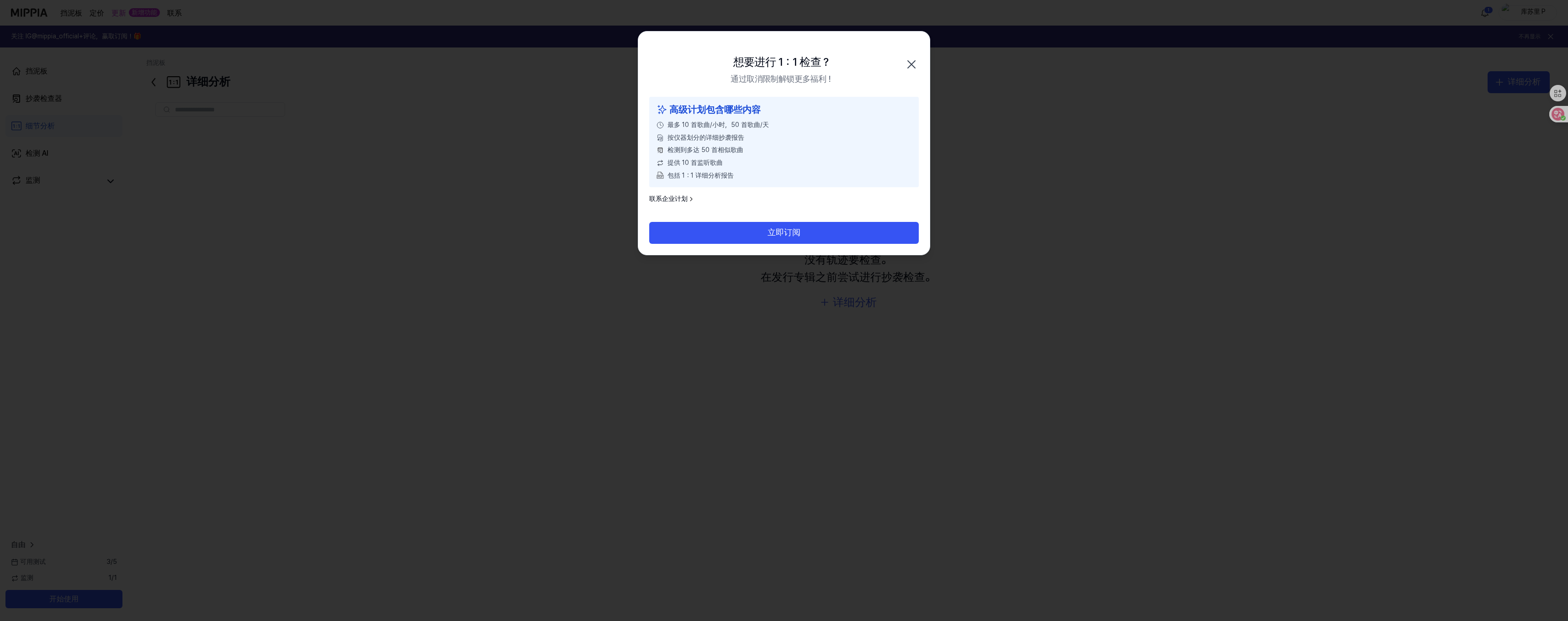
click at [913, 63] on icon "button" at bounding box center [911, 64] width 15 height 15
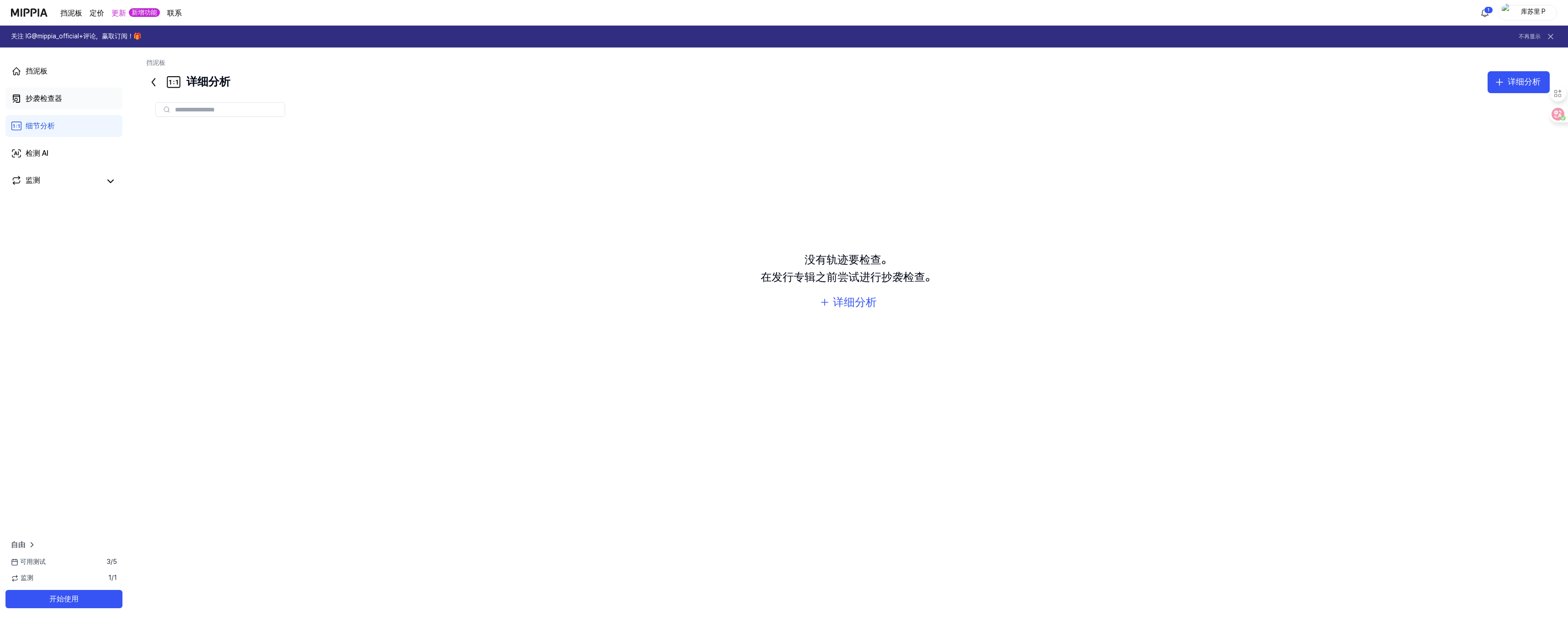
click at [55, 108] on link "抄袭检查器" at bounding box center [63, 99] width 117 height 22
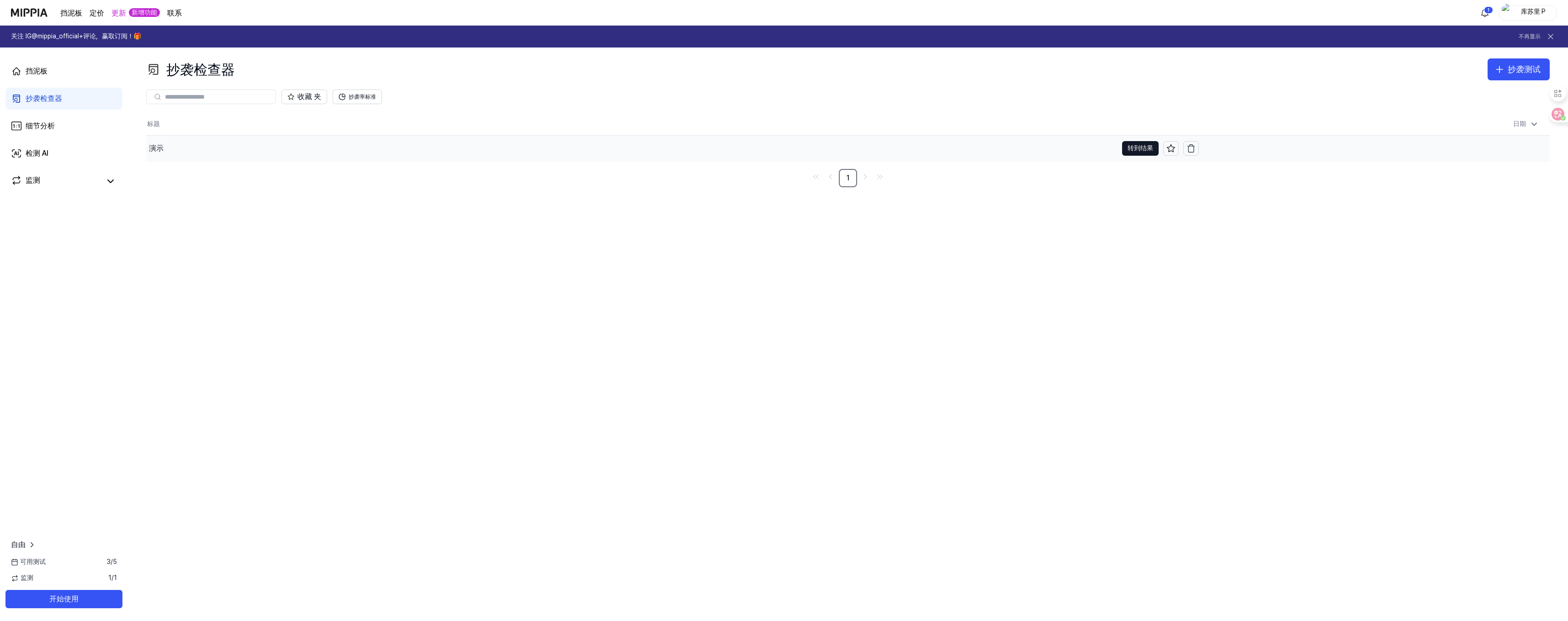
click at [173, 149] on div "演示" at bounding box center [631, 149] width 972 height 26
click at [1194, 150] on icon "button" at bounding box center [1191, 148] width 9 height 9
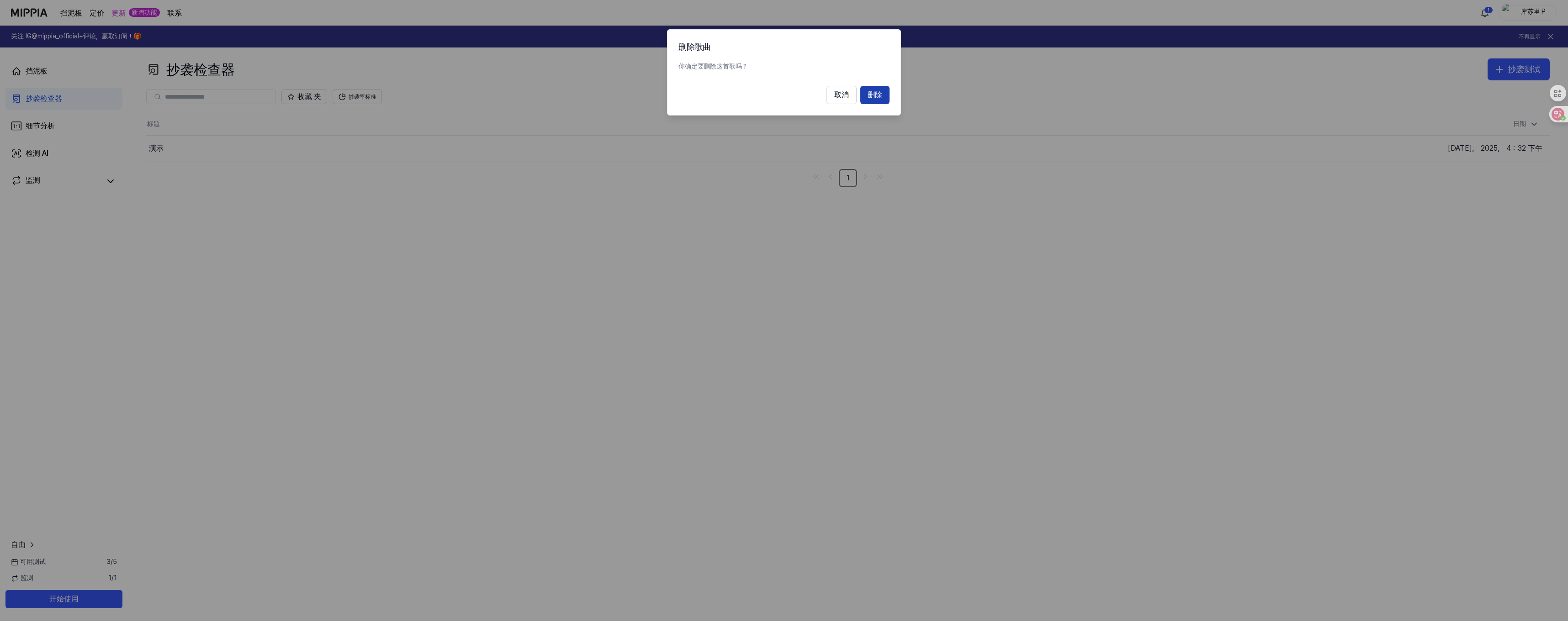
click at [888, 94] on button "删除" at bounding box center [875, 95] width 29 height 18
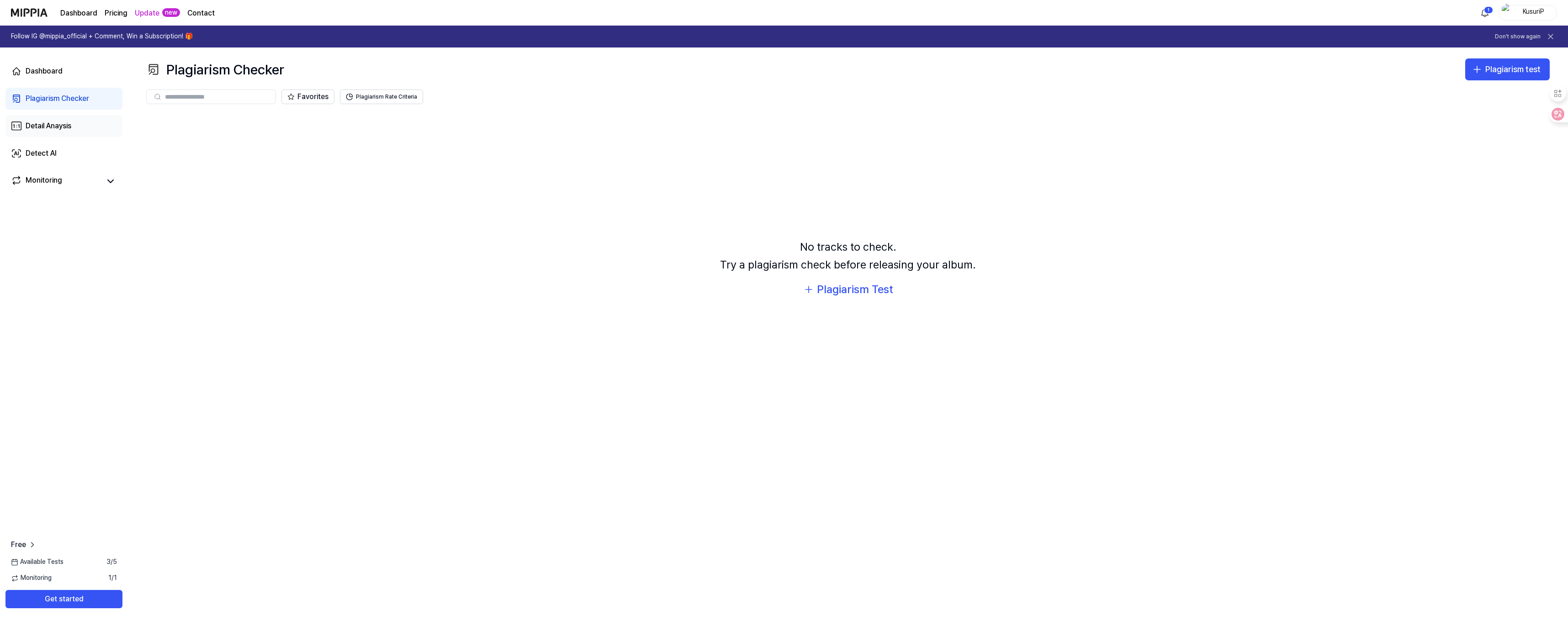
click at [68, 123] on div "Detail Anaysis" at bounding box center [48, 126] width 45 height 11
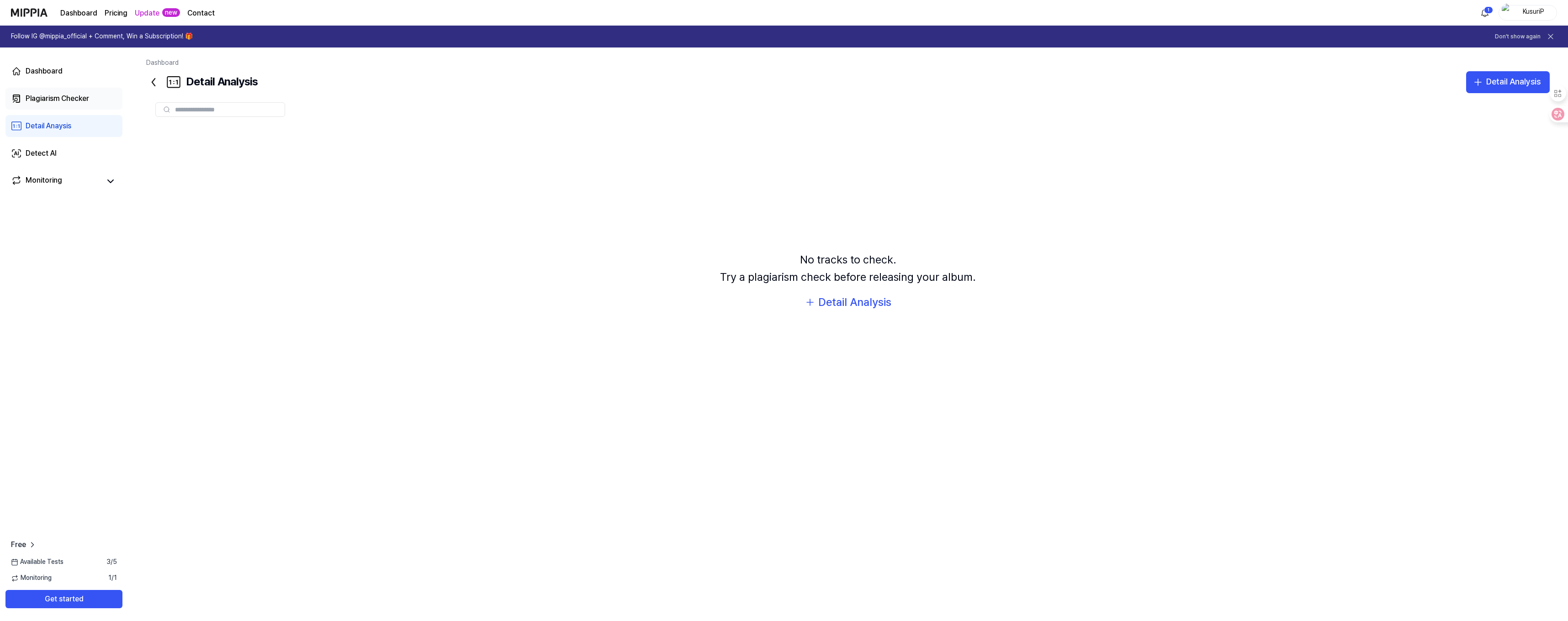
click at [80, 104] on link "Plagiarism Checker" at bounding box center [63, 99] width 117 height 22
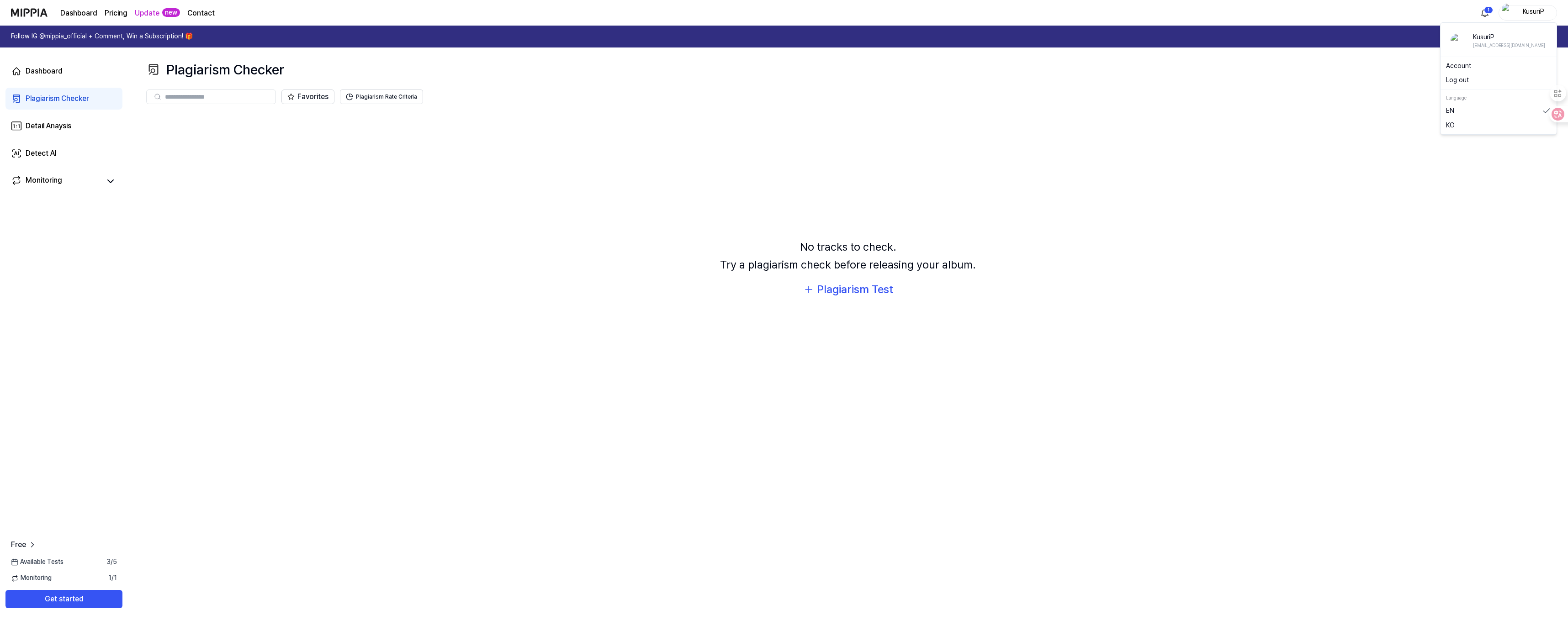
click at [1540, 8] on div "KusuriP" at bounding box center [1534, 13] width 36 height 10
click at [1465, 67] on link "Account" at bounding box center [1498, 66] width 105 height 9
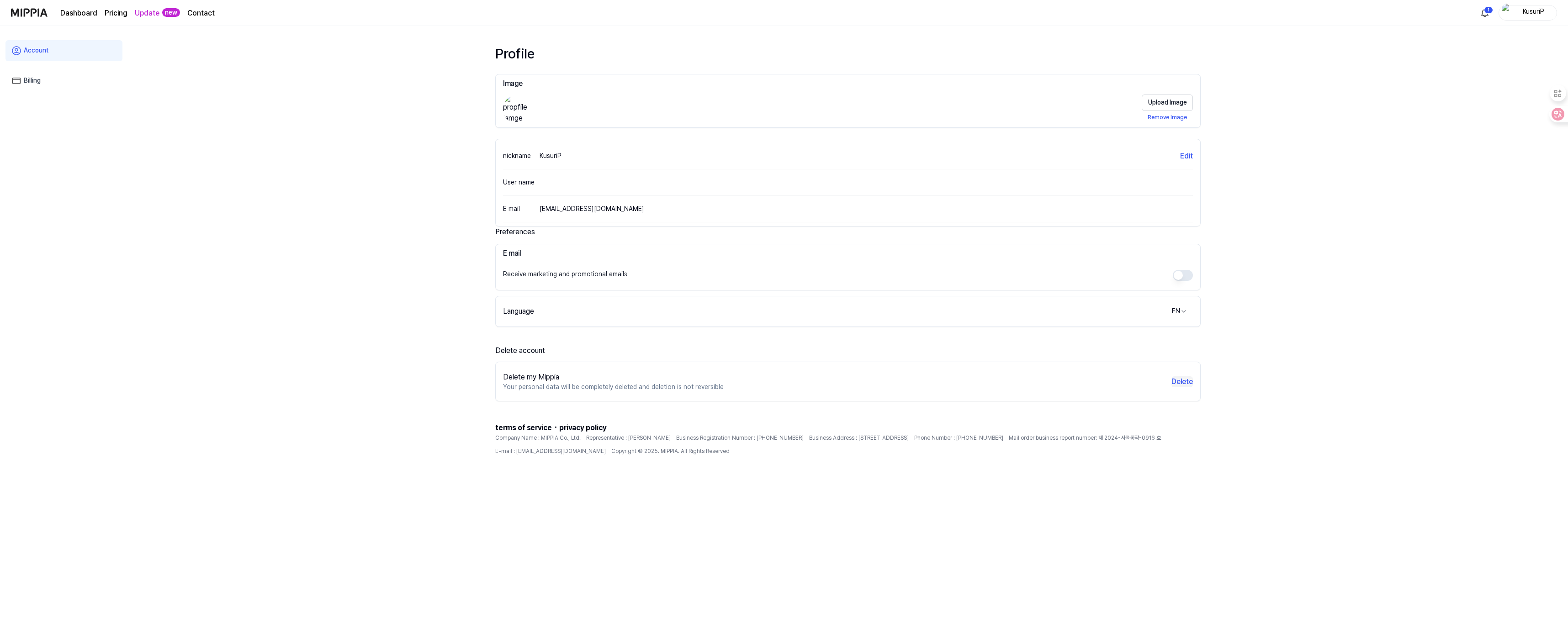
click at [1179, 377] on button "Delete" at bounding box center [1182, 382] width 21 height 11
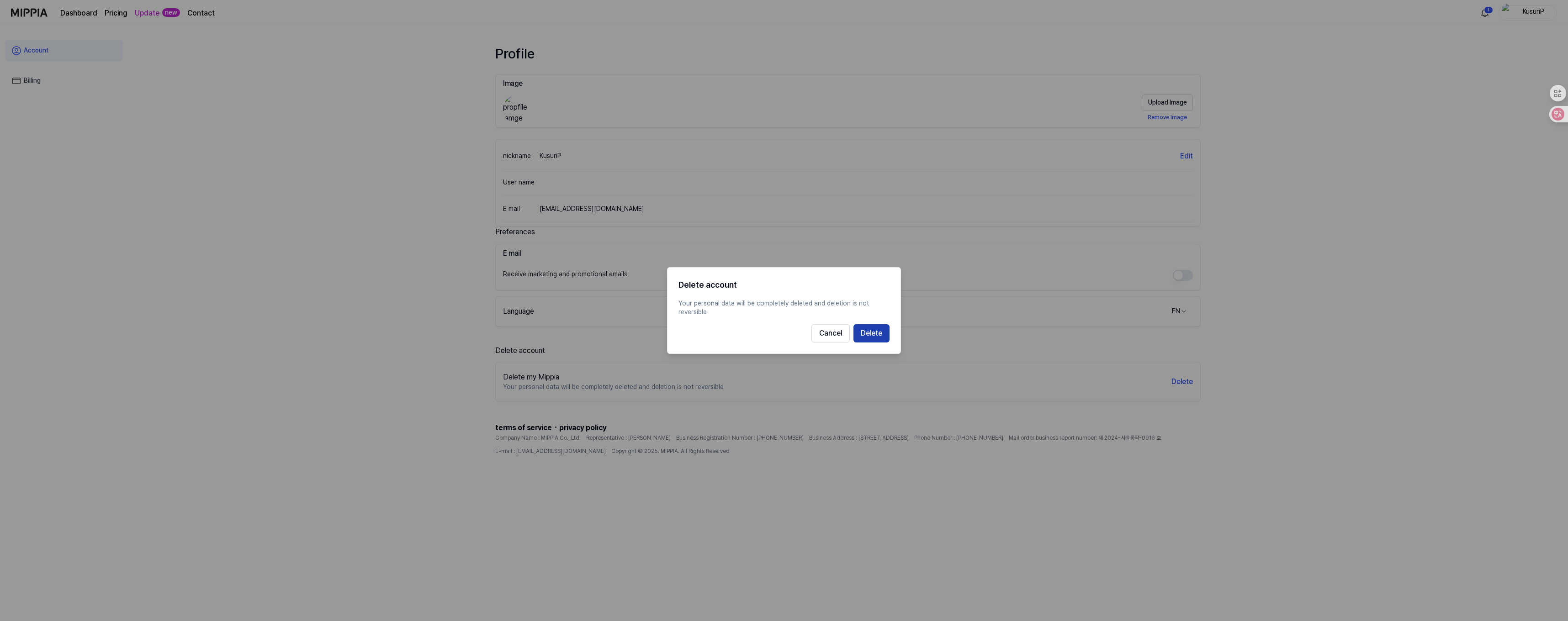
click at [870, 334] on button "Delete" at bounding box center [872, 333] width 36 height 18
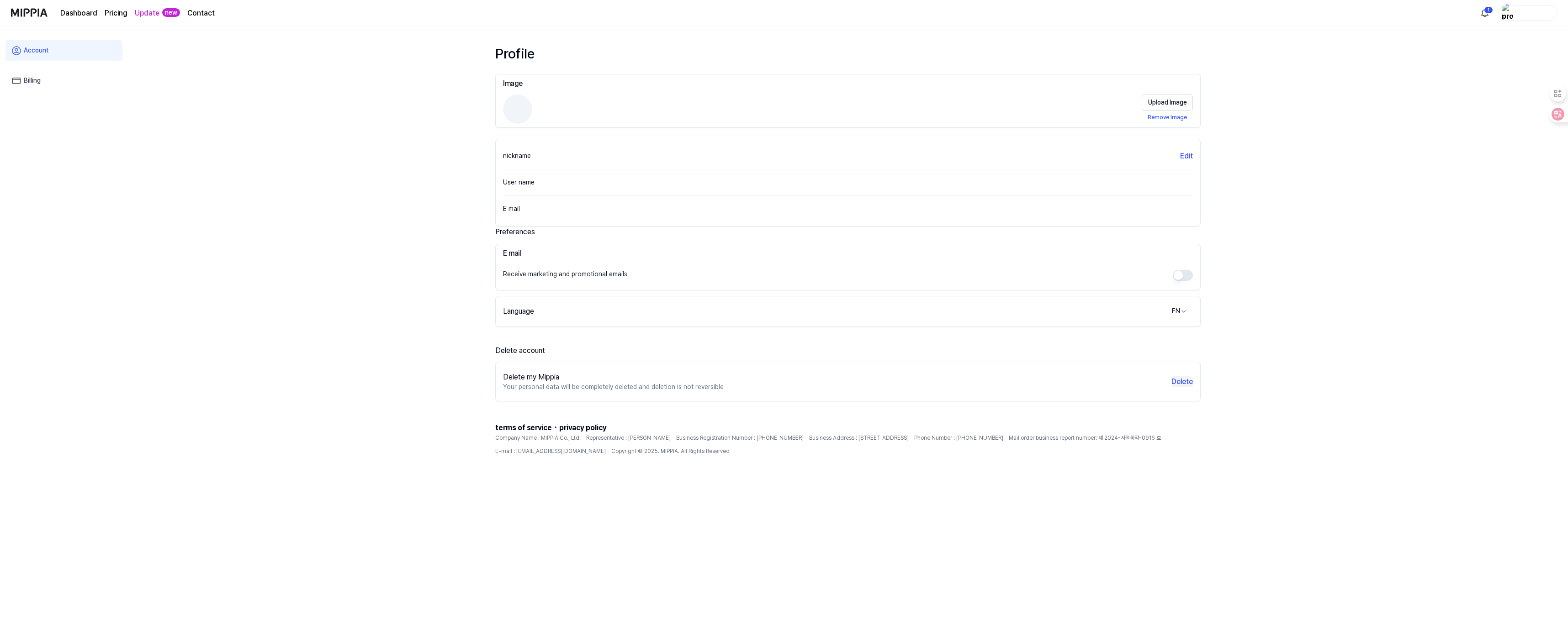
click at [1183, 386] on button "Delete" at bounding box center [1182, 382] width 21 height 11
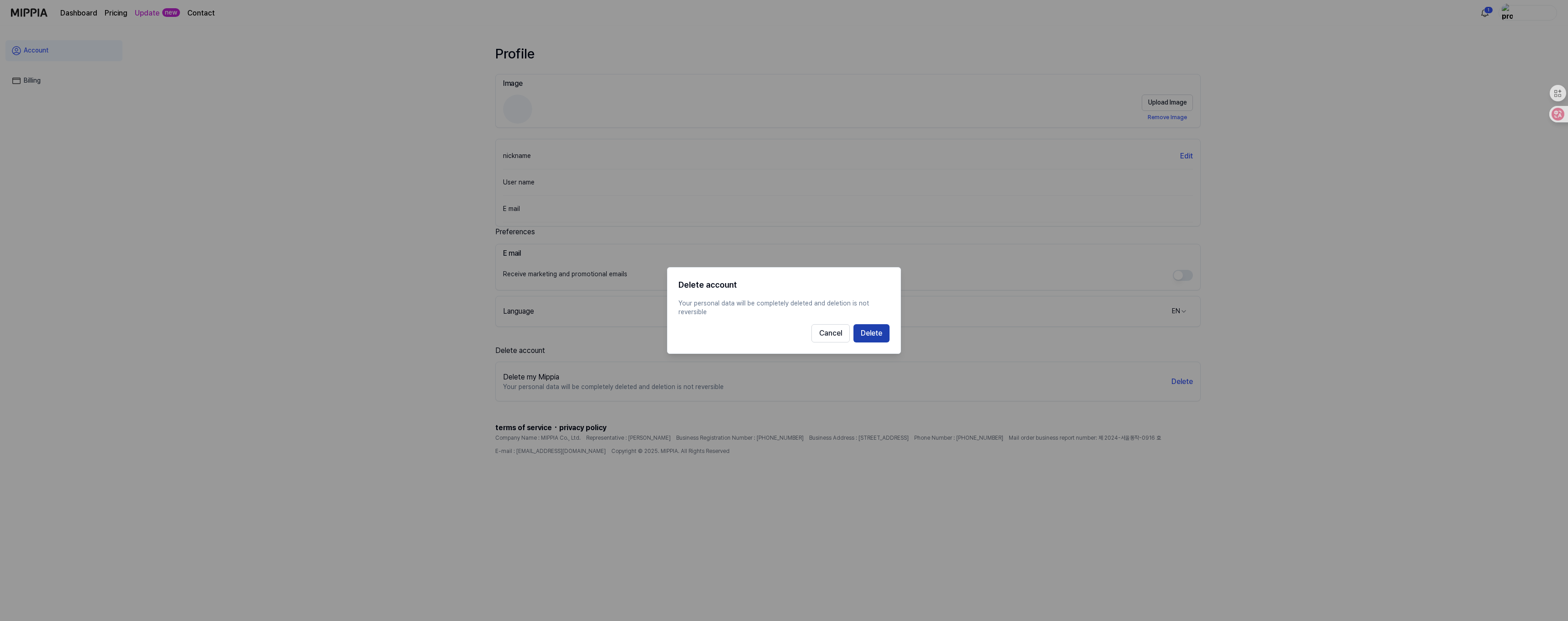
click at [862, 339] on button "Delete" at bounding box center [872, 333] width 36 height 18
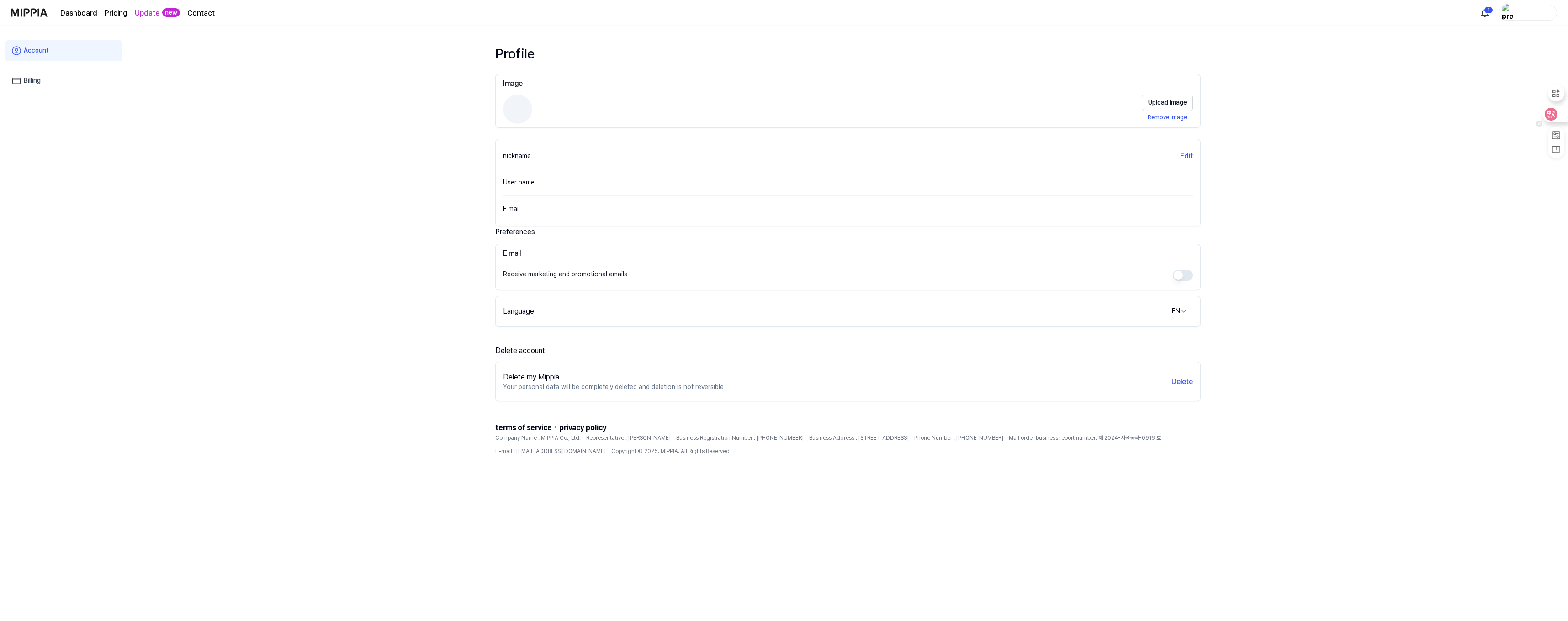
click at [1554, 117] on icon at bounding box center [1551, 114] width 13 height 13
click at [1557, 110] on icon at bounding box center [1551, 114] width 13 height 13
click at [1509, 14] on img "button" at bounding box center [1507, 12] width 11 height 18
click at [1559, 115] on div at bounding box center [1554, 114] width 25 height 16
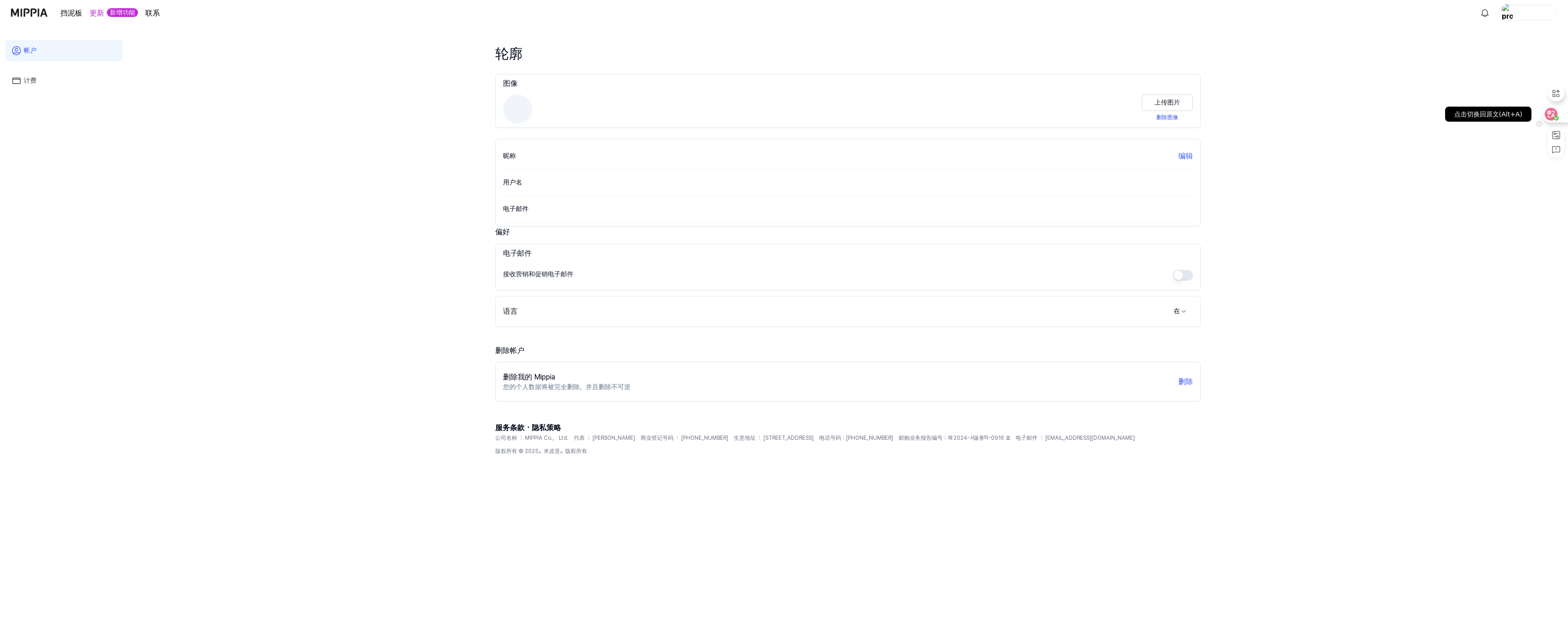
click at [1559, 116] on div at bounding box center [1554, 114] width 25 height 16
